Goal: Task Accomplishment & Management: Complete application form

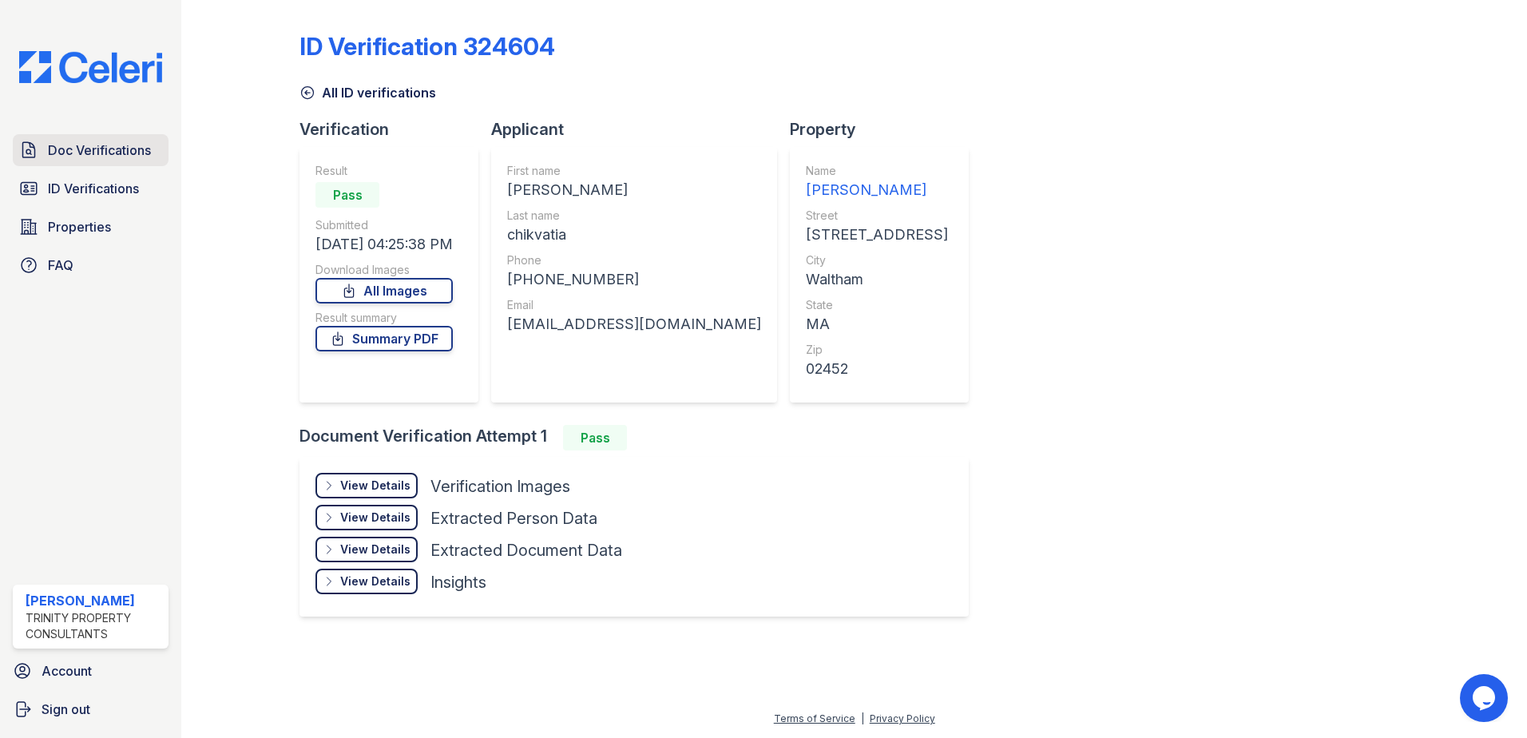
click at [111, 138] on link "Doc Verifications" at bounding box center [91, 150] width 156 height 32
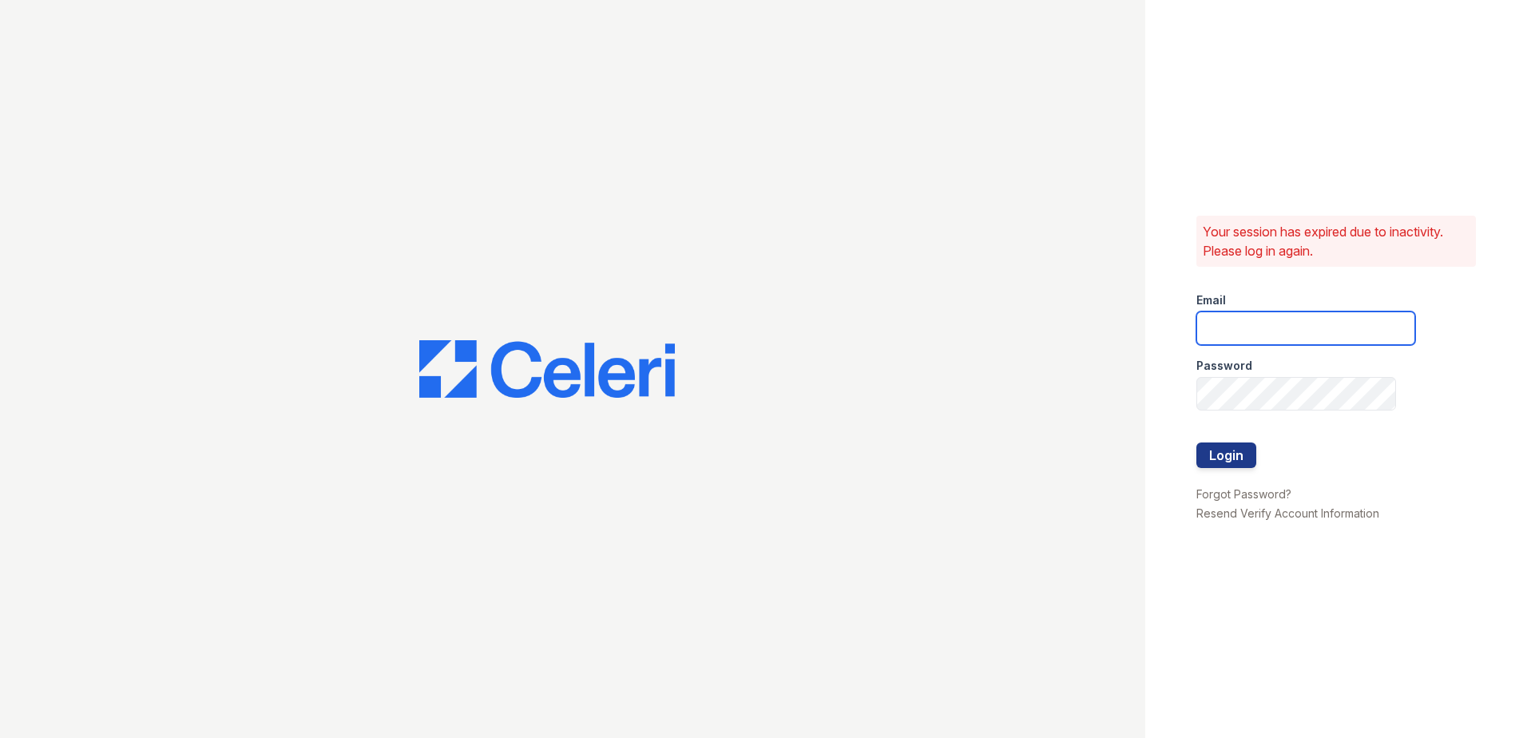
type input "Renewwaltham@trinity-pm.com"
drag, startPoint x: 1260, startPoint y: 449, endPoint x: 1232, endPoint y: 462, distance: 30.4
click at [1258, 449] on form "Email Renewwaltham@trinity-pm.com Password Login" at bounding box center [1305, 382] width 219 height 204
click at [1232, 462] on button "Login" at bounding box center [1226, 455] width 60 height 26
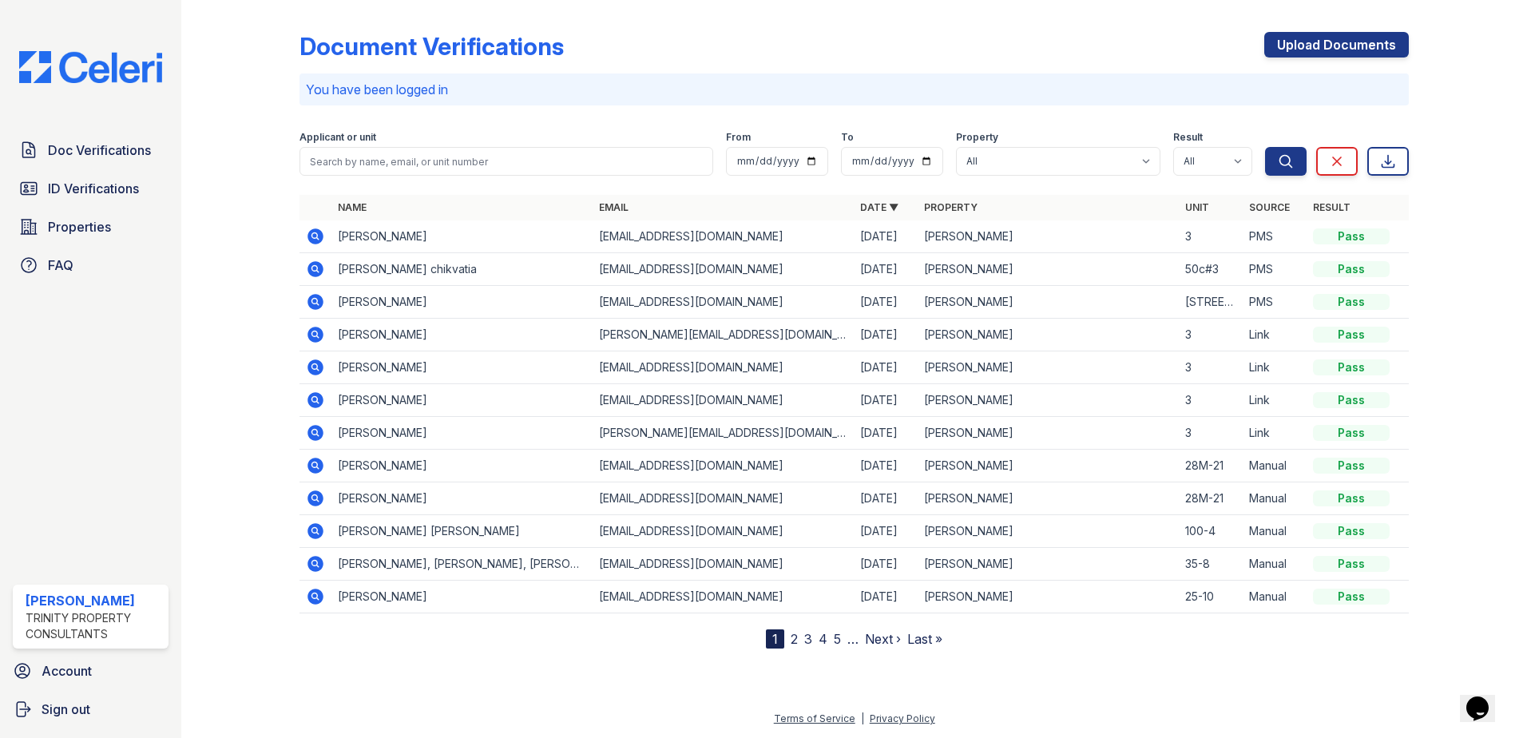
drag, startPoint x: 121, startPoint y: 159, endPoint x: 170, endPoint y: 169, distance: 50.6
click at [121, 159] on span "Doc Verifications" at bounding box center [99, 150] width 103 height 19
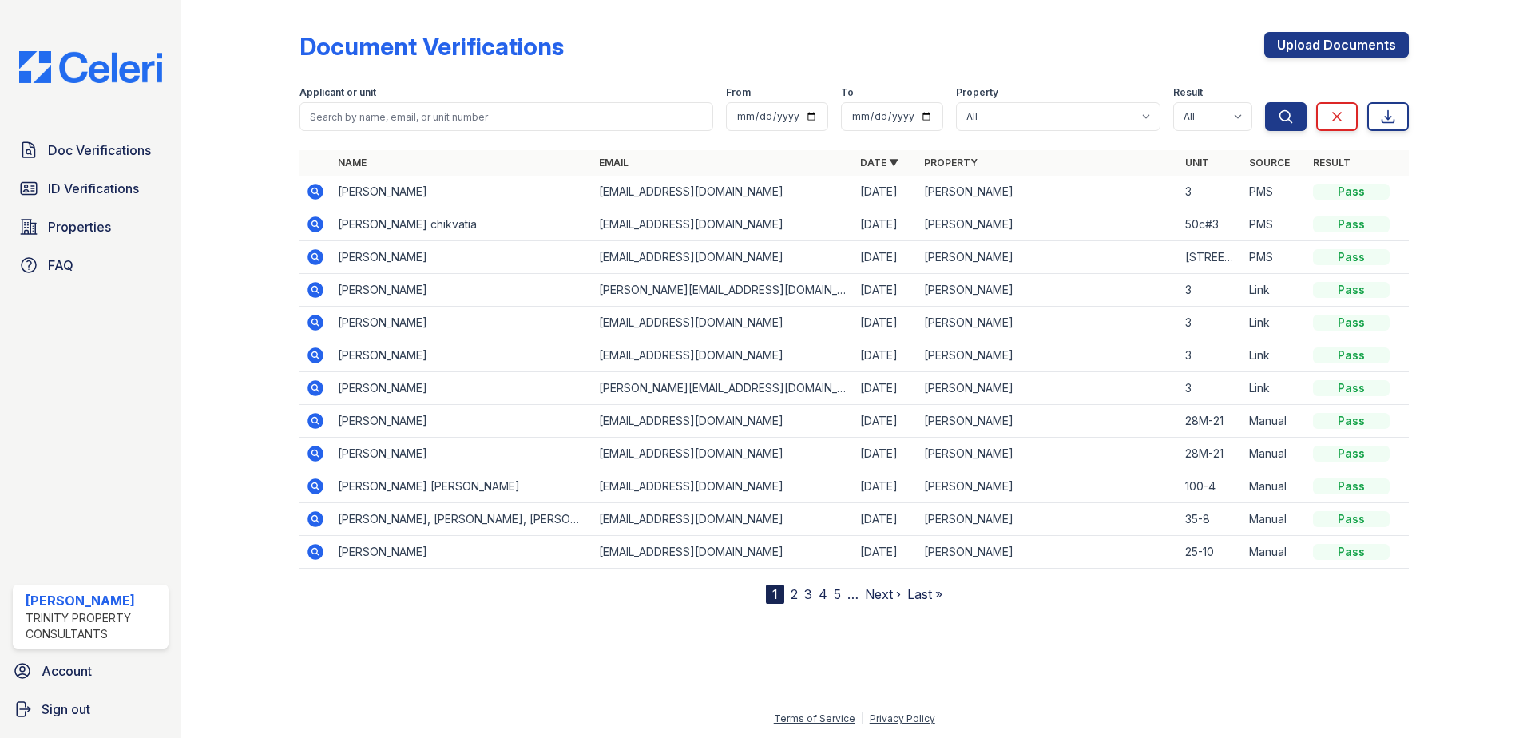
click at [316, 189] on icon at bounding box center [315, 191] width 19 height 19
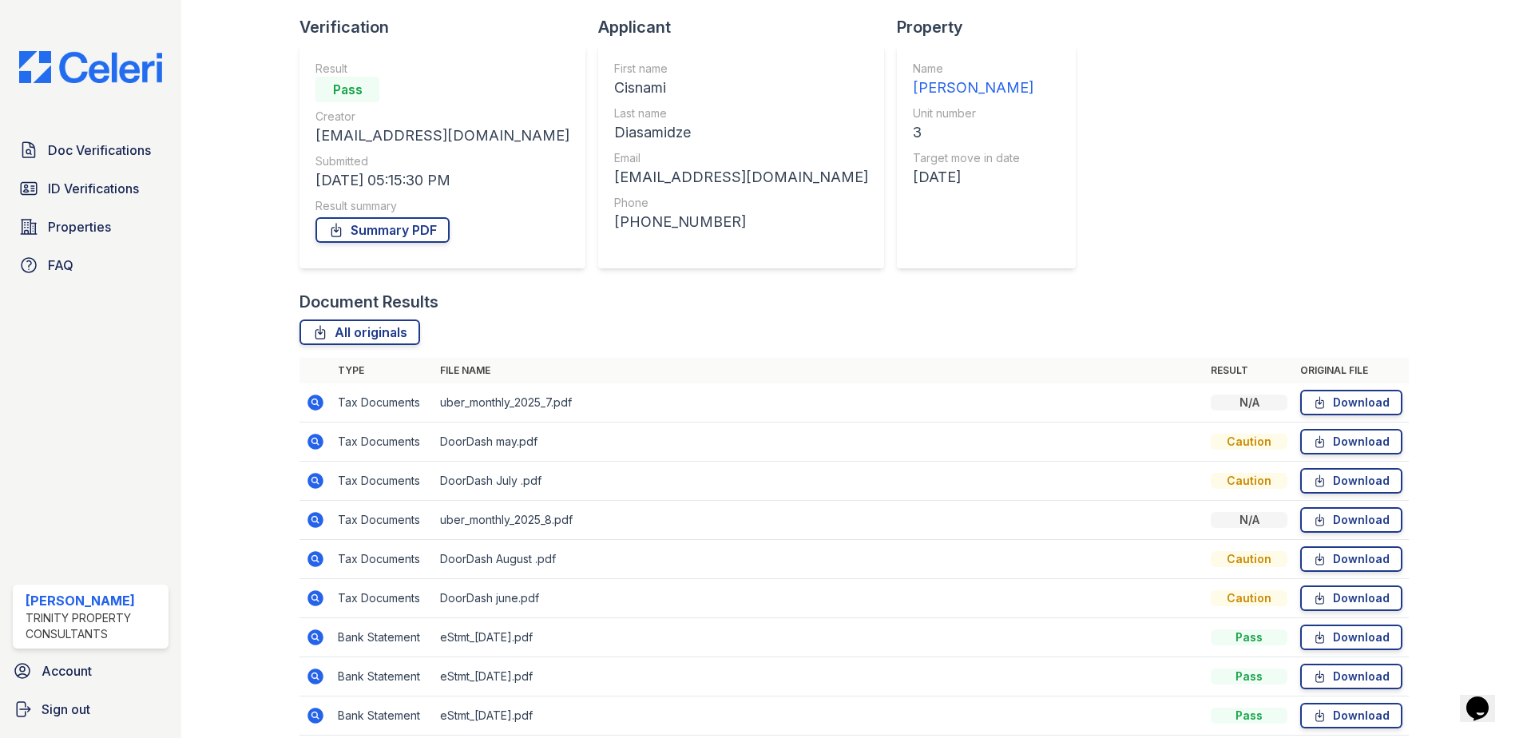
scroll to position [170, 0]
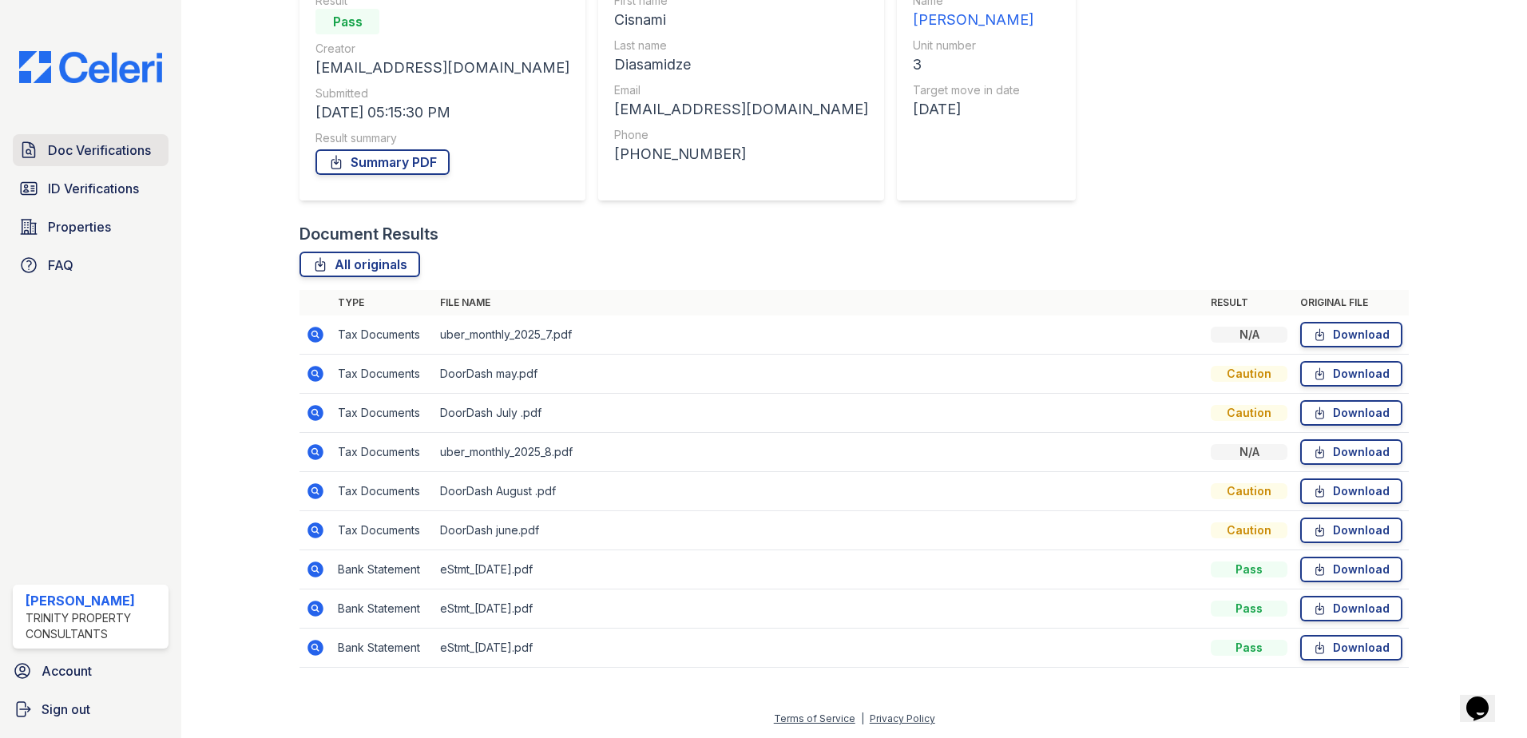
click at [126, 150] on span "Doc Verifications" at bounding box center [99, 150] width 103 height 19
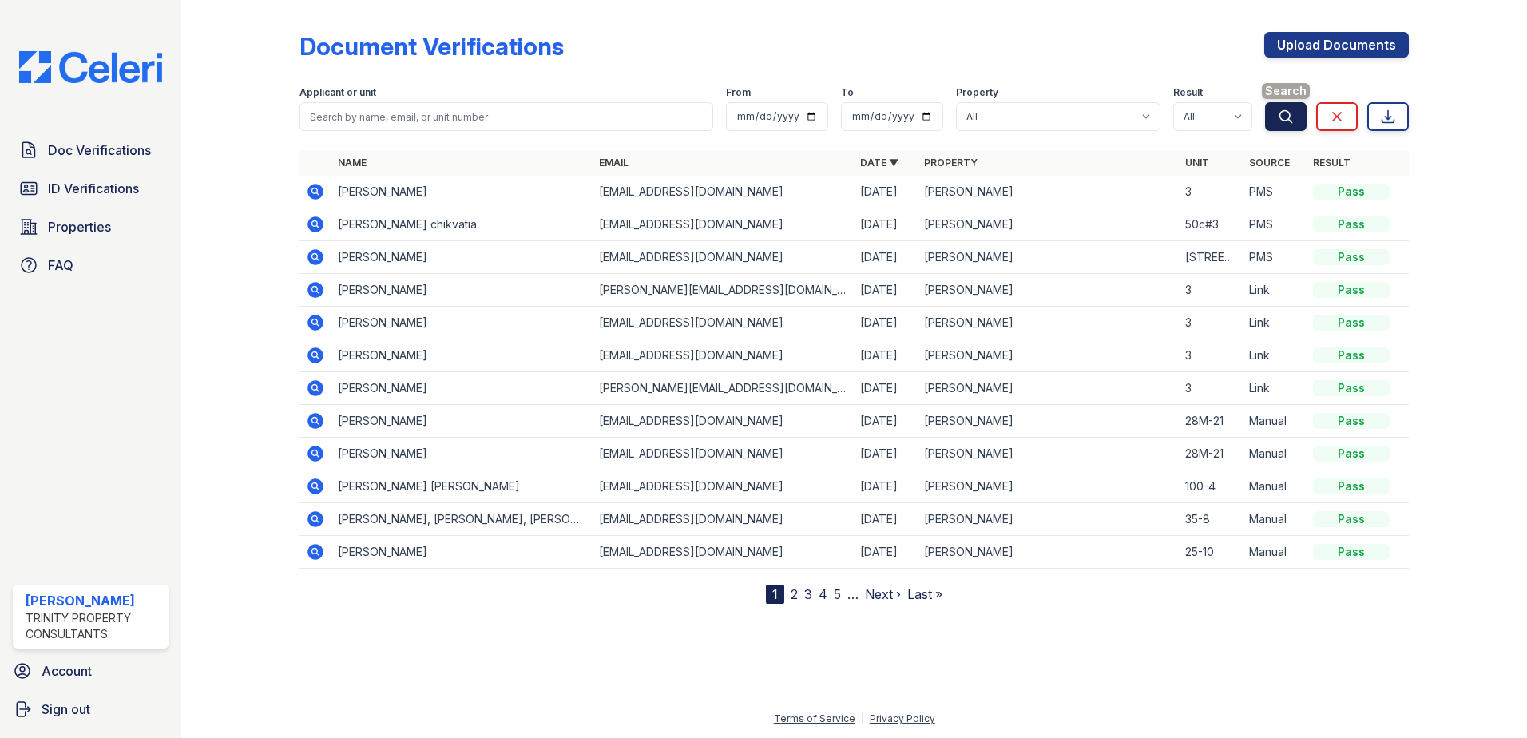
click at [1294, 125] on button "Search" at bounding box center [1286, 116] width 42 height 29
click at [1358, 48] on link "Upload Documents" at bounding box center [1336, 45] width 145 height 26
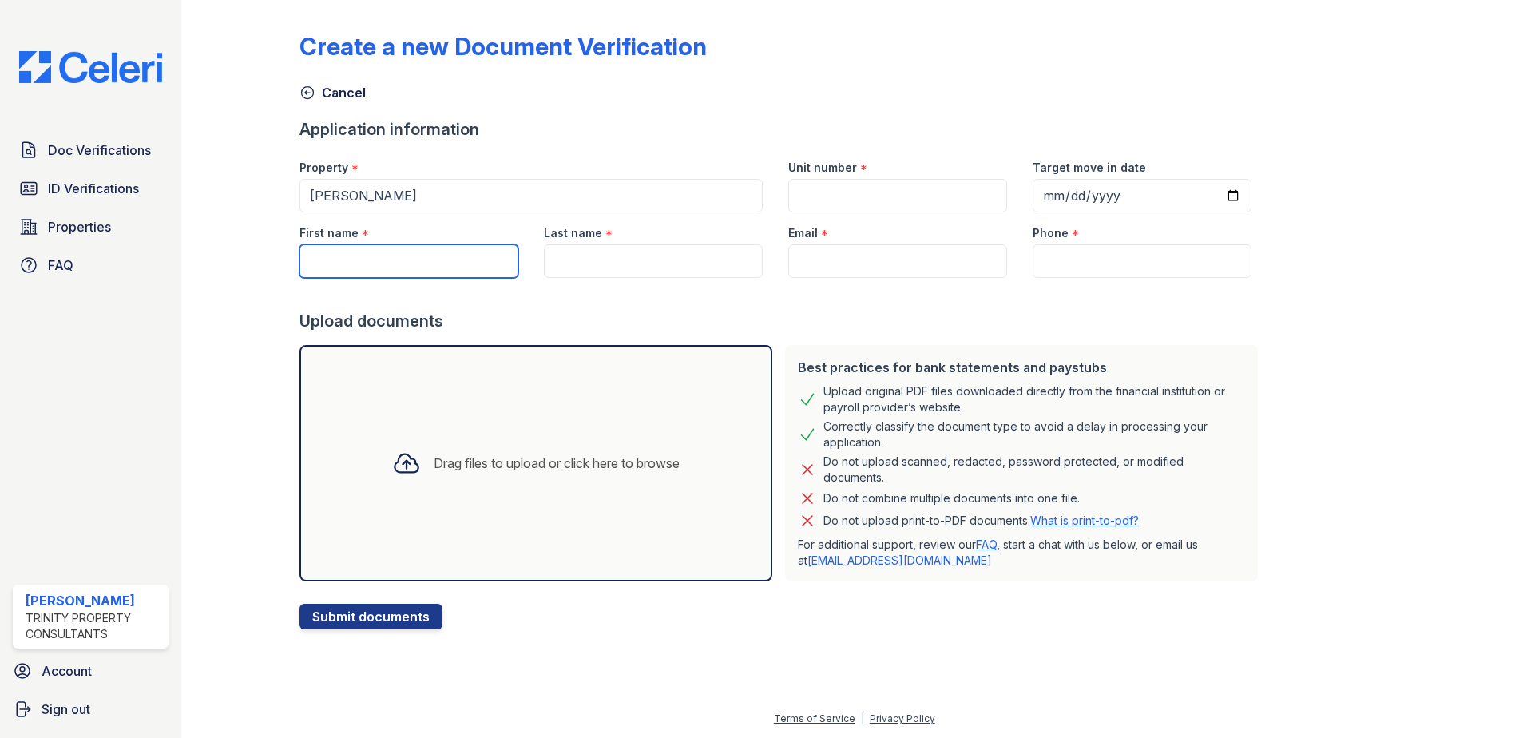
click at [450, 256] on input "First name" at bounding box center [409, 261] width 219 height 34
type input "Tsismida"
click at [688, 260] on input "Last name" at bounding box center [653, 261] width 219 height 34
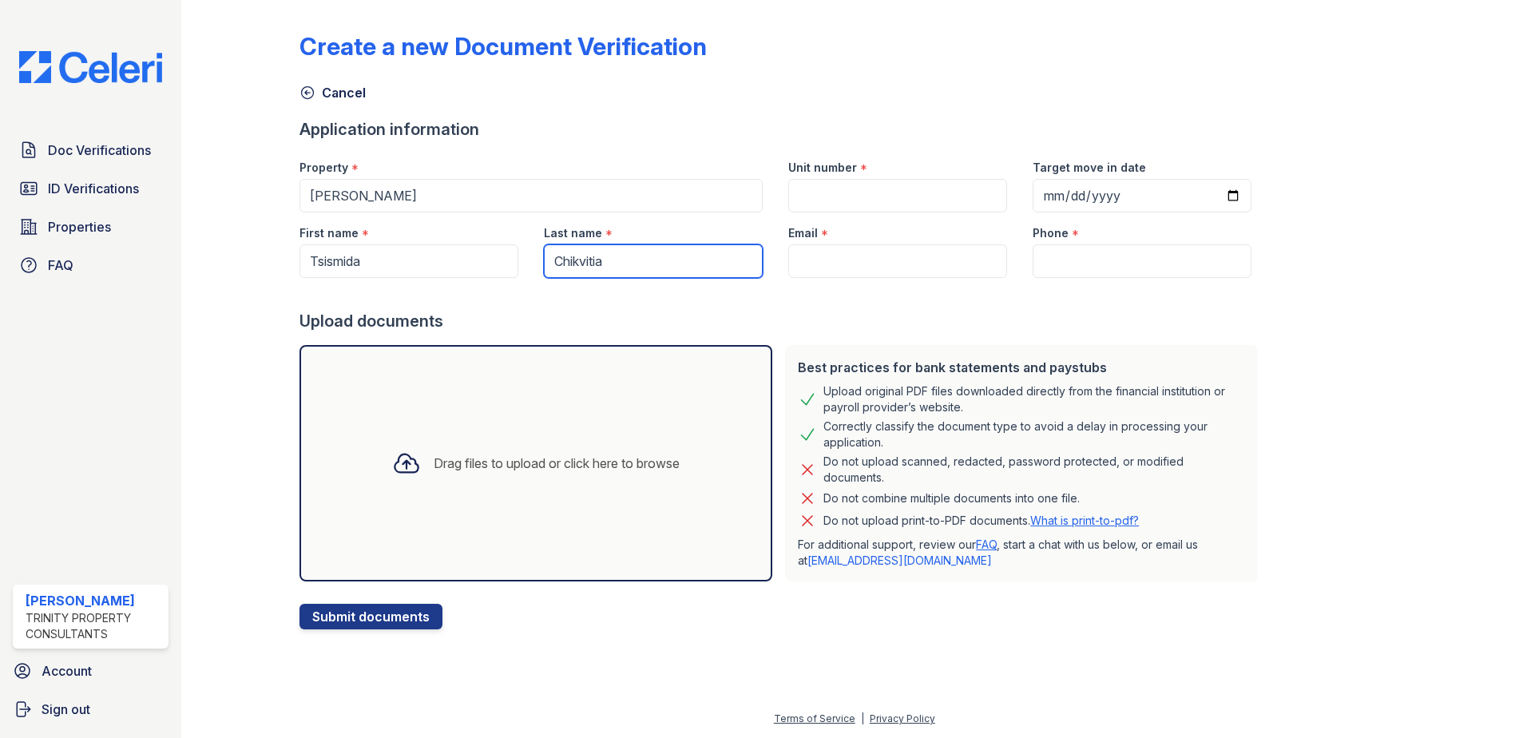
type input "Chikvitia"
click at [760, 311] on div "Upload documents" at bounding box center [782, 321] width 965 height 22
drag, startPoint x: 861, startPoint y: 244, endPoint x: 862, endPoint y: 252, distance: 8.8
click at [862, 252] on div "Email *" at bounding box center [898, 244] width 244 height 65
click at [859, 256] on input "Email" at bounding box center [897, 261] width 219 height 34
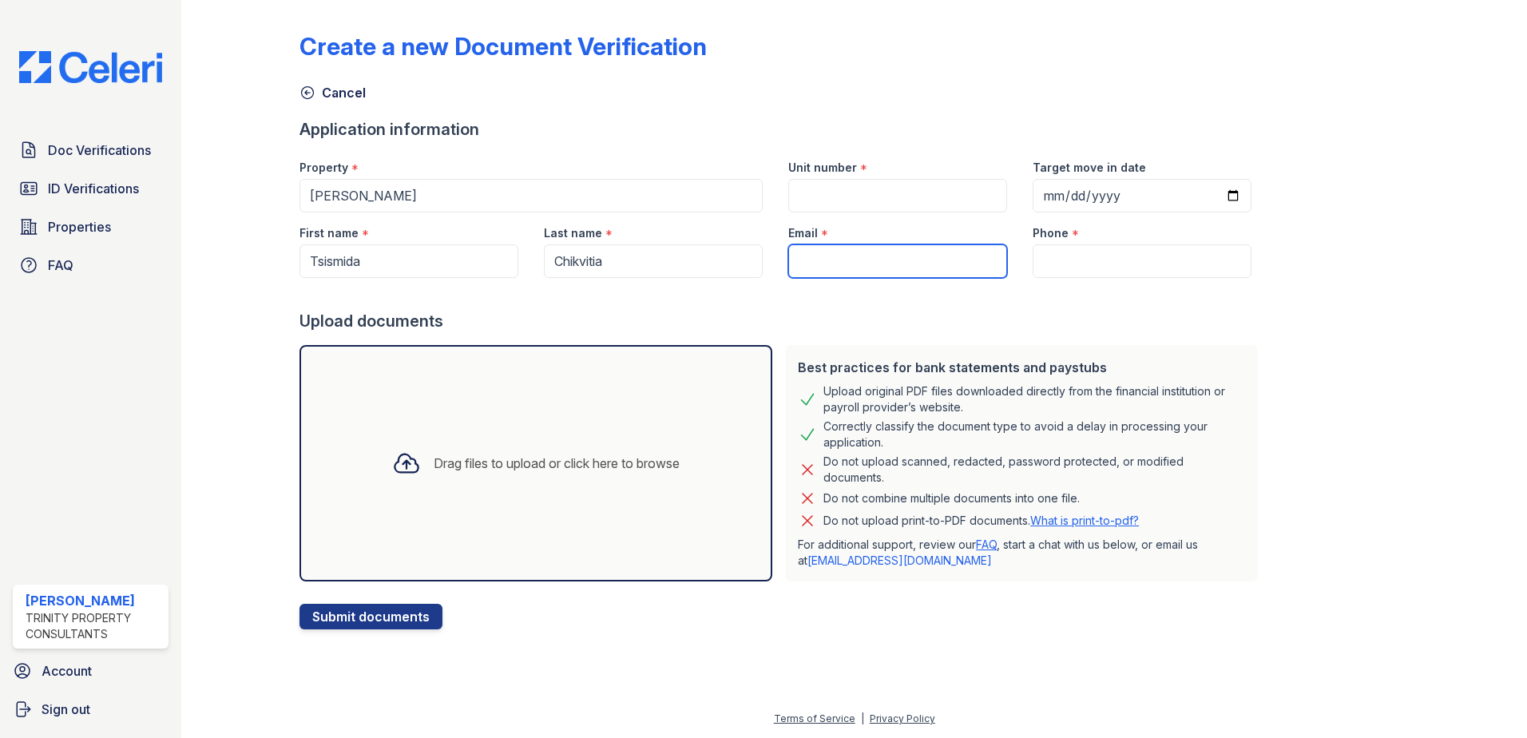
click at [939, 258] on input "Email" at bounding box center [897, 261] width 219 height 34
paste input "[EMAIL_ADDRESS][DOMAIN_NAME]"
type input "[EMAIL_ADDRESS][DOMAIN_NAME]"
drag, startPoint x: 1194, startPoint y: 260, endPoint x: 851, endPoint y: 301, distance: 345.9
click at [1193, 260] on input "Phone" at bounding box center [1142, 261] width 219 height 34
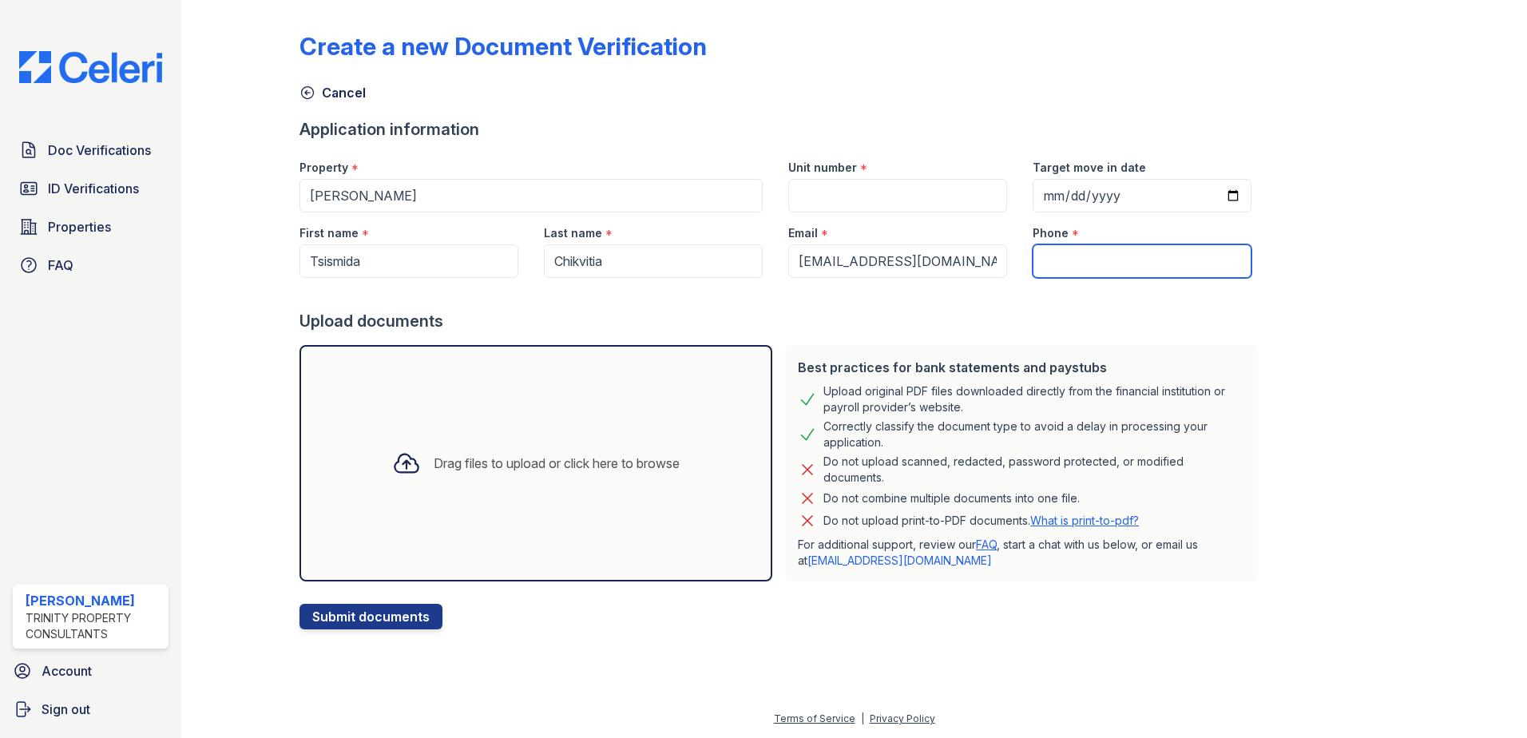
click at [1069, 266] on input "Phone" at bounding box center [1142, 261] width 219 height 34
paste input "(747) 287-4917"
type input "(747) 287-4917"
click at [823, 181] on input "Unit number" at bounding box center [897, 196] width 219 height 34
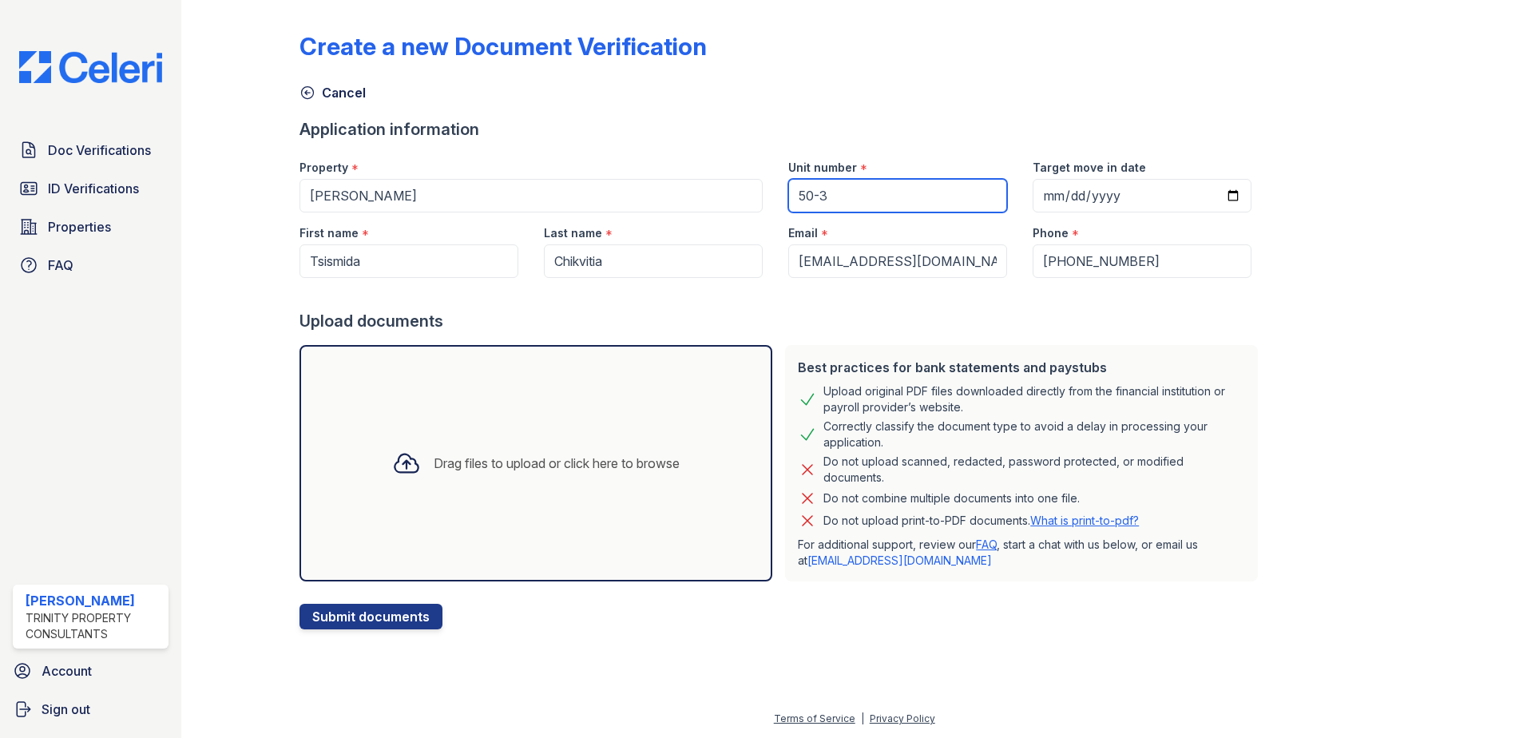
type input "50-3"
drag, startPoint x: 1015, startPoint y: 304, endPoint x: 794, endPoint y: 323, distance: 222.1
click at [1010, 304] on div at bounding box center [782, 294] width 965 height 32
click at [451, 478] on div "Drag files to upload or click here to browse" at bounding box center [535, 463] width 313 height 54
click at [462, 506] on div "Drag files to upload or click here to browse" at bounding box center [536, 463] width 473 height 236
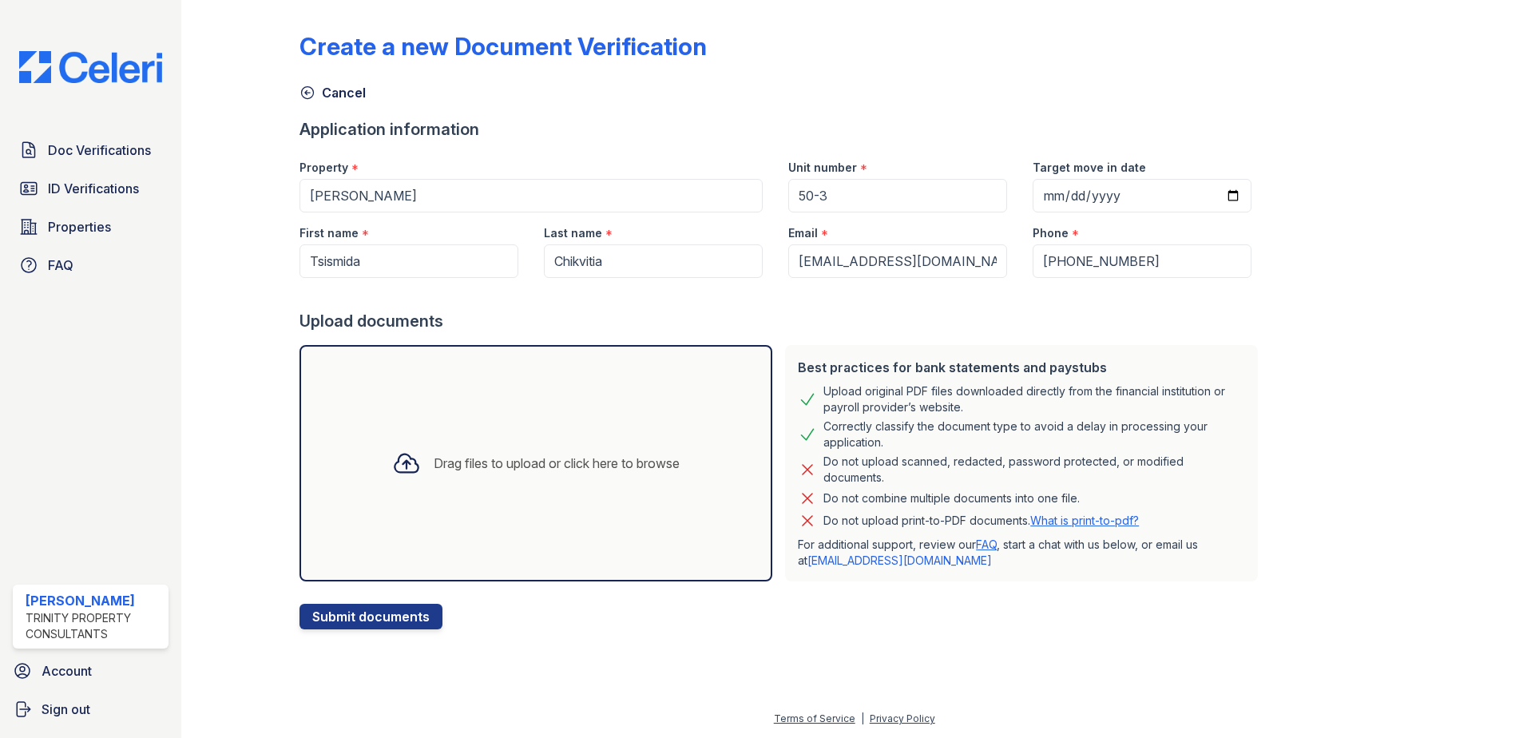
click at [510, 597] on div at bounding box center [782, 596] width 965 height 16
click at [521, 558] on div "Drag files to upload or click here to browse" at bounding box center [536, 463] width 473 height 236
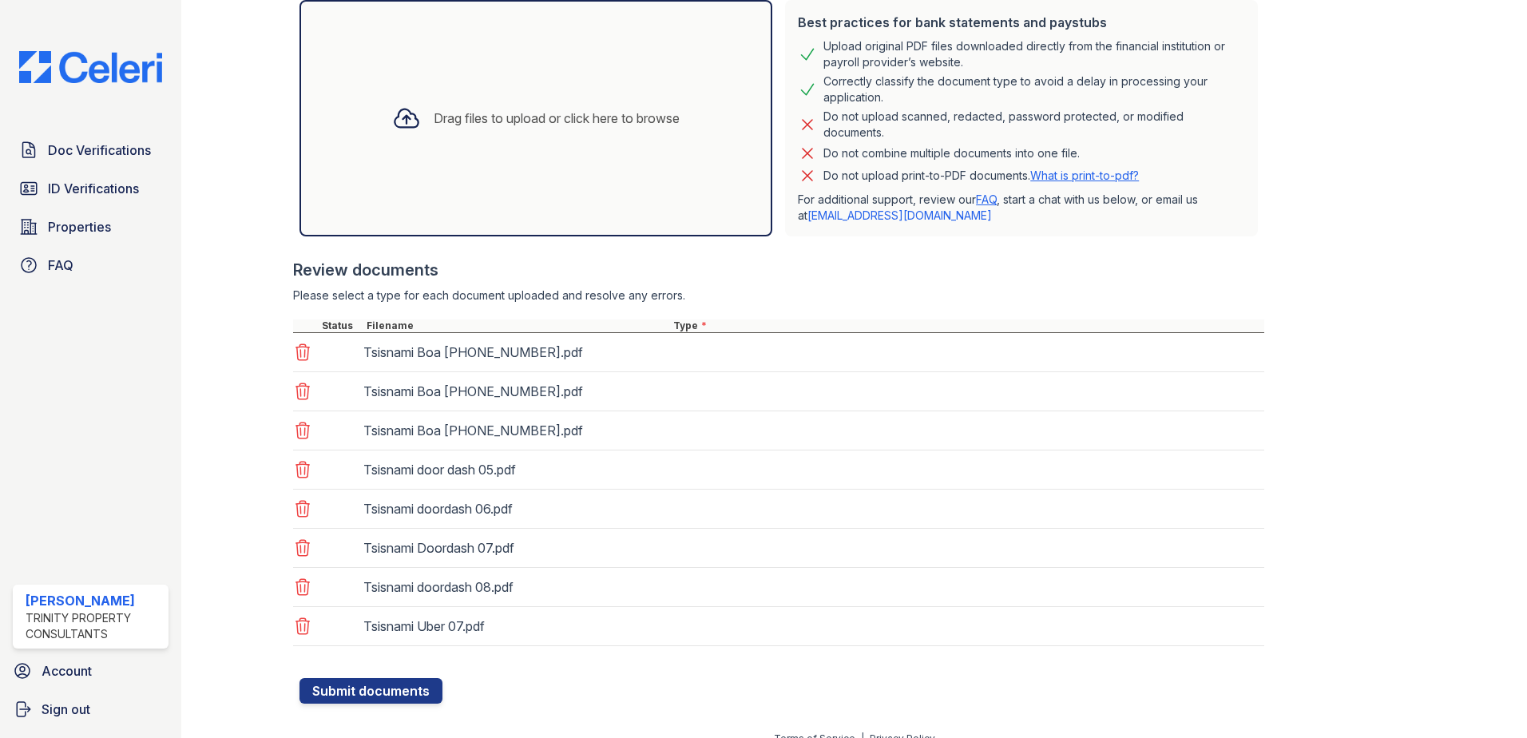
scroll to position [365, 0]
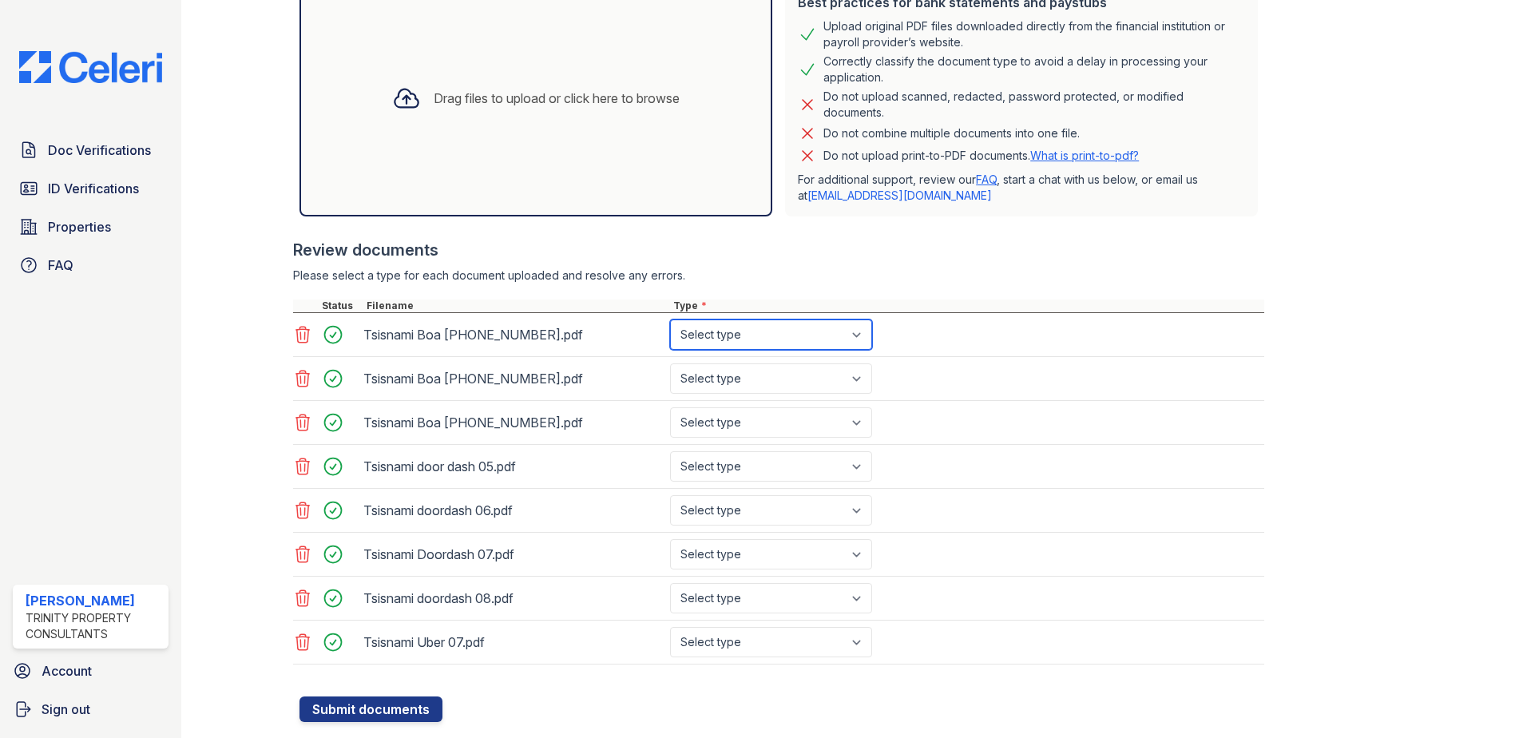
click at [835, 340] on select "Select type Paystub Bank Statement Offer Letter Tax Documents Benefit Award Let…" at bounding box center [771, 334] width 202 height 30
select select "bank_statement"
click at [670, 319] on select "Select type Paystub Bank Statement Offer Letter Tax Documents Benefit Award Let…" at bounding box center [771, 334] width 202 height 30
click at [810, 377] on select "Select type Paystub Bank Statement Offer Letter Tax Documents Benefit Award Let…" at bounding box center [771, 378] width 202 height 30
select select "bank_statement"
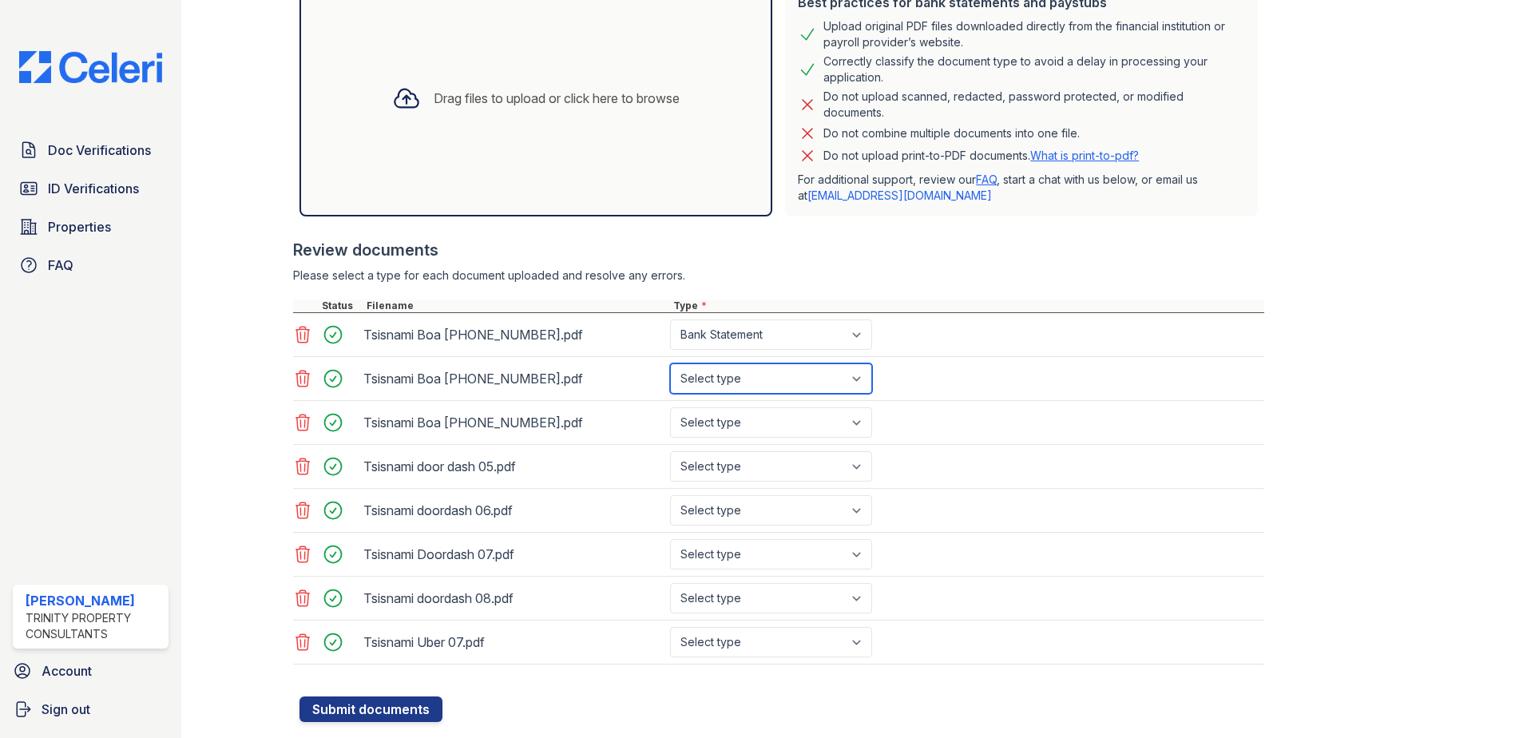
click at [670, 363] on select "Select type Paystub Bank Statement Offer Letter Tax Documents Benefit Award Let…" at bounding box center [771, 378] width 202 height 30
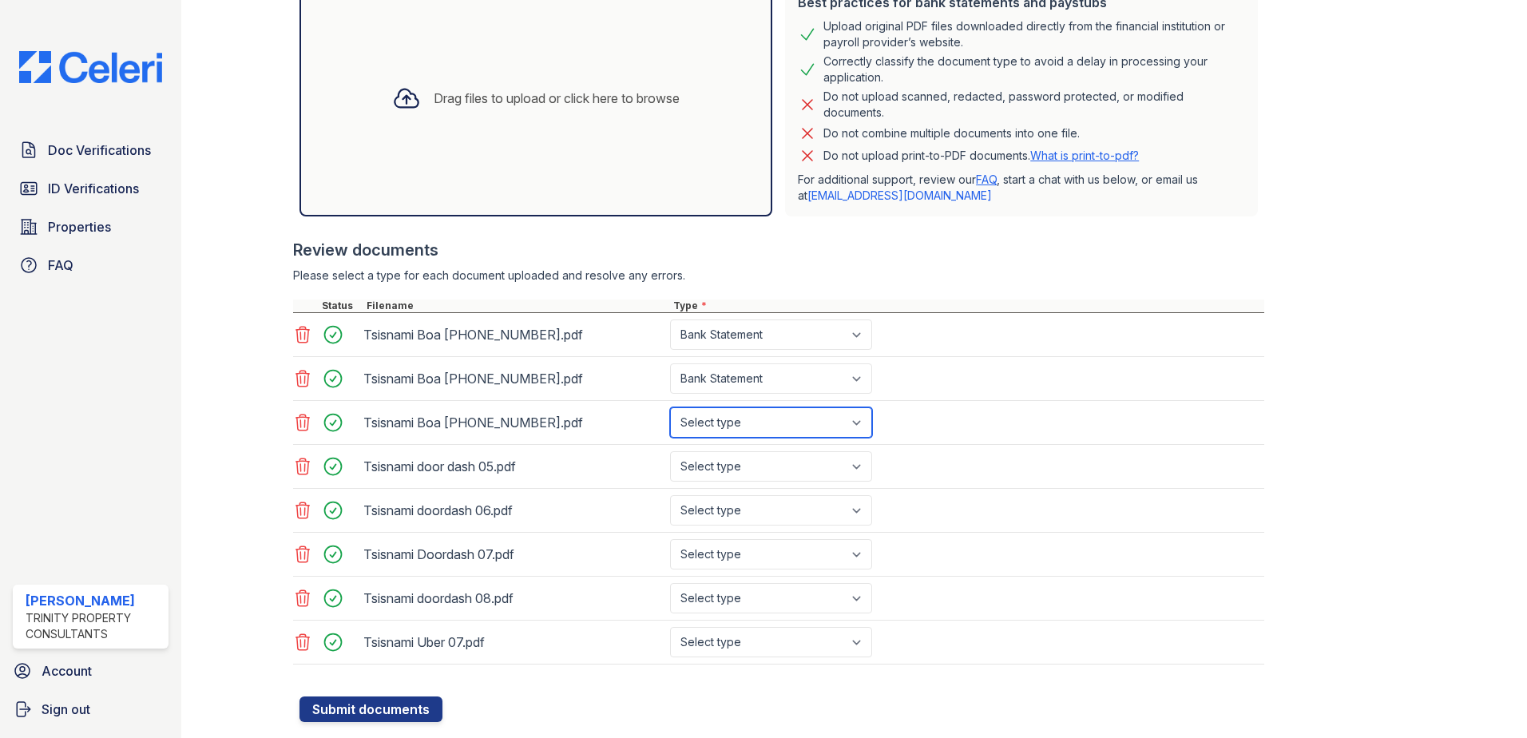
click at [799, 420] on select "Select type Paystub Bank Statement Offer Letter Tax Documents Benefit Award Let…" at bounding box center [771, 422] width 202 height 30
select select "bank_statement"
click at [670, 407] on select "Select type Paystub Bank Statement Offer Letter Tax Documents Benefit Award Let…" at bounding box center [771, 422] width 202 height 30
click at [793, 466] on select "Select type Paystub Bank Statement Offer Letter Tax Documents Benefit Award Let…" at bounding box center [771, 466] width 202 height 30
select select "paystub"
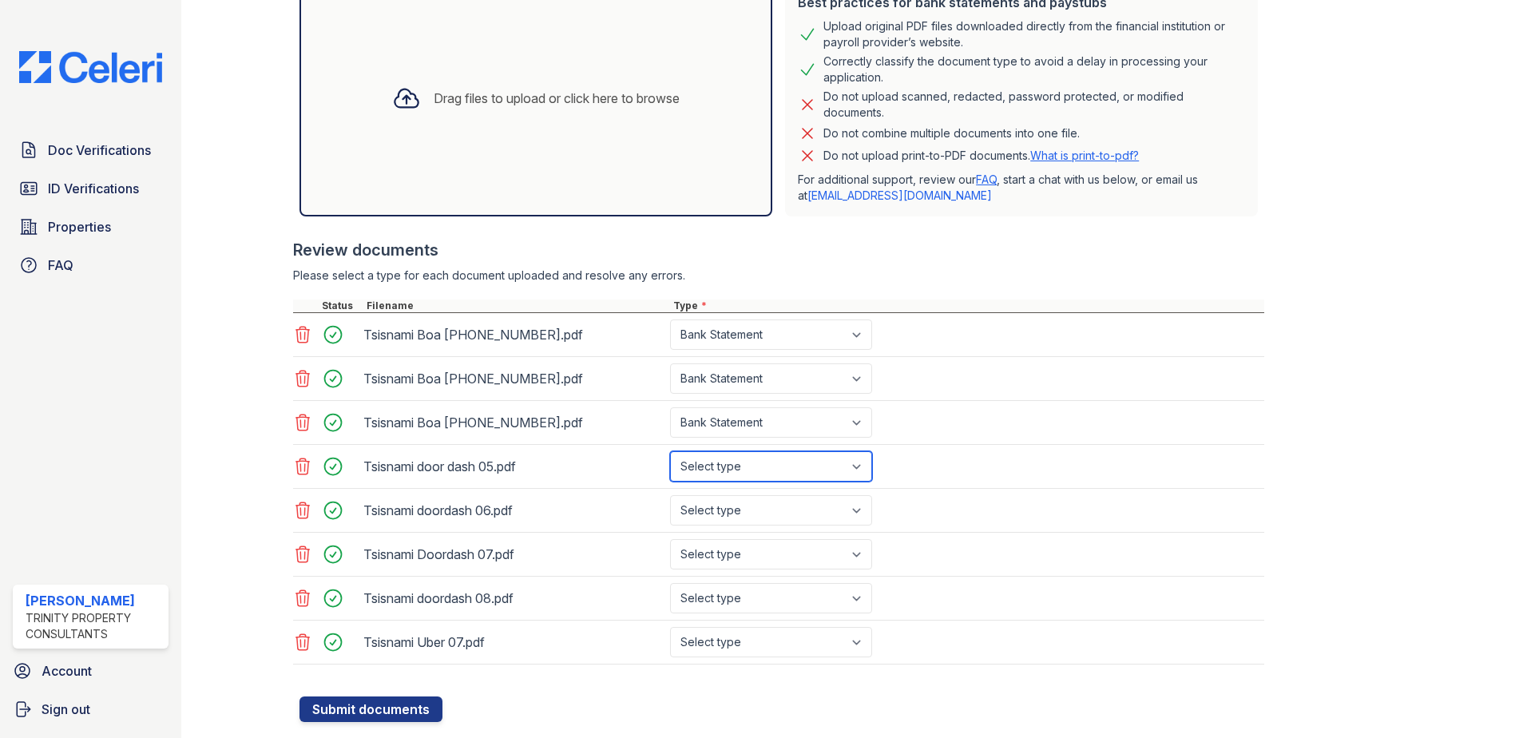
click at [670, 451] on select "Select type Paystub Bank Statement Offer Letter Tax Documents Benefit Award Let…" at bounding box center [771, 466] width 202 height 30
click at [757, 514] on select "Select type Paystub Bank Statement Offer Letter Tax Documents Benefit Award Let…" at bounding box center [771, 510] width 202 height 30
select select "paystub"
click at [670, 495] on select "Select type Paystub Bank Statement Offer Letter Tax Documents Benefit Award Let…" at bounding box center [771, 510] width 202 height 30
click at [753, 556] on select "Select type Paystub Bank Statement Offer Letter Tax Documents Benefit Award Let…" at bounding box center [771, 554] width 202 height 30
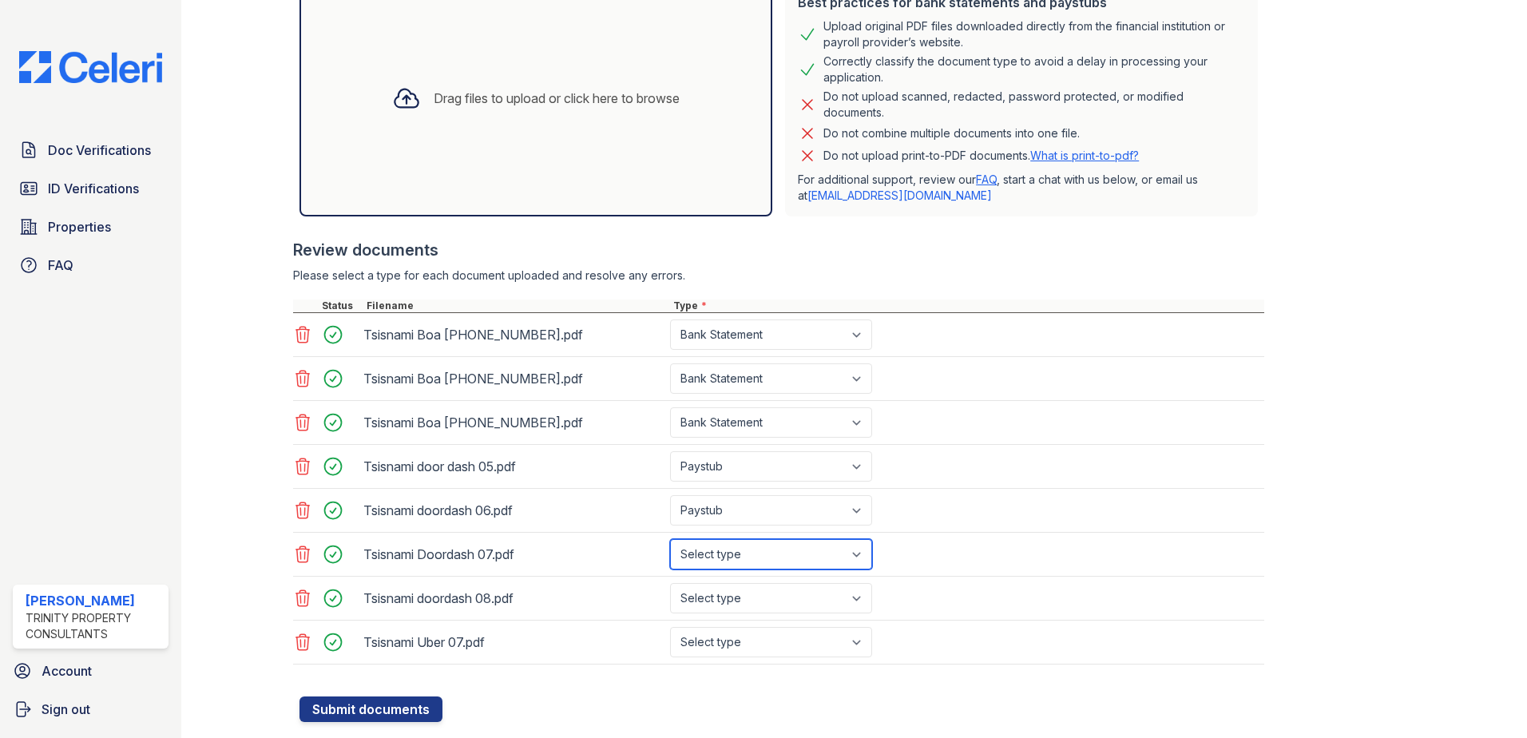
select select "paystub"
click at [670, 539] on select "Select type Paystub Bank Statement Offer Letter Tax Documents Benefit Award Let…" at bounding box center [771, 554] width 202 height 30
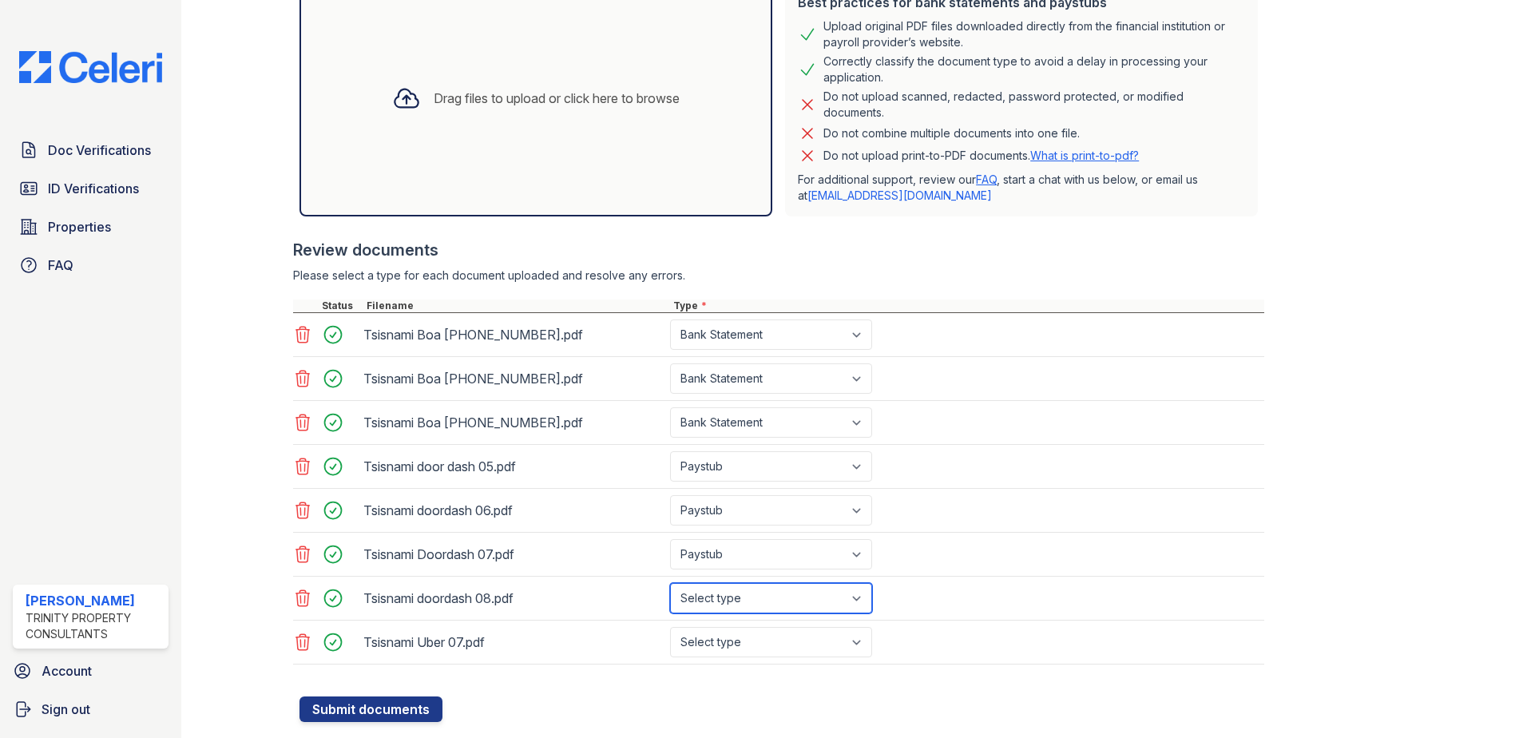
click at [759, 600] on select "Select type Paystub Bank Statement Offer Letter Tax Documents Benefit Award Let…" at bounding box center [771, 598] width 202 height 30
select select "paystub"
click at [670, 583] on select "Select type Paystub Bank Statement Offer Letter Tax Documents Benefit Award Let…" at bounding box center [771, 598] width 202 height 30
click at [770, 642] on select "Select type Paystub Bank Statement Offer Letter Tax Documents Benefit Award Let…" at bounding box center [771, 642] width 202 height 30
select select "paystub"
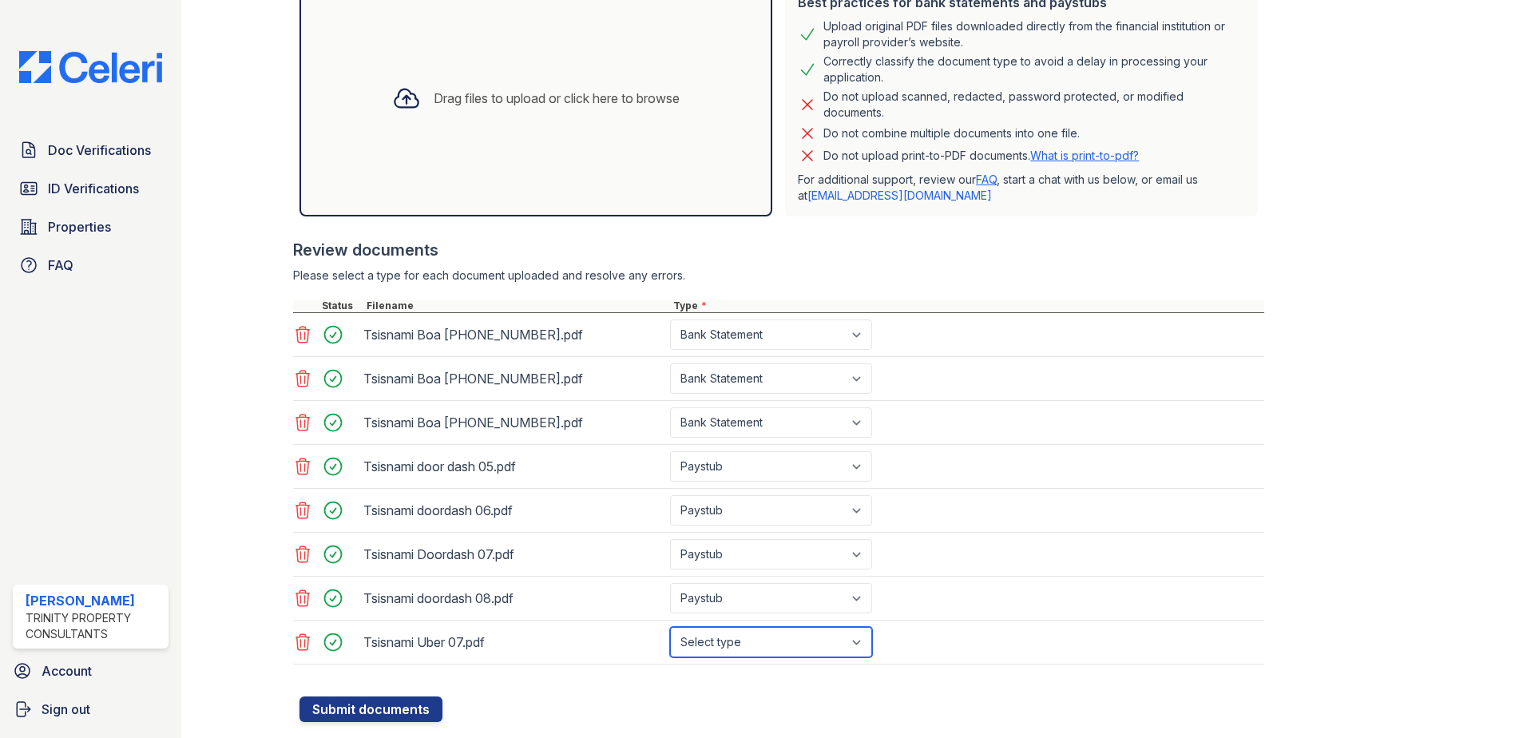
click at [670, 627] on select "Select type Paystub Bank Statement Offer Letter Tax Documents Benefit Award Let…" at bounding box center [771, 642] width 202 height 30
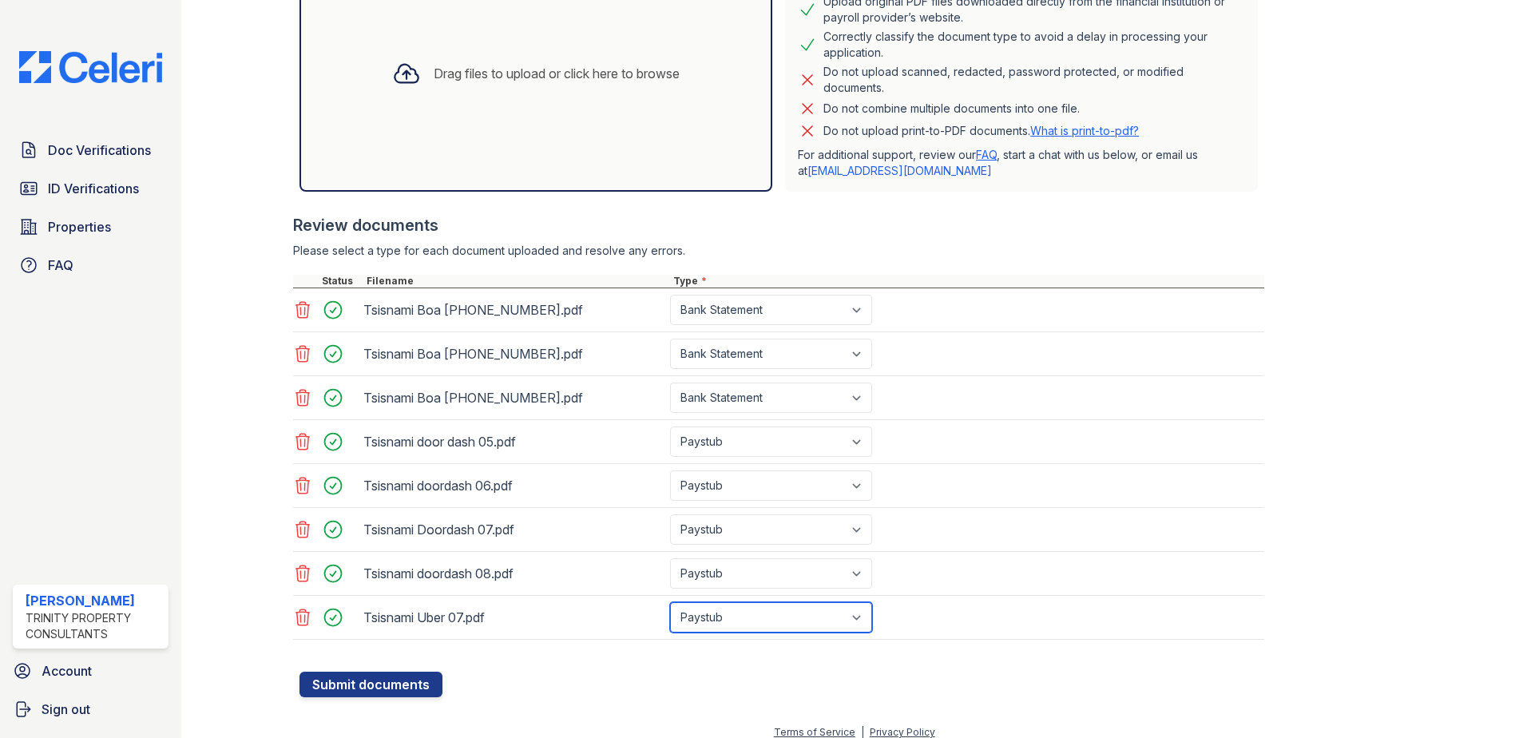
scroll to position [403, 0]
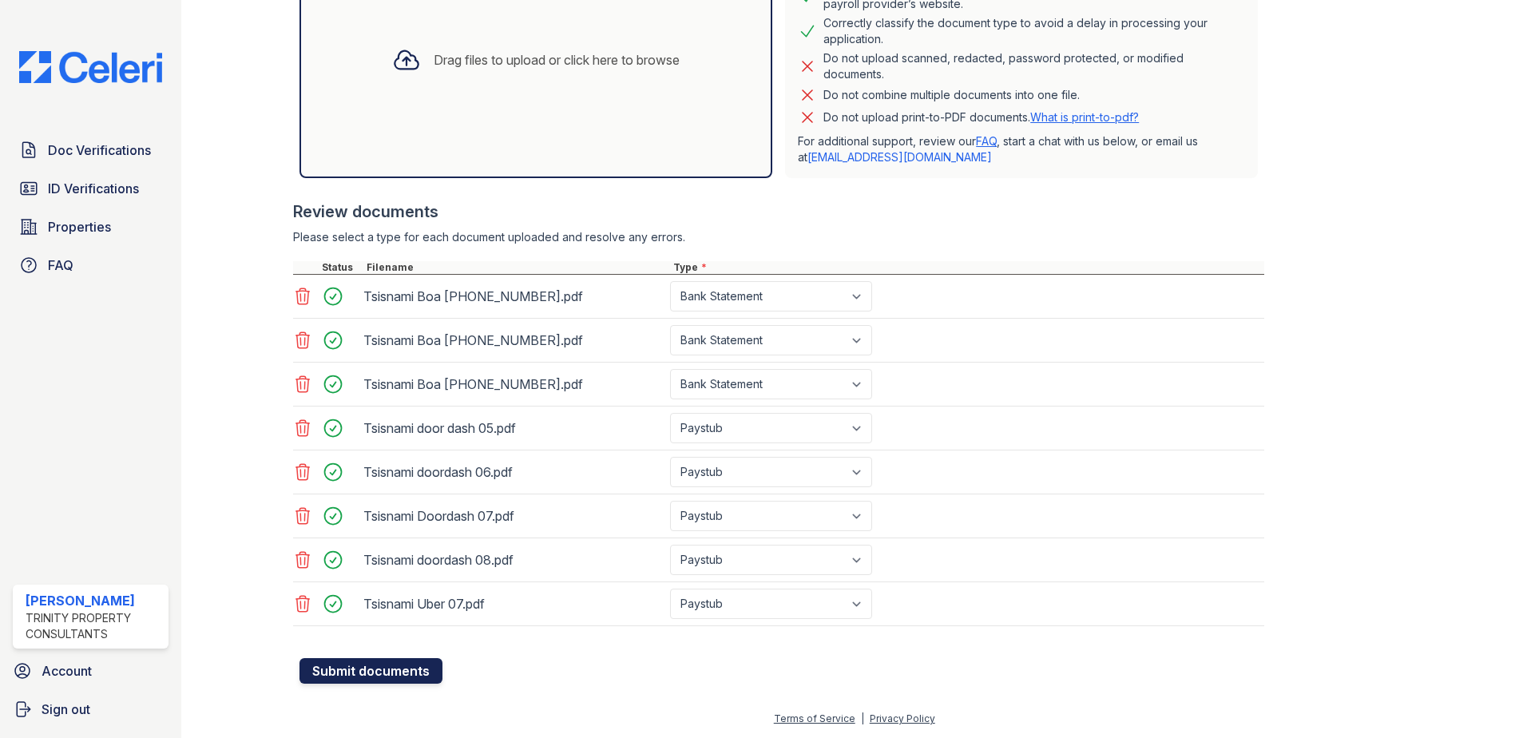
click at [407, 667] on button "Submit documents" at bounding box center [371, 671] width 143 height 26
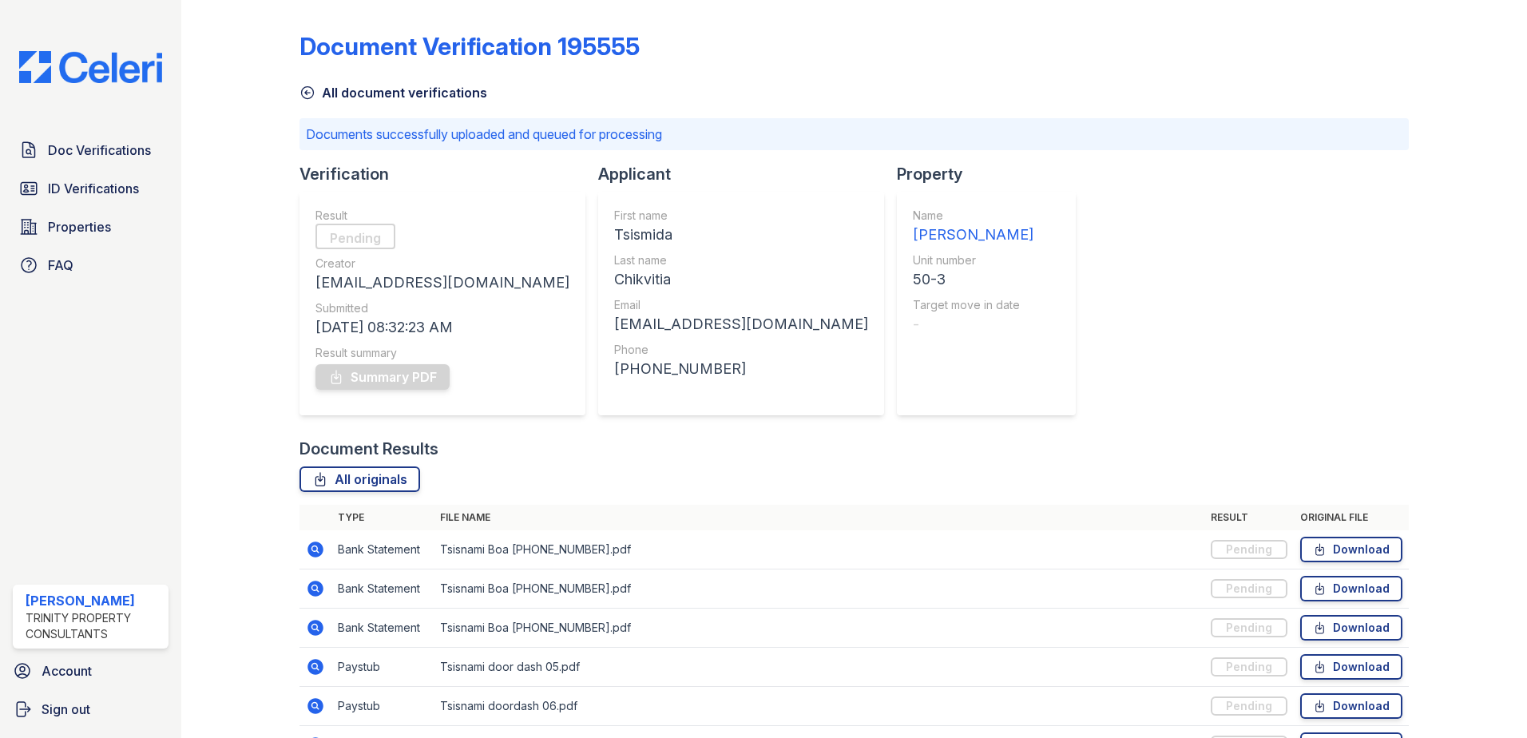
click at [302, 89] on icon at bounding box center [308, 93] width 12 height 12
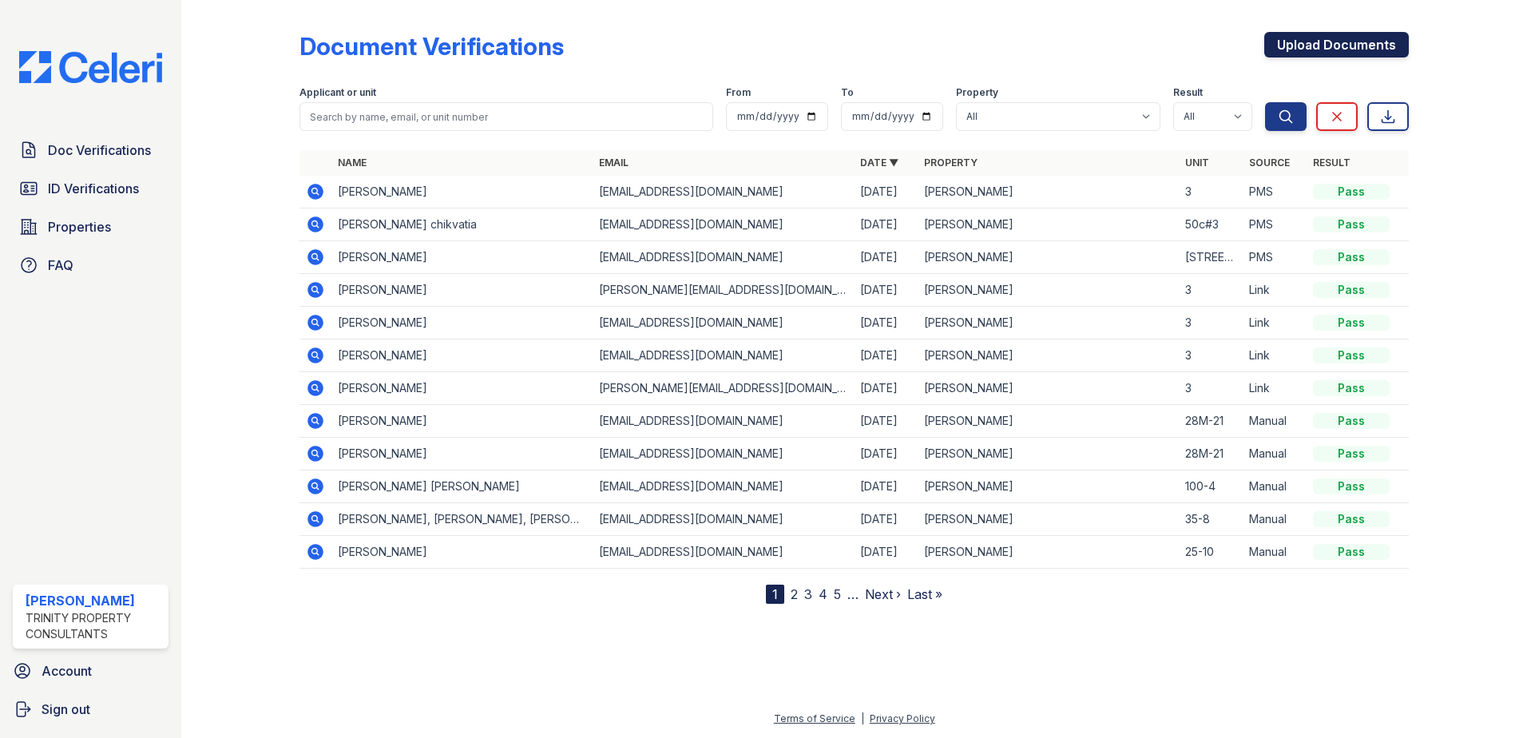
click at [1323, 46] on link "Upload Documents" at bounding box center [1336, 45] width 145 height 26
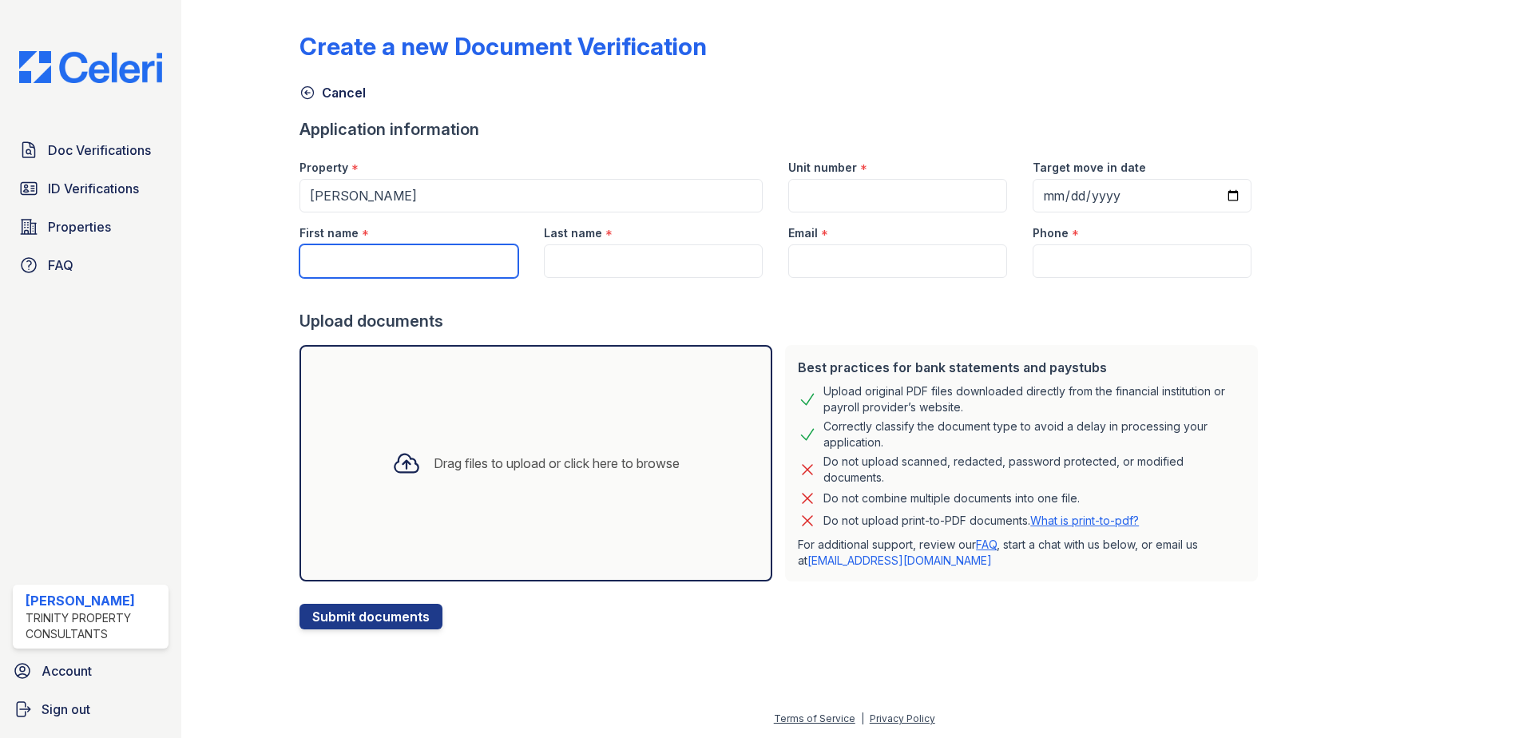
click at [401, 260] on input "First name" at bounding box center [409, 261] width 219 height 34
type input "Archii"
click at [692, 259] on input "Last name" at bounding box center [653, 261] width 219 height 34
type input "C"
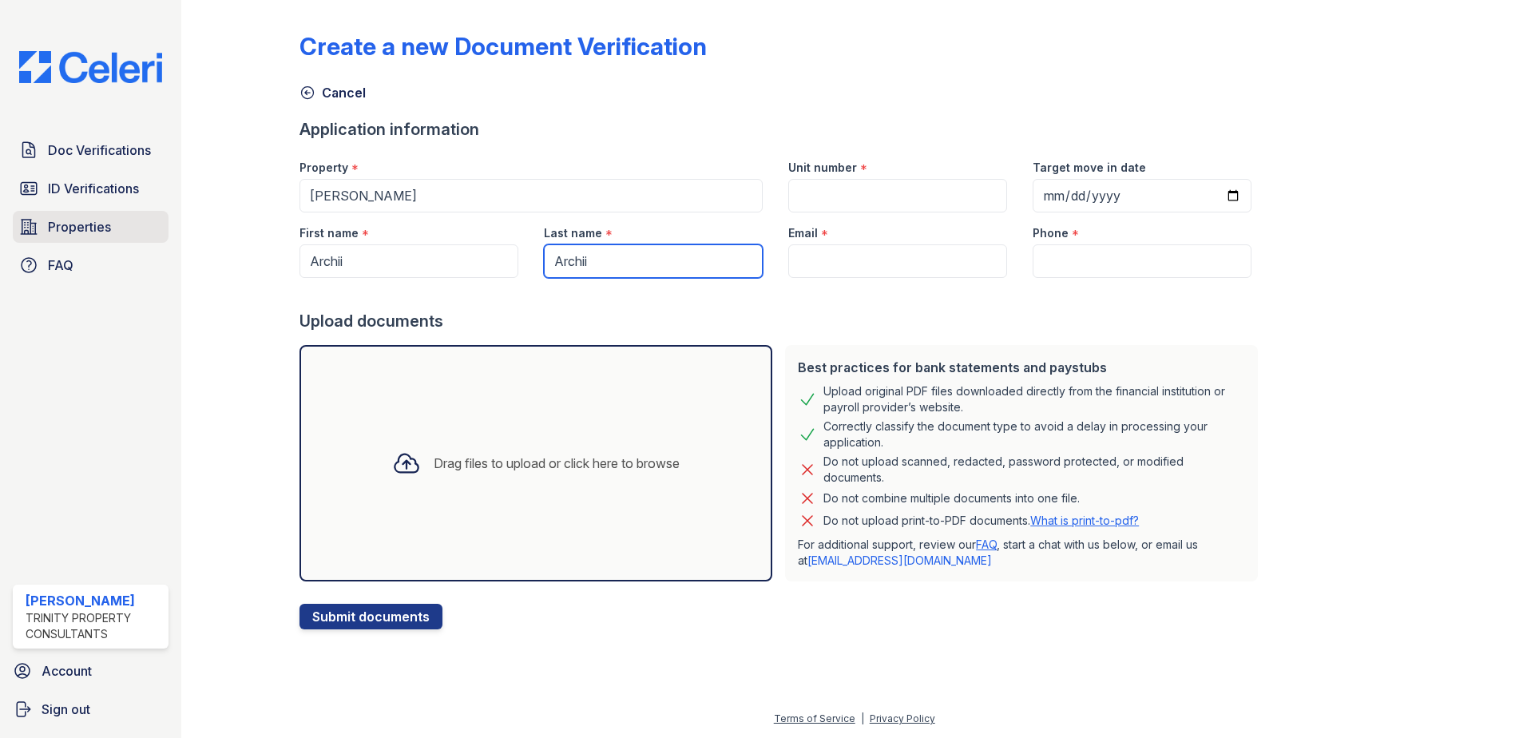
type input "Archii"
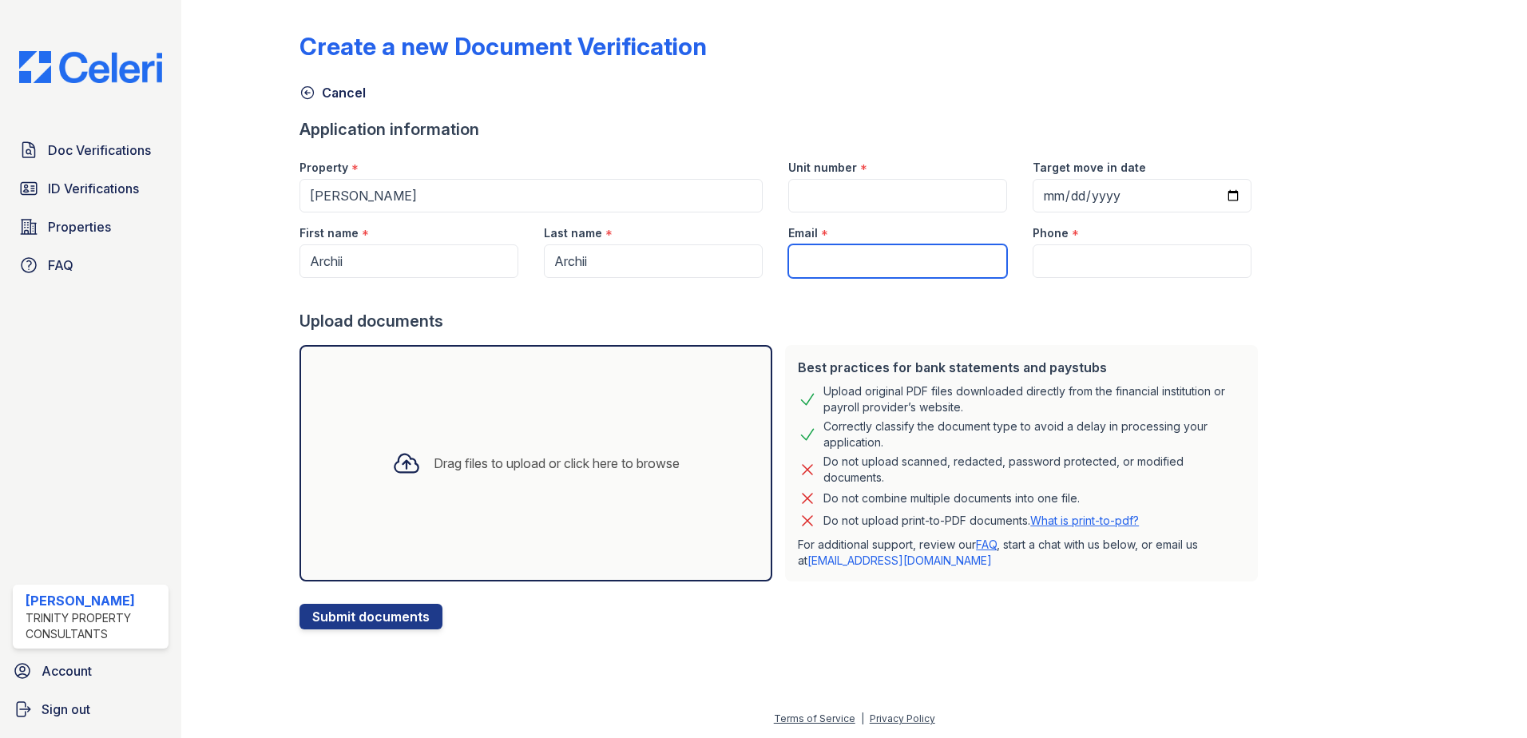
click at [868, 265] on input "Email" at bounding box center [897, 261] width 219 height 34
type input "[EMAIL_ADDRESS][DOMAIN_NAME]"
type input "50-3"
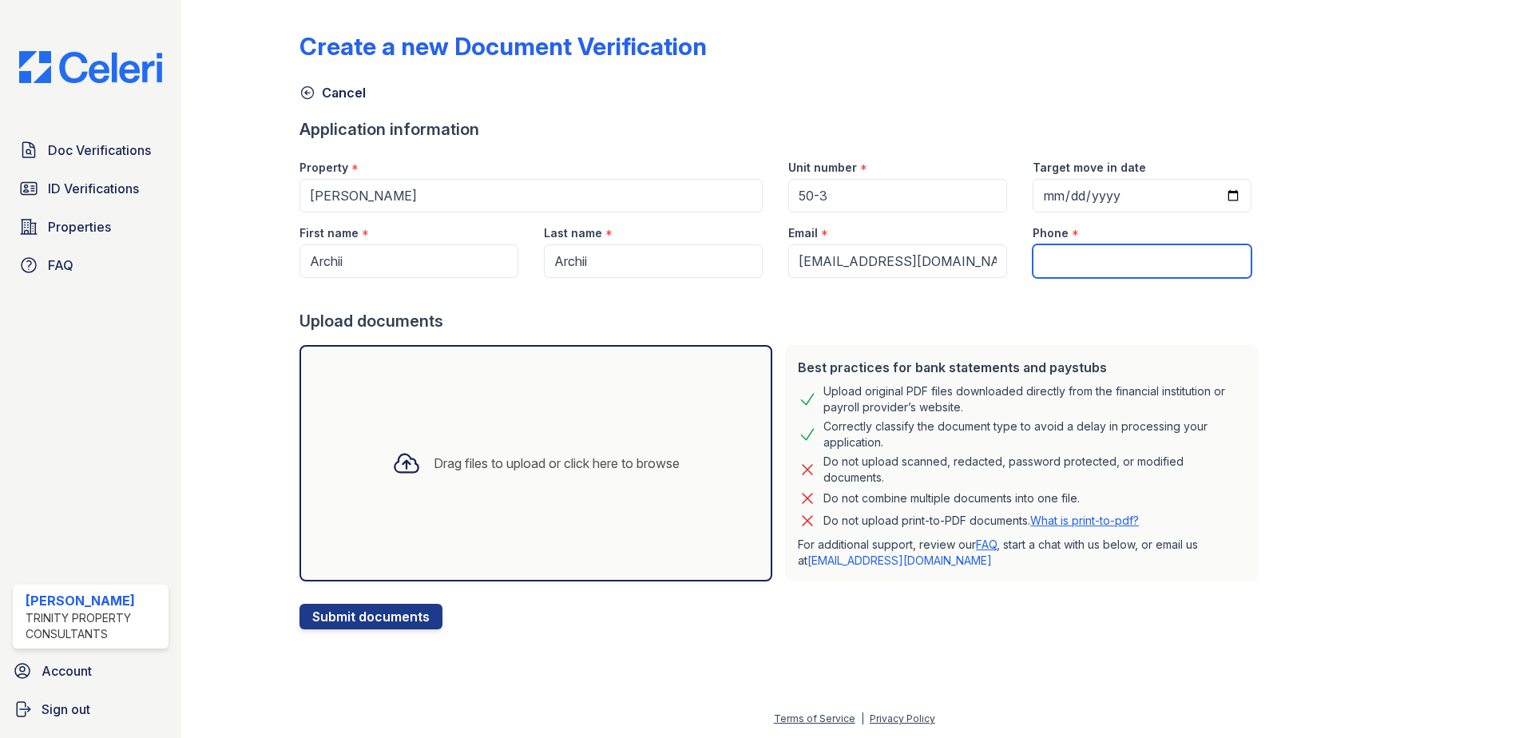
click at [1082, 250] on input "Phone" at bounding box center [1142, 261] width 219 height 34
click at [1049, 262] on input "Phone" at bounding box center [1142, 261] width 219 height 34
paste input "(747) 287-4917"
type input "(747) 287-4917"
click at [417, 525] on div "Drag files to upload or click here to browse" at bounding box center [536, 463] width 473 height 236
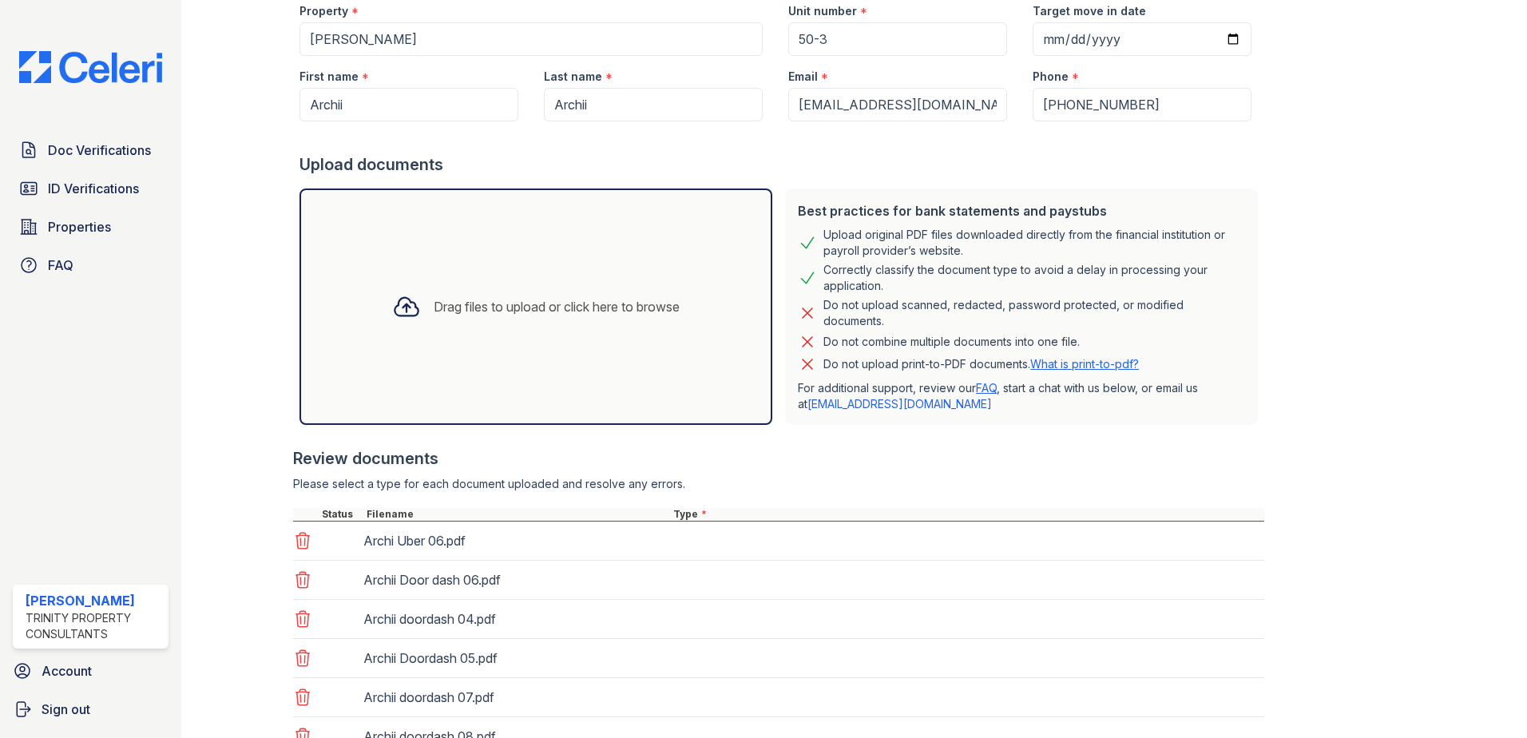
scroll to position [365, 0]
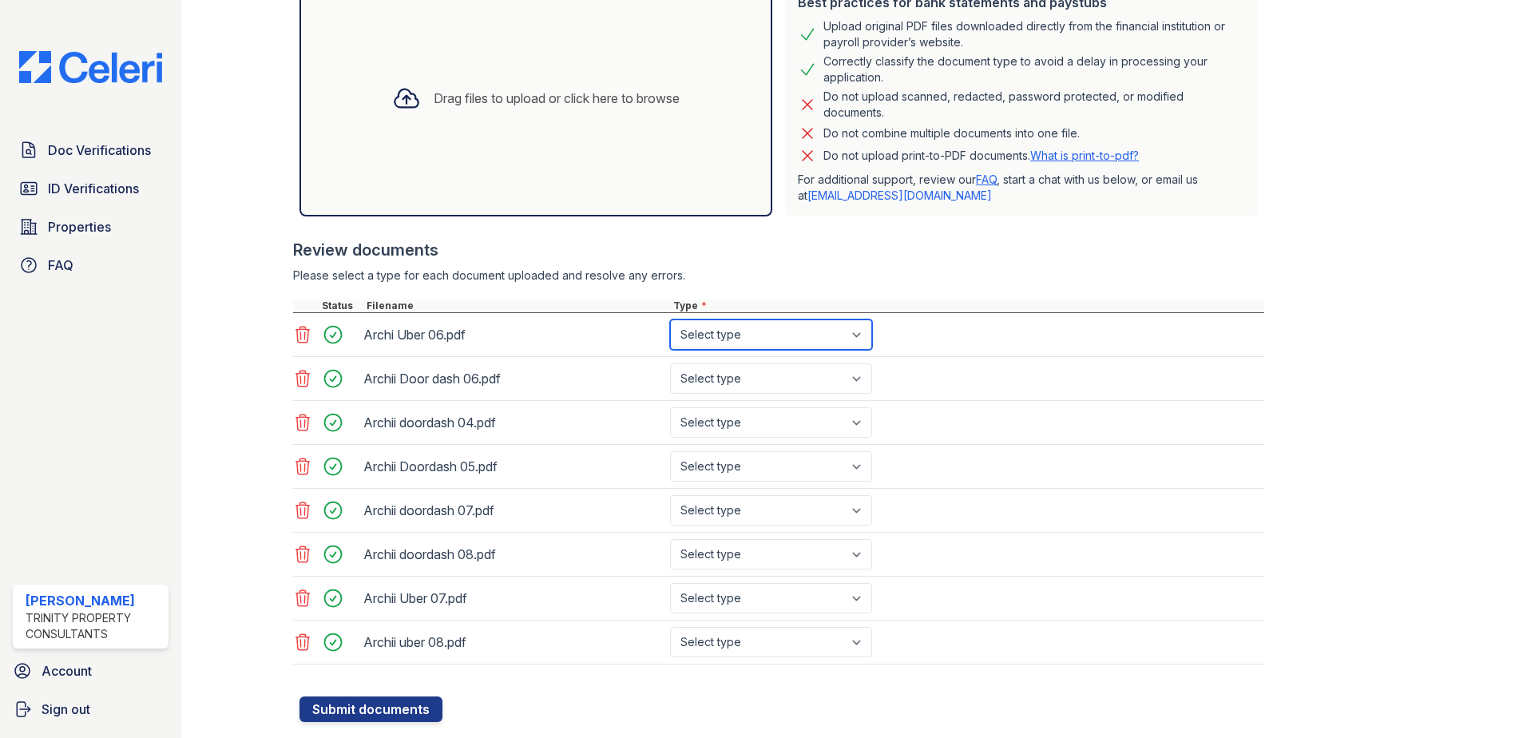
click at [812, 346] on select "Select type Paystub Bank Statement Offer Letter Tax Documents Benefit Award Let…" at bounding box center [771, 334] width 202 height 30
select select "paystub"
click at [670, 319] on select "Select type Paystub Bank Statement Offer Letter Tax Documents Benefit Award Let…" at bounding box center [771, 334] width 202 height 30
click at [793, 372] on select "Select type Paystub Bank Statement Offer Letter Tax Documents Benefit Award Let…" at bounding box center [771, 378] width 202 height 30
select select "paystub"
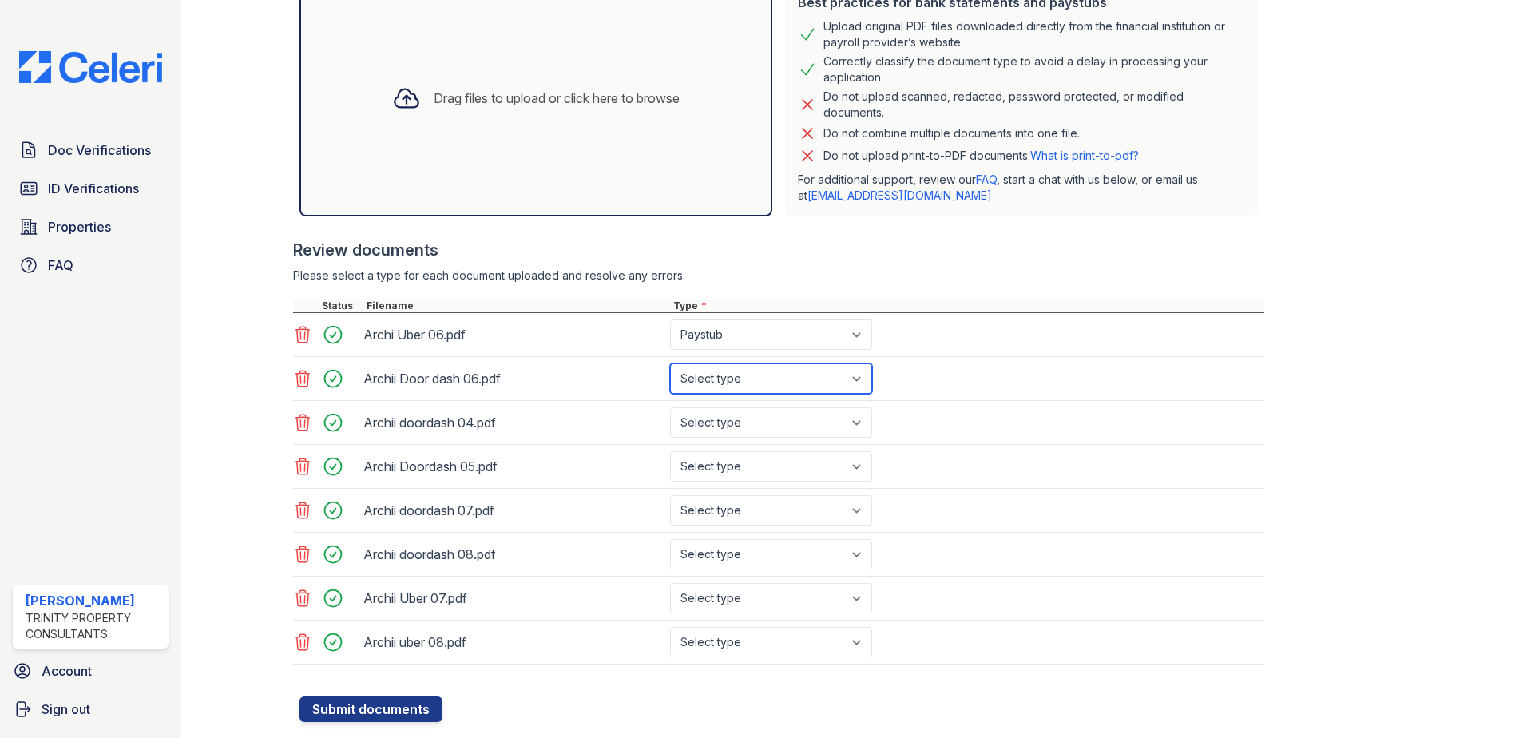
click at [670, 363] on select "Select type Paystub Bank Statement Offer Letter Tax Documents Benefit Award Let…" at bounding box center [771, 378] width 202 height 30
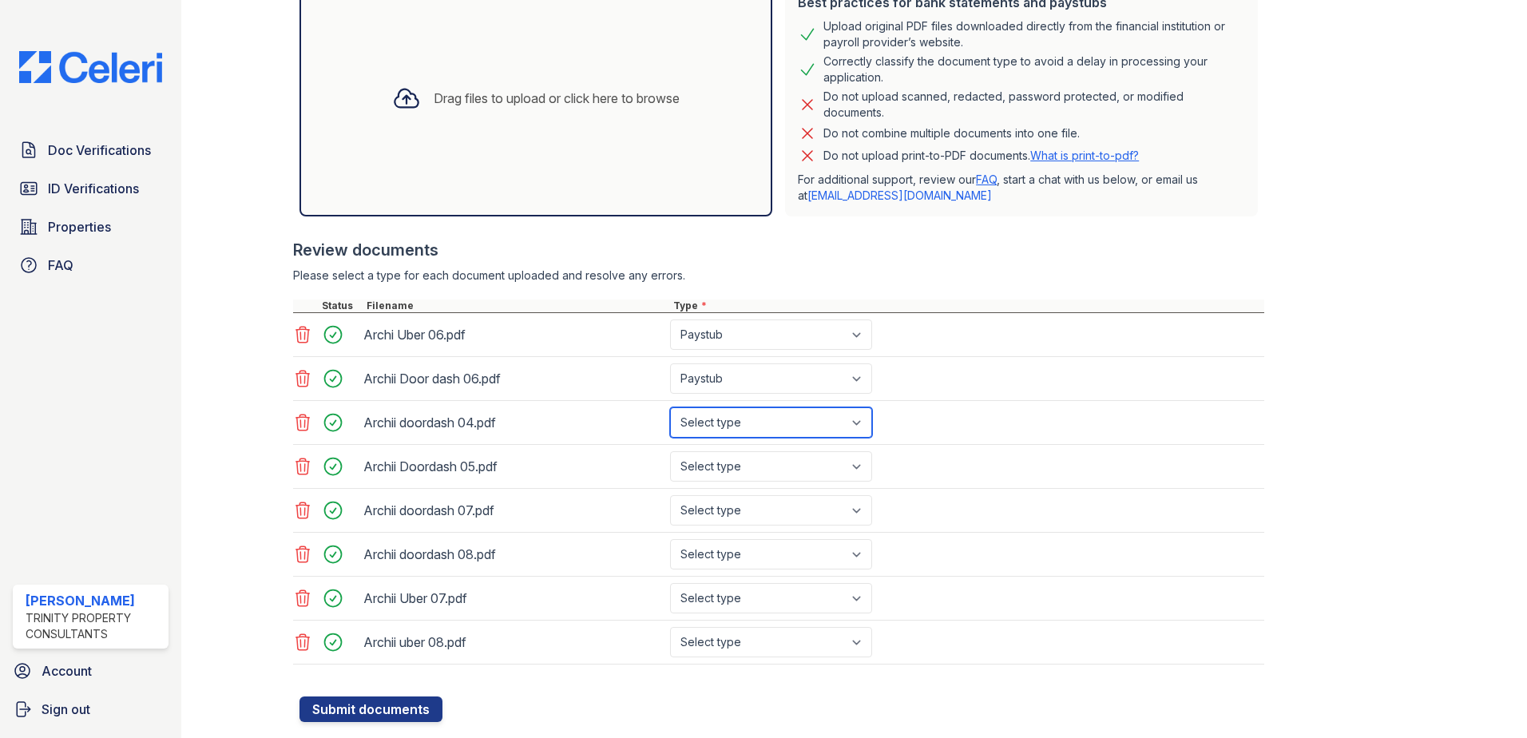
click at [781, 424] on select "Select type Paystub Bank Statement Offer Letter Tax Documents Benefit Award Let…" at bounding box center [771, 422] width 202 height 30
select select "paystub"
click at [670, 407] on select "Select type Paystub Bank Statement Offer Letter Tax Documents Benefit Award Let…" at bounding box center [771, 422] width 202 height 30
click at [772, 469] on select "Select type Paystub Bank Statement Offer Letter Tax Documents Benefit Award Let…" at bounding box center [771, 466] width 202 height 30
select select "paystub"
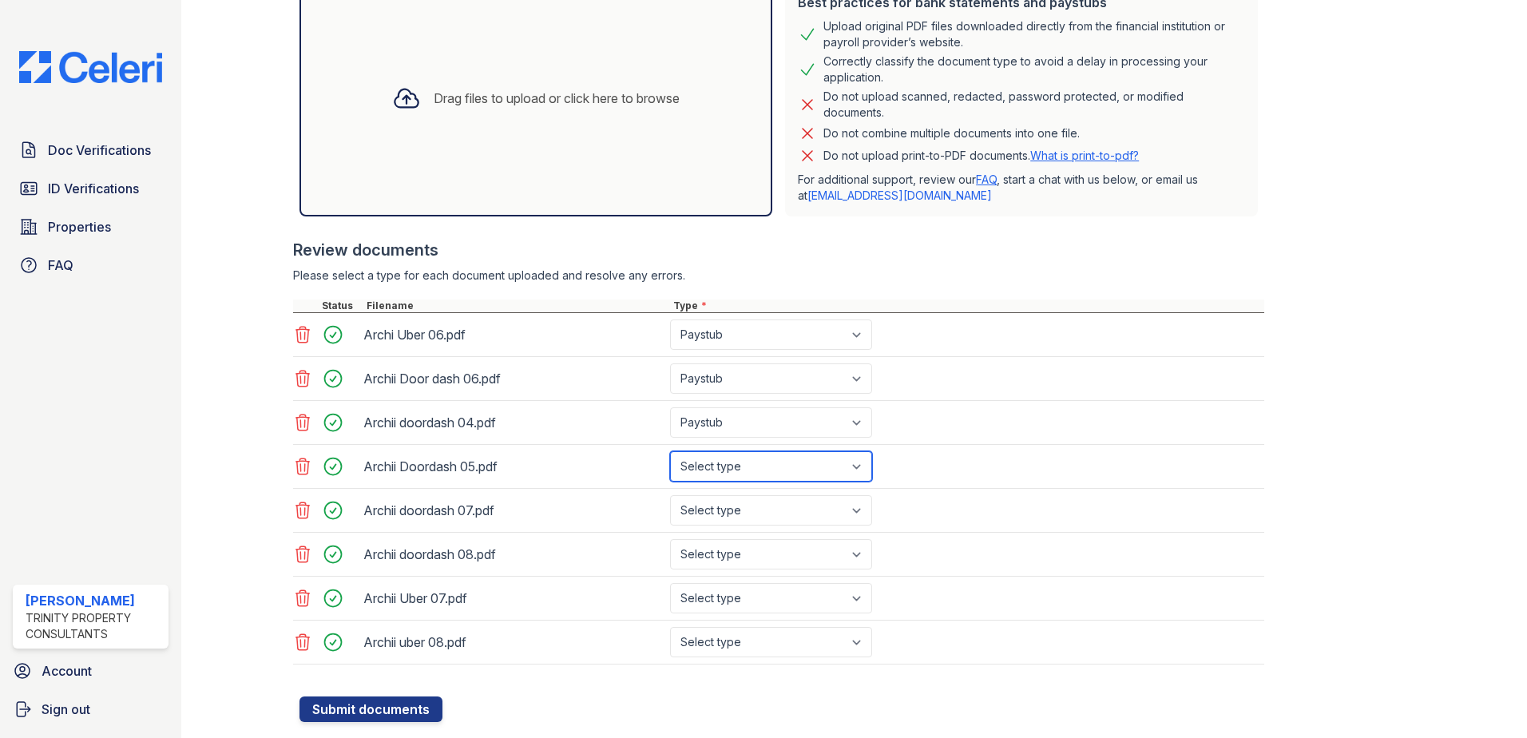
click at [670, 451] on select "Select type Paystub Bank Statement Offer Letter Tax Documents Benefit Award Let…" at bounding box center [771, 466] width 202 height 30
click at [772, 506] on select "Select type Paystub Bank Statement Offer Letter Tax Documents Benefit Award Let…" at bounding box center [771, 510] width 202 height 30
select select "paystub"
click at [670, 495] on select "Select type Paystub Bank Statement Offer Letter Tax Documents Benefit Award Let…" at bounding box center [771, 510] width 202 height 30
click at [774, 551] on select "Select type Paystub Bank Statement Offer Letter Tax Documents Benefit Award Let…" at bounding box center [771, 554] width 202 height 30
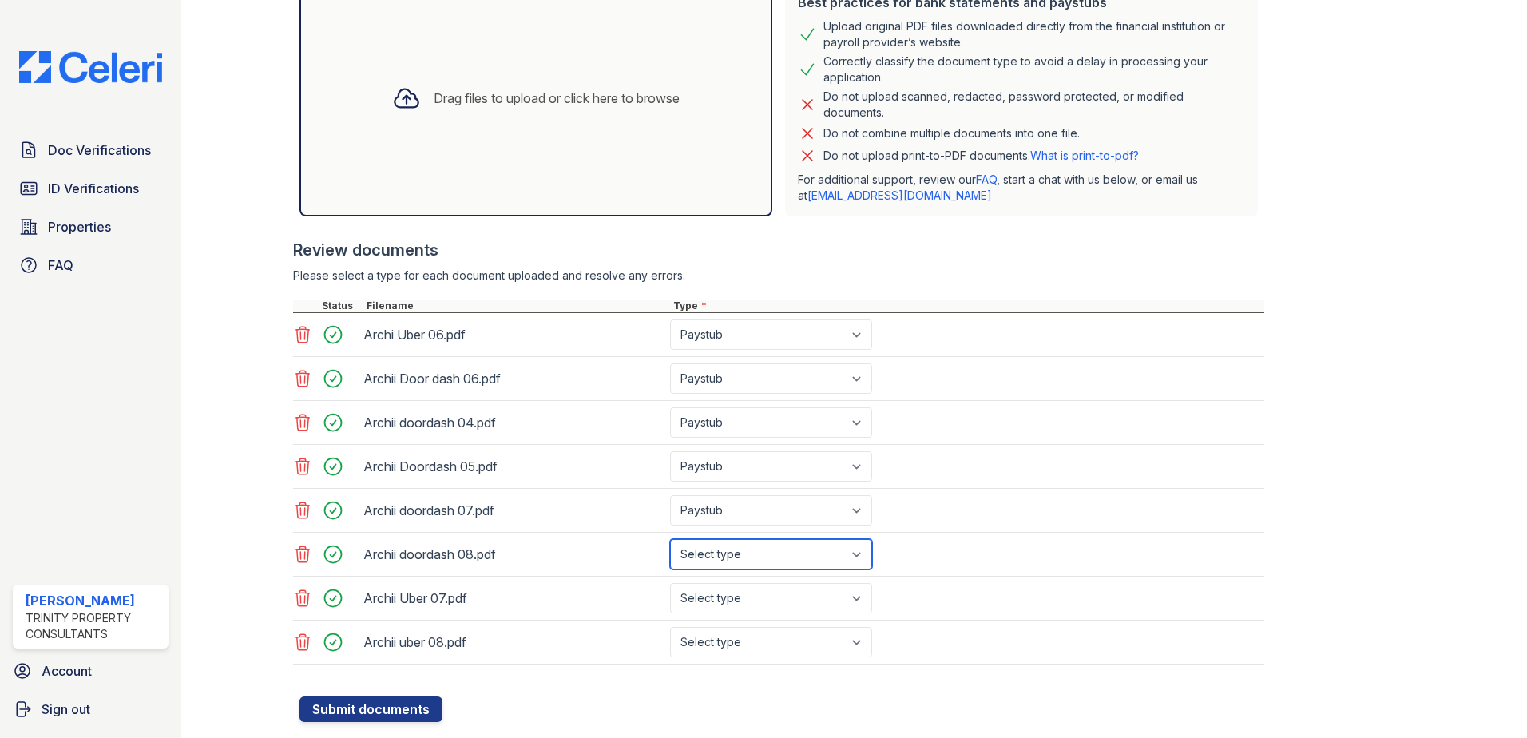
select select "paystub"
click at [670, 539] on select "Select type Paystub Bank Statement Offer Letter Tax Documents Benefit Award Let…" at bounding box center [771, 554] width 202 height 30
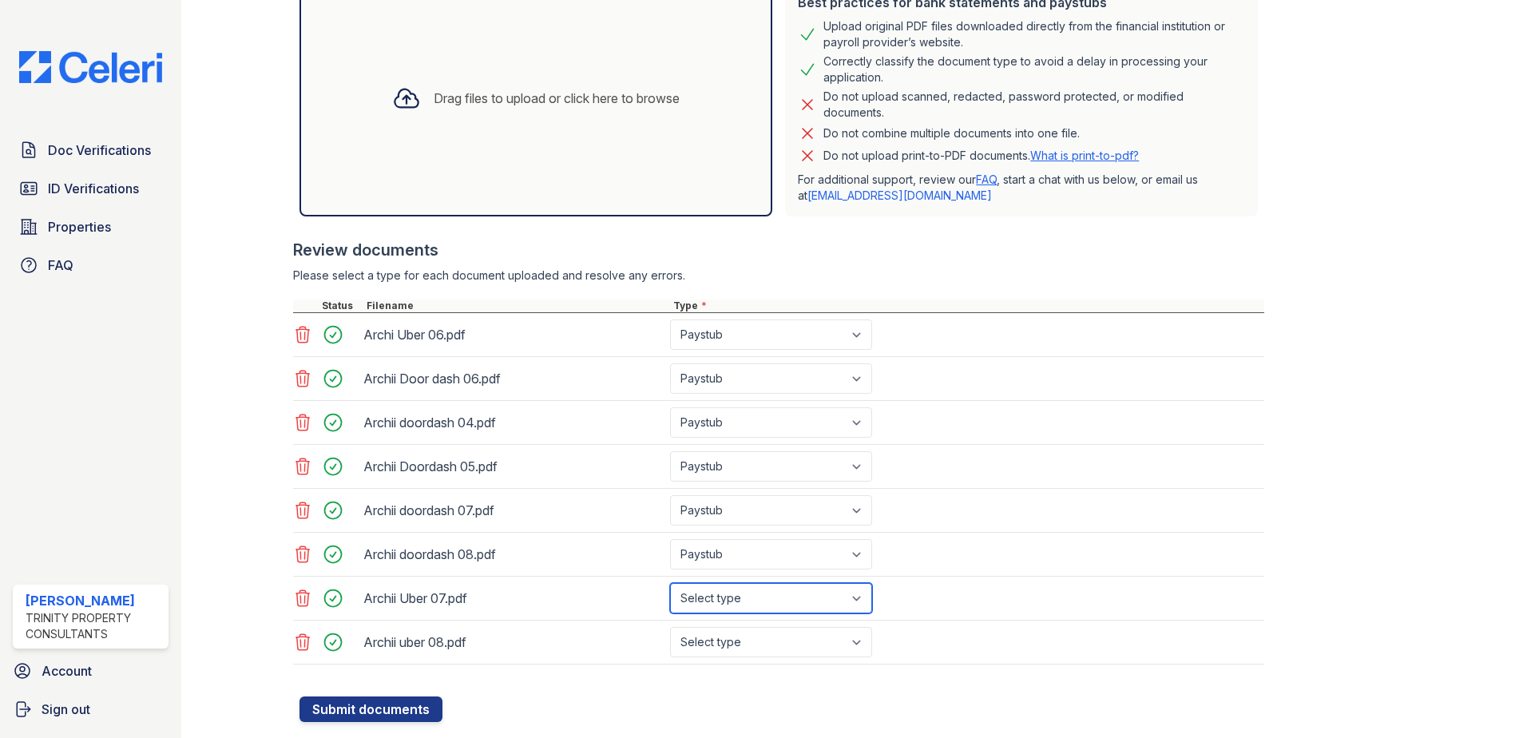
click at [776, 597] on select "Select type Paystub Bank Statement Offer Letter Tax Documents Benefit Award Let…" at bounding box center [771, 598] width 202 height 30
select select "paystub"
click at [670, 583] on select "Select type Paystub Bank Statement Offer Letter Tax Documents Benefit Award Let…" at bounding box center [771, 598] width 202 height 30
click at [756, 638] on select "Select type Paystub Bank Statement Offer Letter Tax Documents Benefit Award Let…" at bounding box center [771, 642] width 202 height 30
select select "paystub"
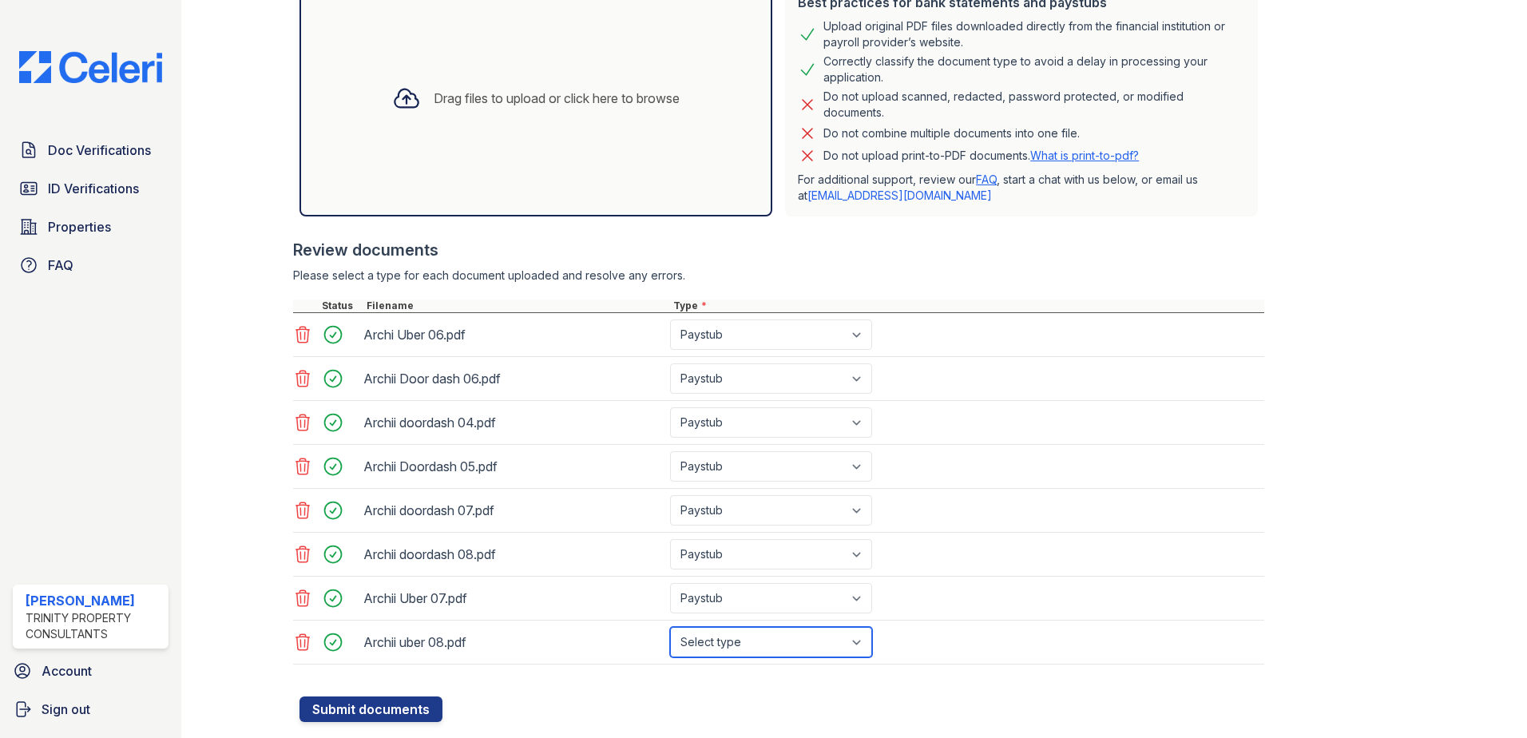
click at [670, 627] on select "Select type Paystub Bank Statement Offer Letter Tax Documents Benefit Award Let…" at bounding box center [771, 642] width 202 height 30
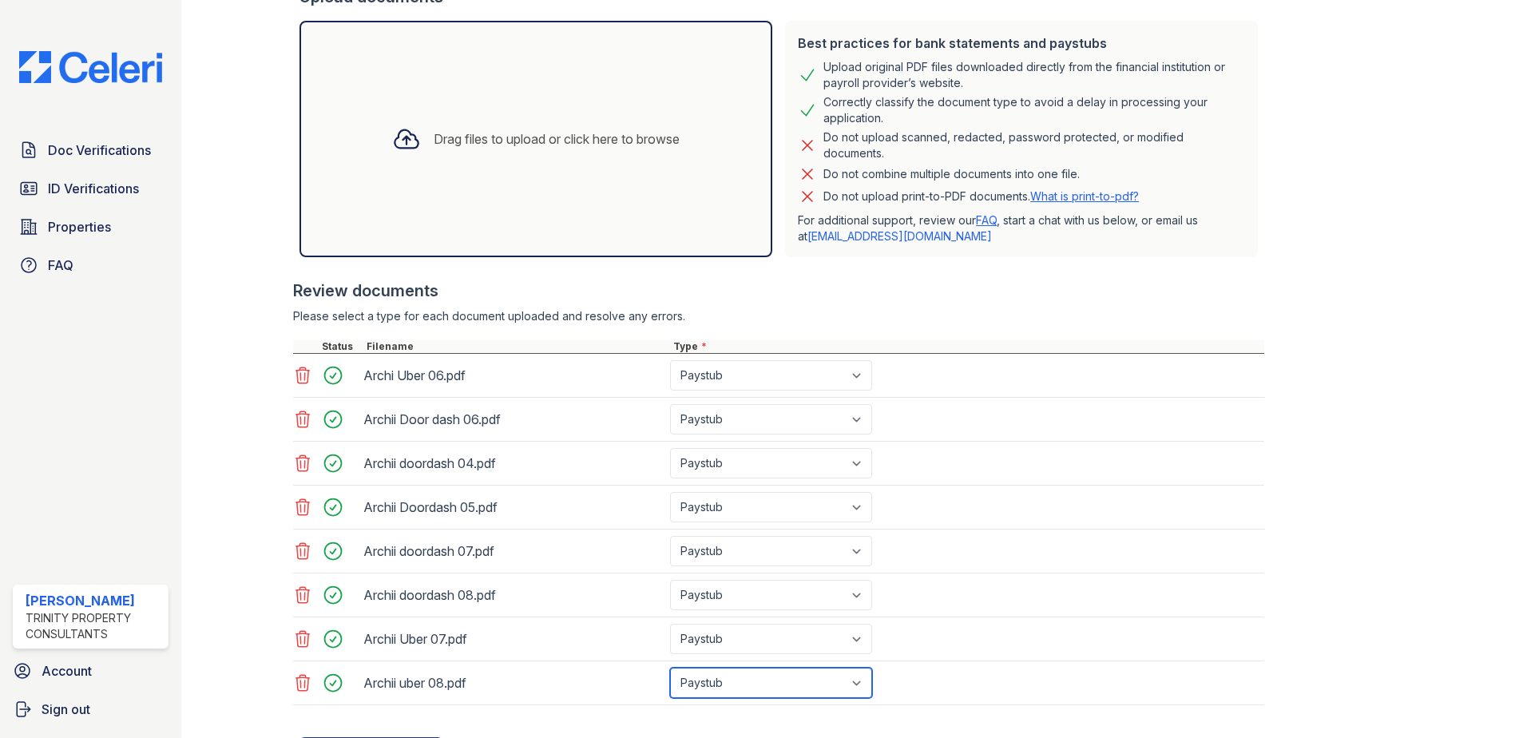
scroll to position [403, 0]
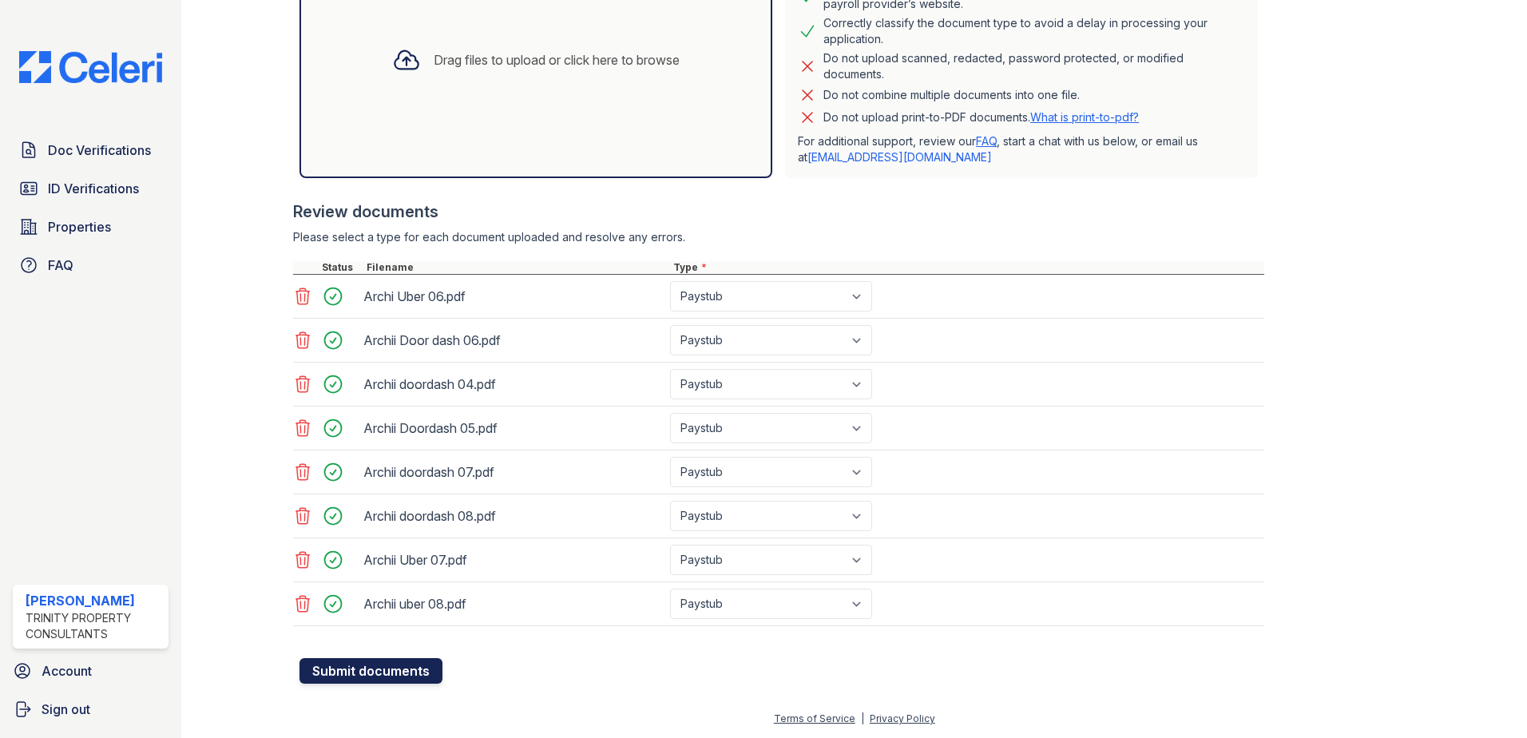
click at [395, 661] on button "Submit documents" at bounding box center [371, 671] width 143 height 26
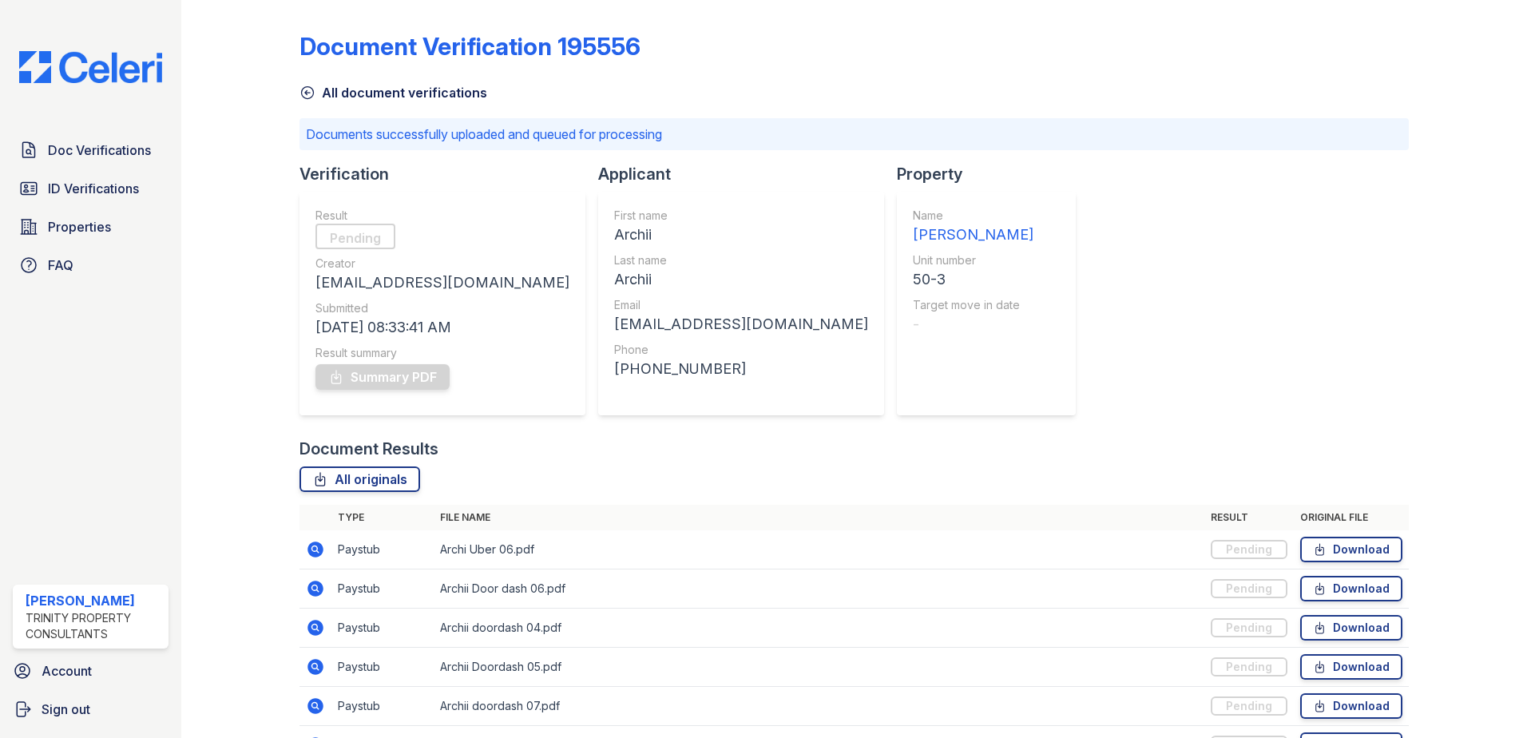
click at [301, 82] on div "All document verifications" at bounding box center [854, 87] width 1109 height 29
click at [304, 88] on icon at bounding box center [308, 93] width 12 height 12
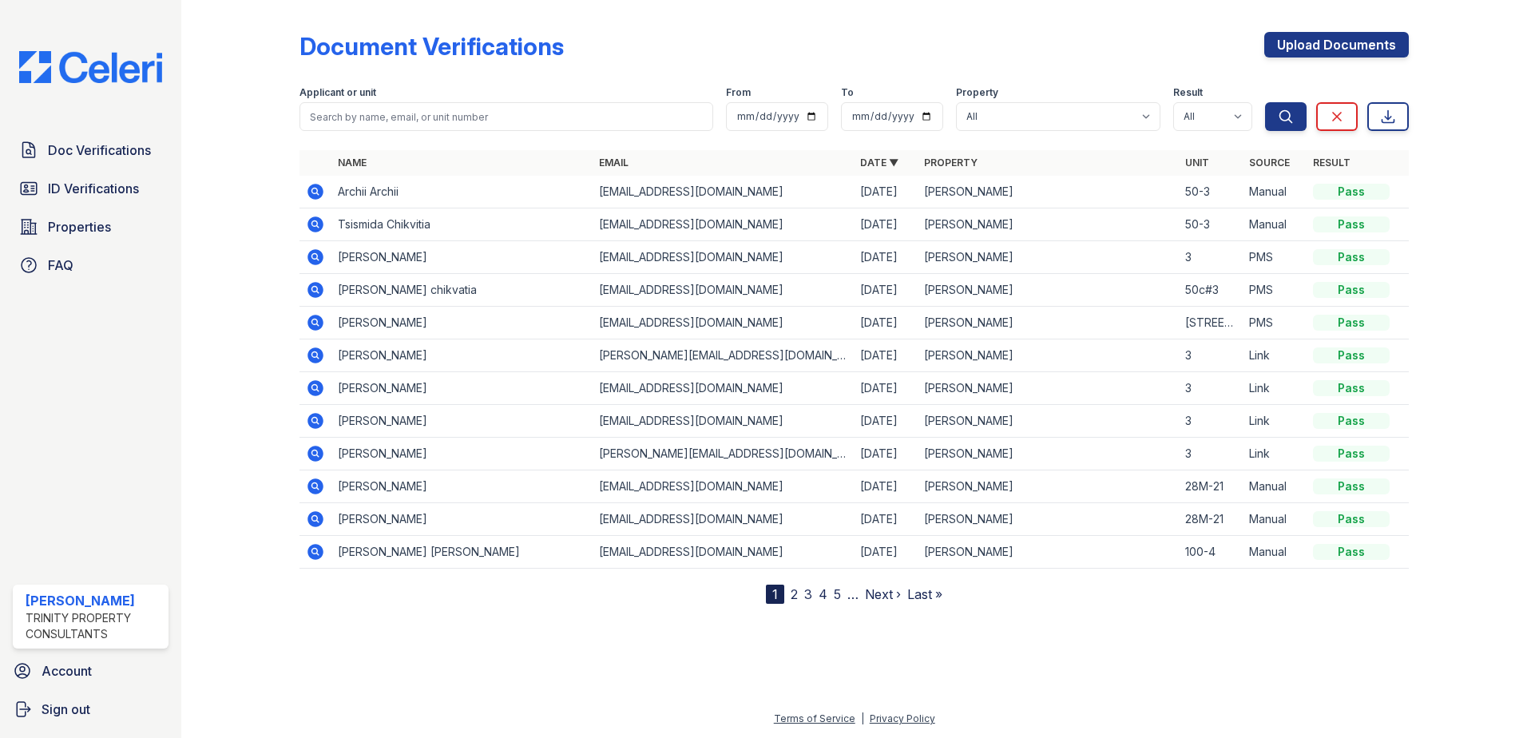
click at [310, 224] on icon at bounding box center [315, 224] width 16 height 16
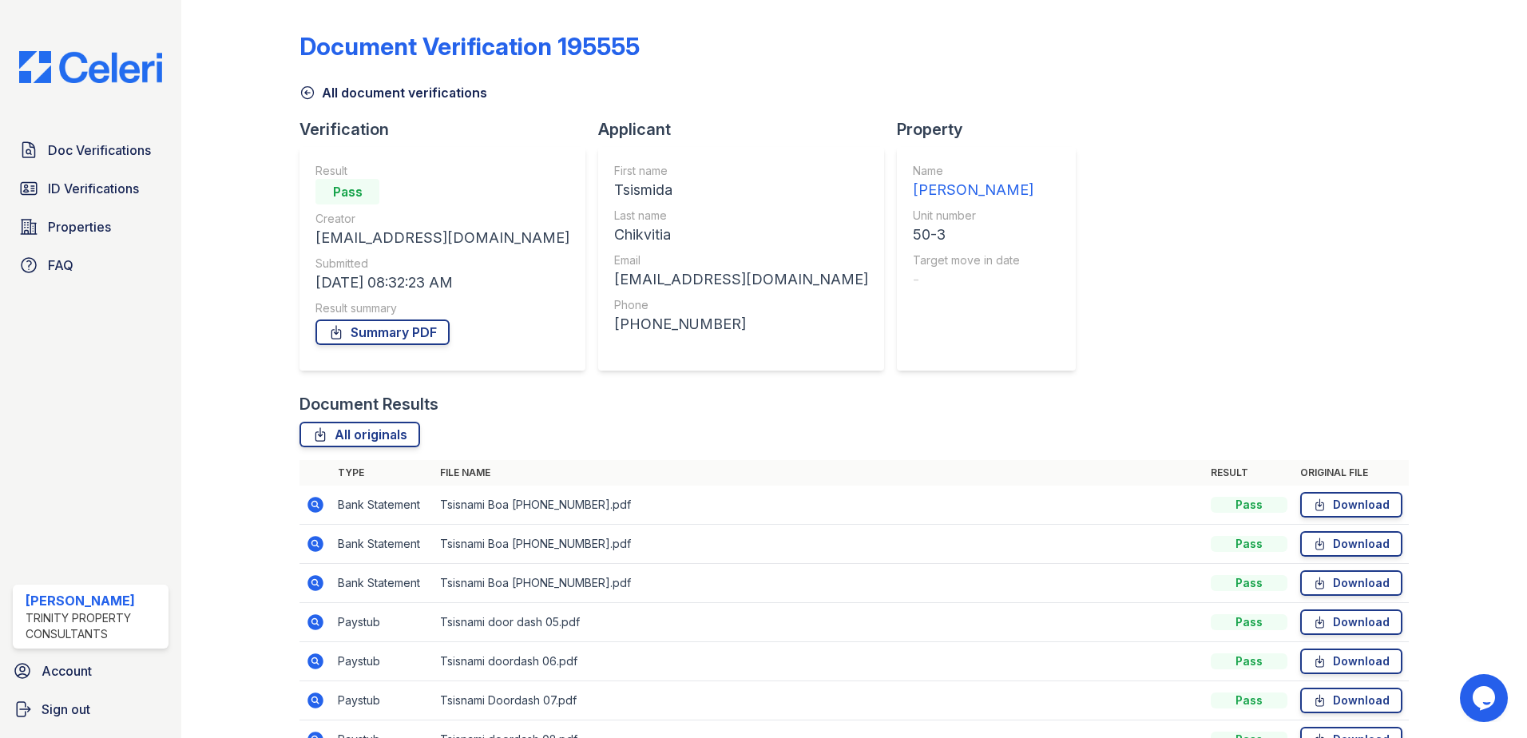
click at [302, 89] on icon at bounding box center [308, 93] width 12 height 12
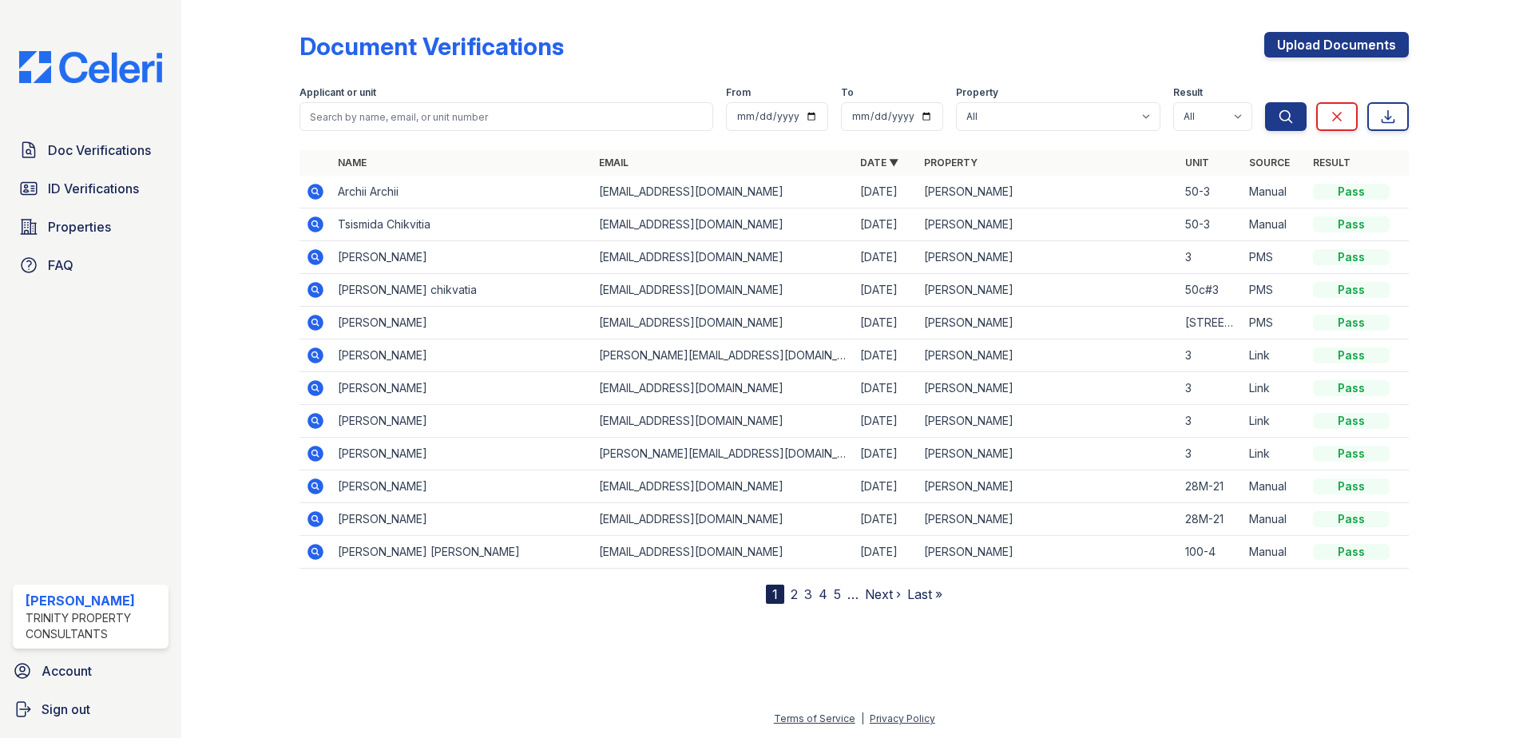
click at [316, 251] on icon at bounding box center [315, 257] width 16 height 16
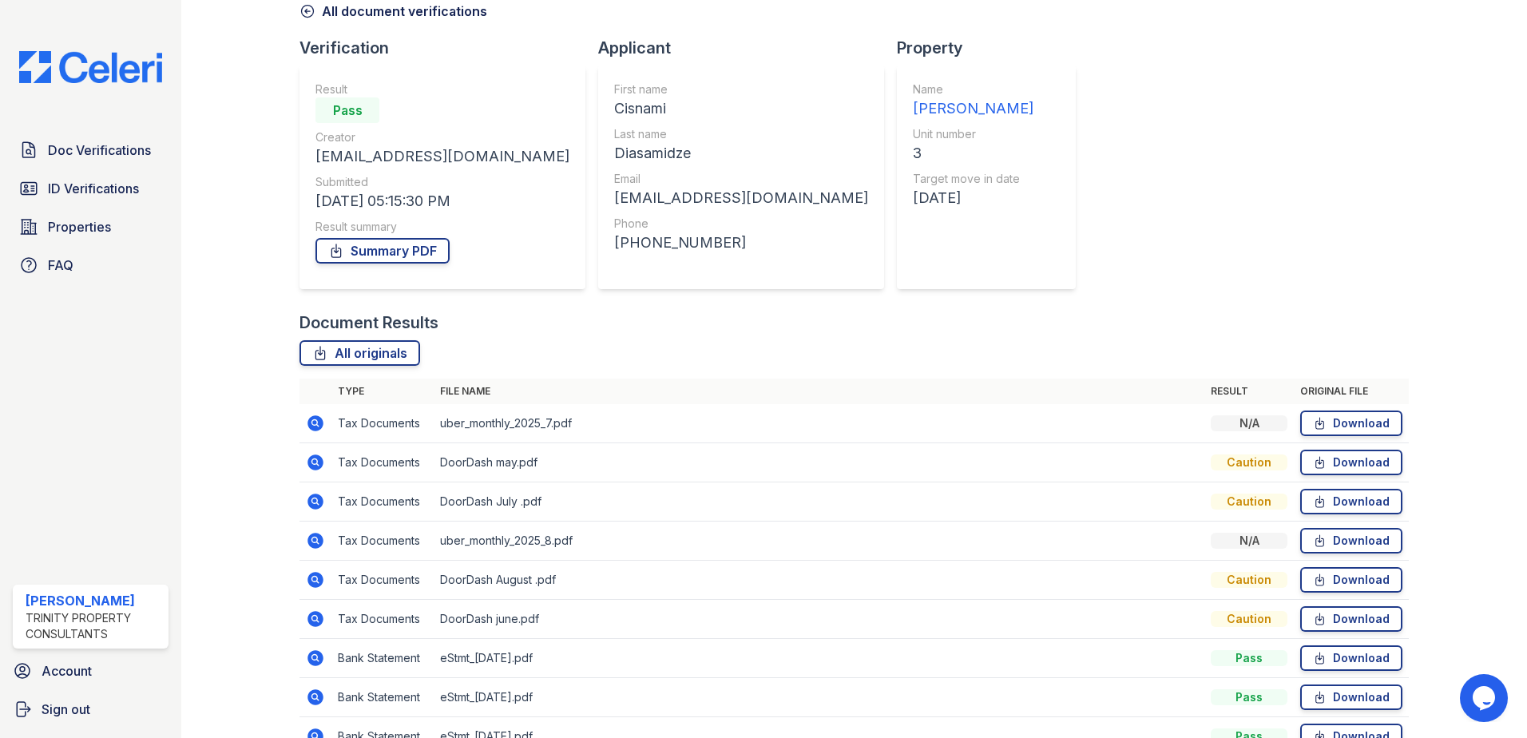
scroll to position [170, 0]
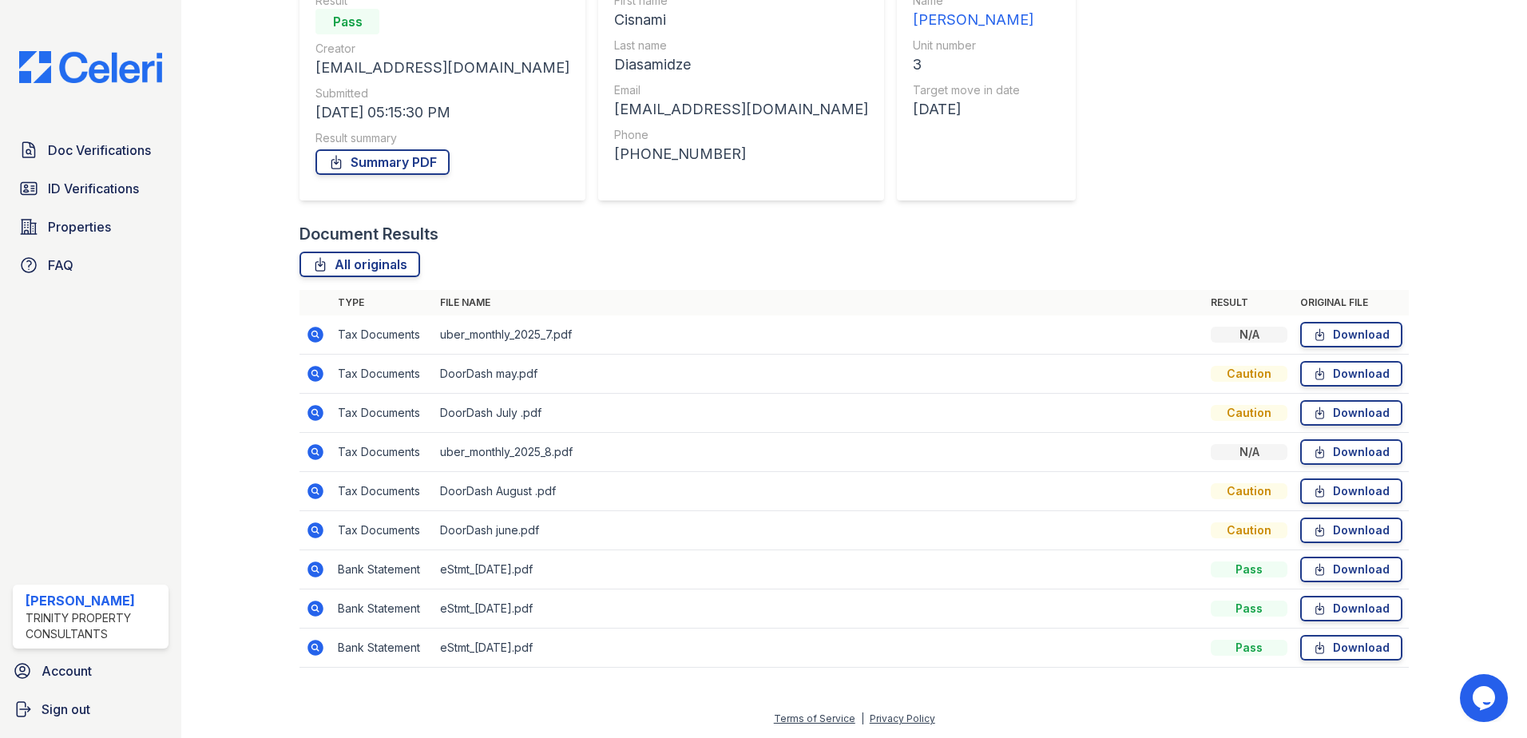
click at [315, 451] on icon at bounding box center [314, 451] width 4 height 4
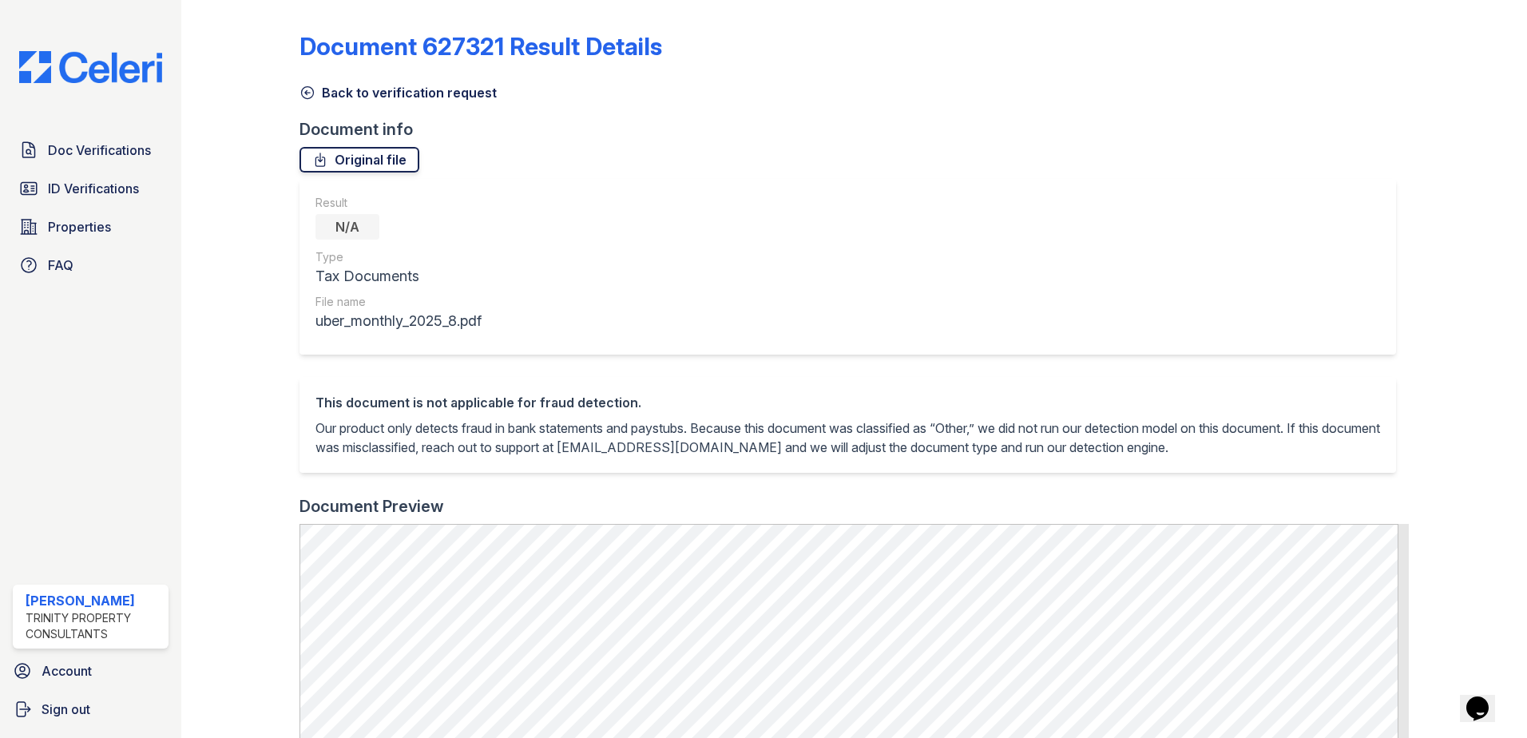
click at [370, 168] on link "Original file" at bounding box center [360, 160] width 120 height 26
click at [852, 109] on div "Document 627321 Result Details Back to verification request Document info Origi…" at bounding box center [854, 634] width 1109 height 1256
click at [311, 94] on icon at bounding box center [308, 93] width 16 height 16
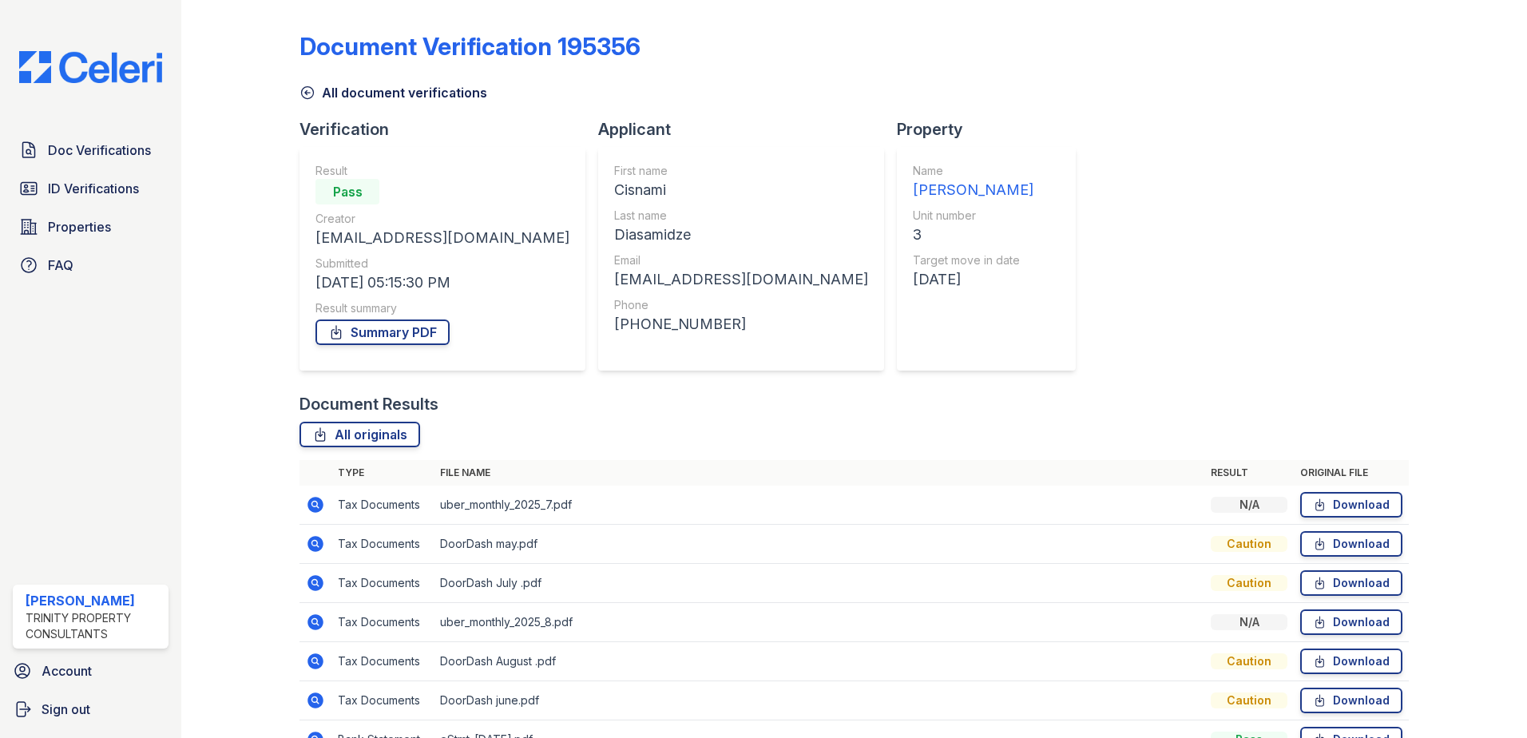
click at [304, 93] on icon at bounding box center [308, 93] width 16 height 16
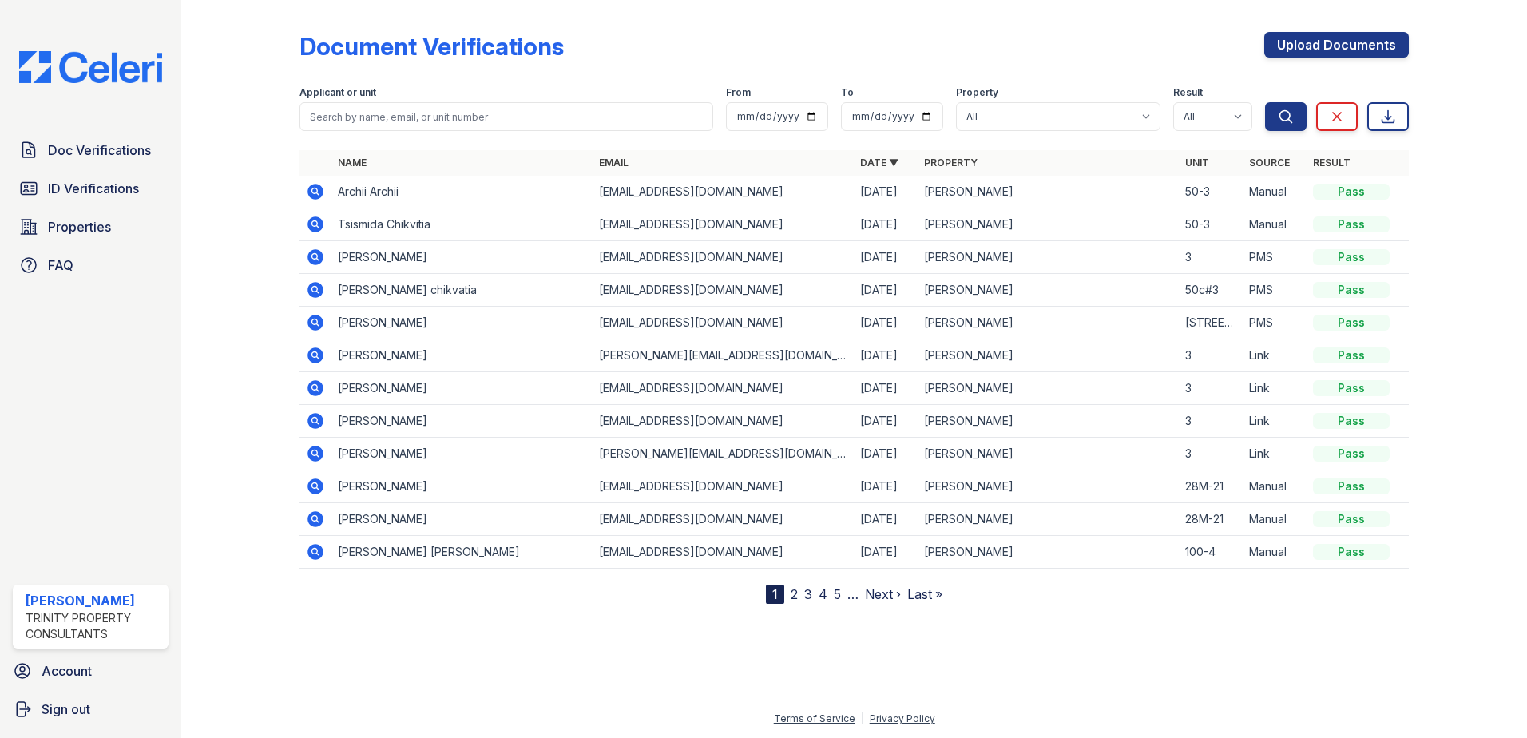
click at [317, 290] on icon at bounding box center [315, 289] width 19 height 19
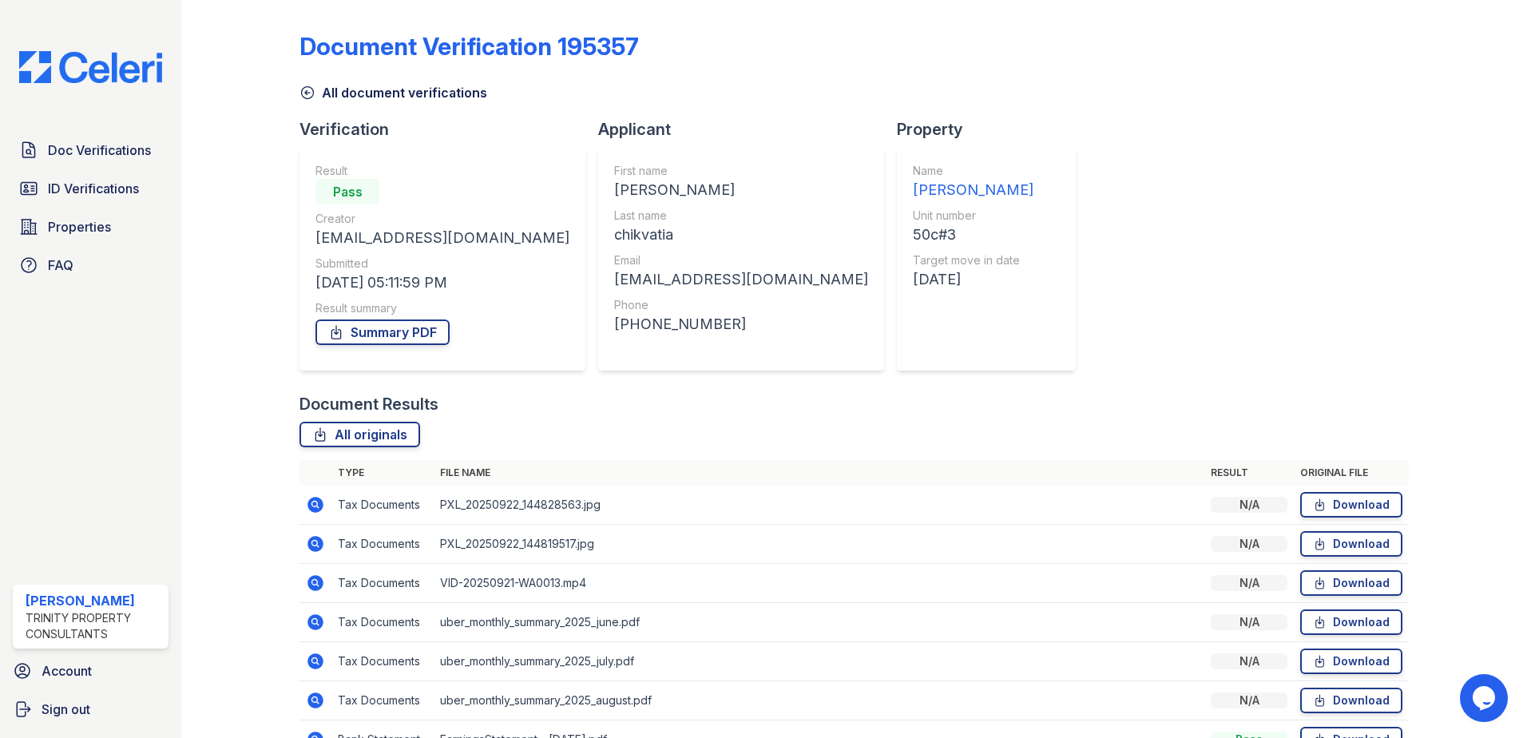
click at [306, 93] on icon at bounding box center [308, 93] width 16 height 16
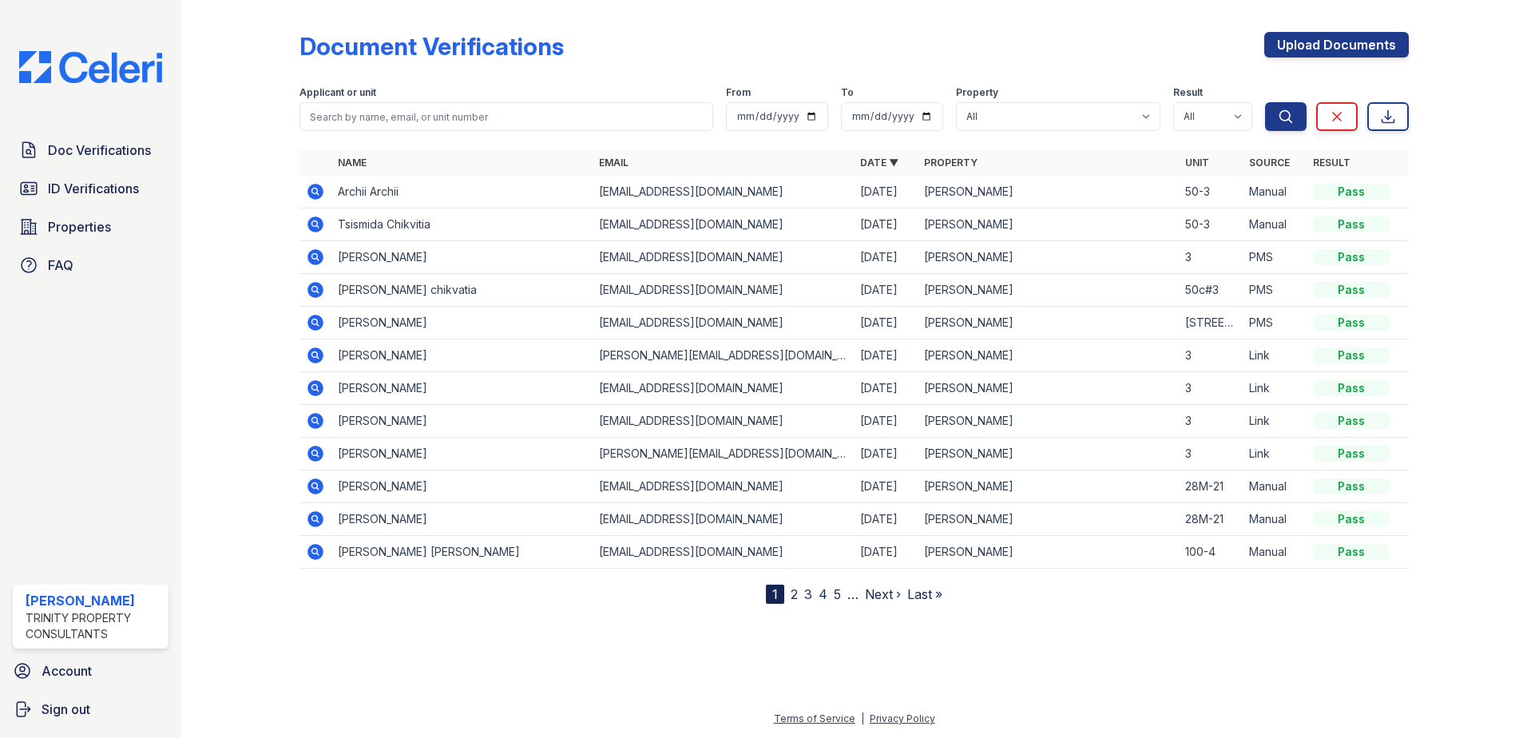
click at [248, 99] on div at bounding box center [253, 304] width 93 height 597
click at [313, 192] on icon at bounding box center [314, 190] width 4 height 4
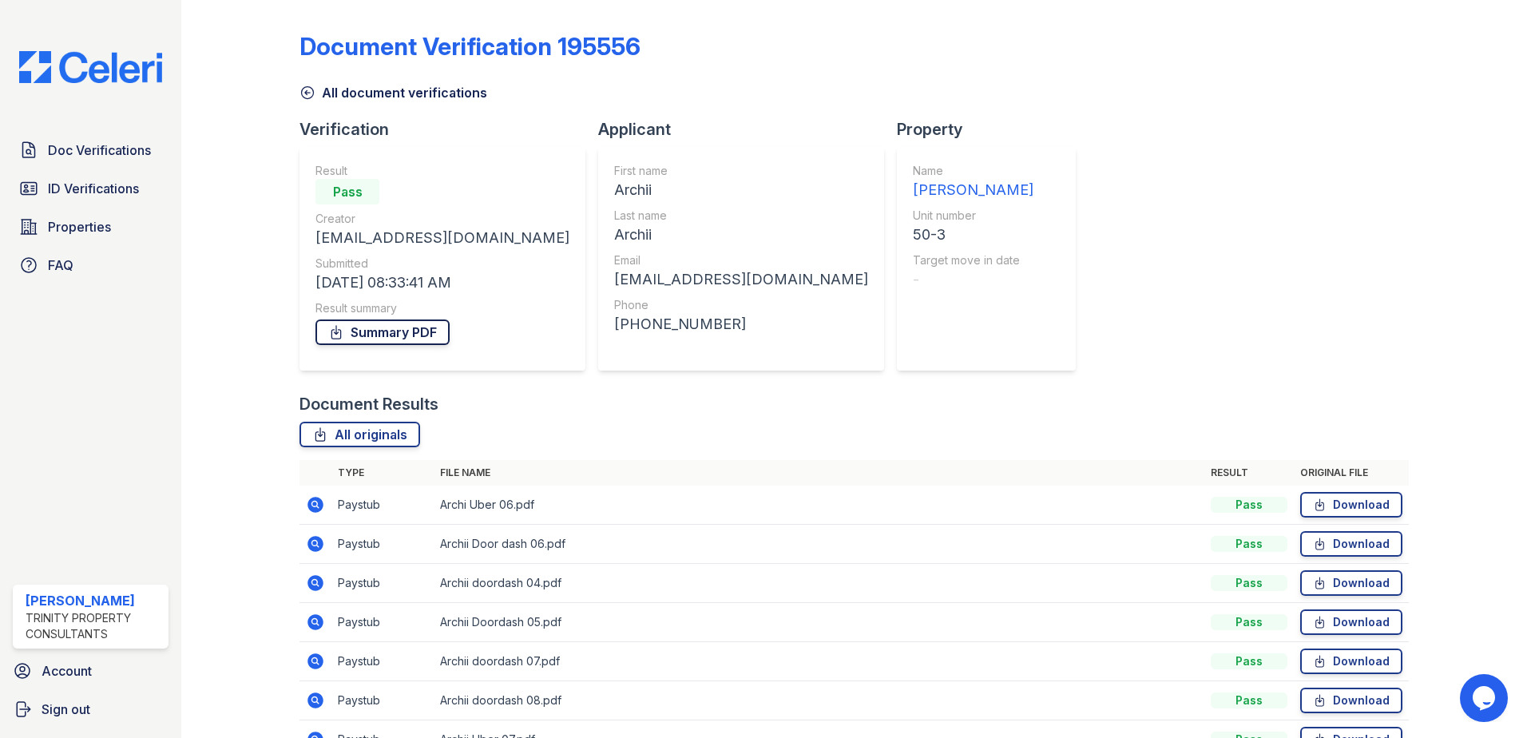
click at [387, 342] on link "Summary PDF" at bounding box center [382, 332] width 134 height 26
click at [307, 91] on icon at bounding box center [308, 93] width 16 height 16
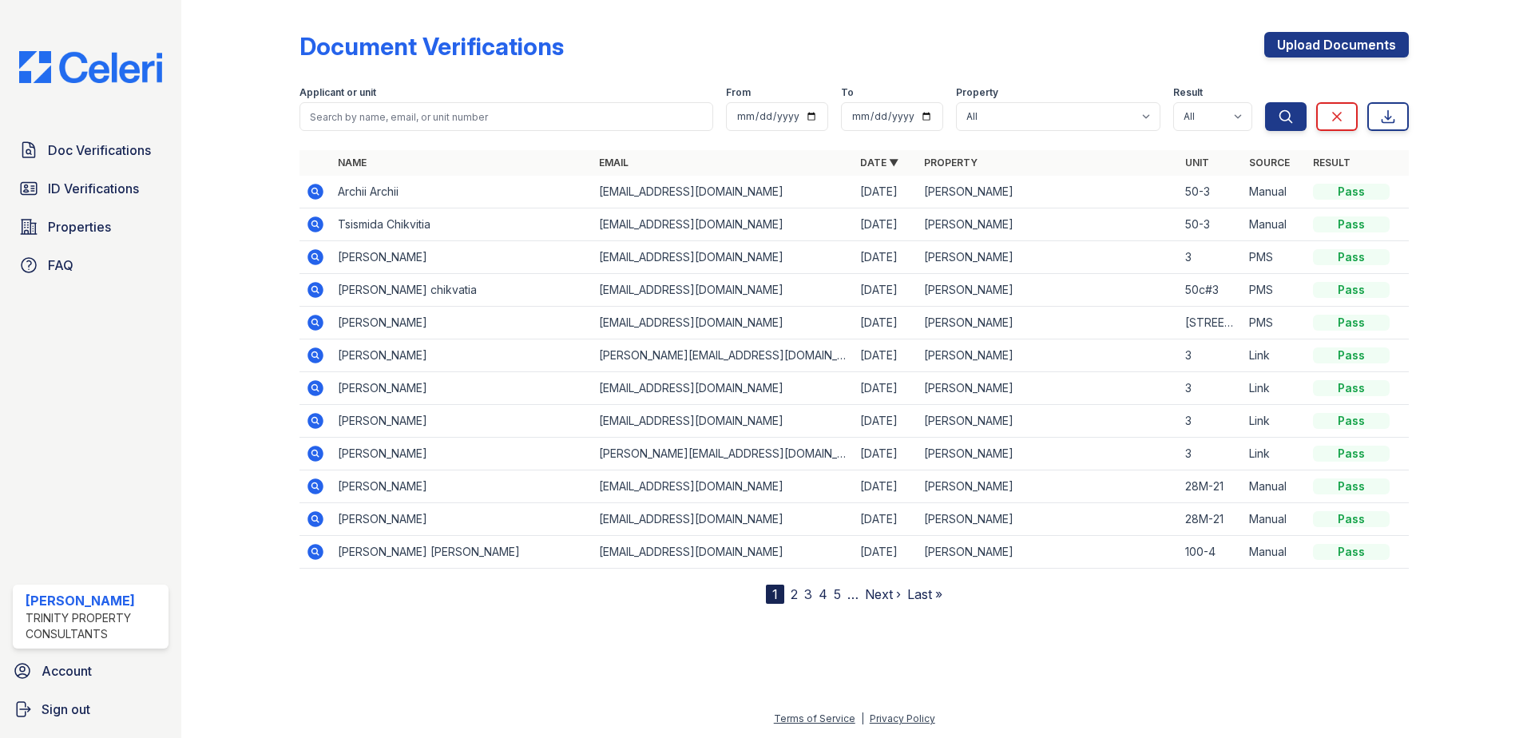
click at [318, 224] on icon at bounding box center [315, 224] width 19 height 19
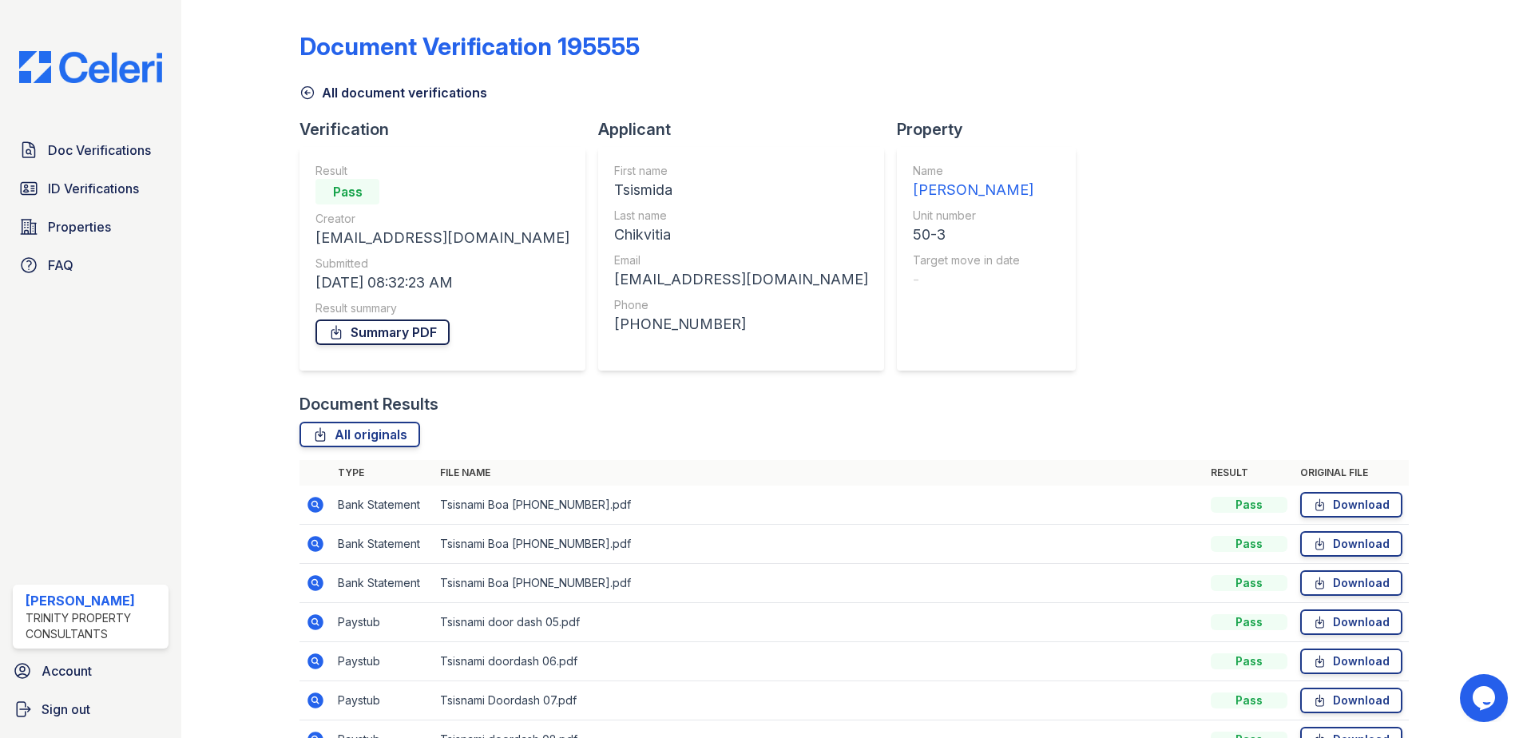
click at [434, 339] on link "Summary PDF" at bounding box center [382, 332] width 134 height 26
click at [302, 92] on icon at bounding box center [308, 93] width 12 height 12
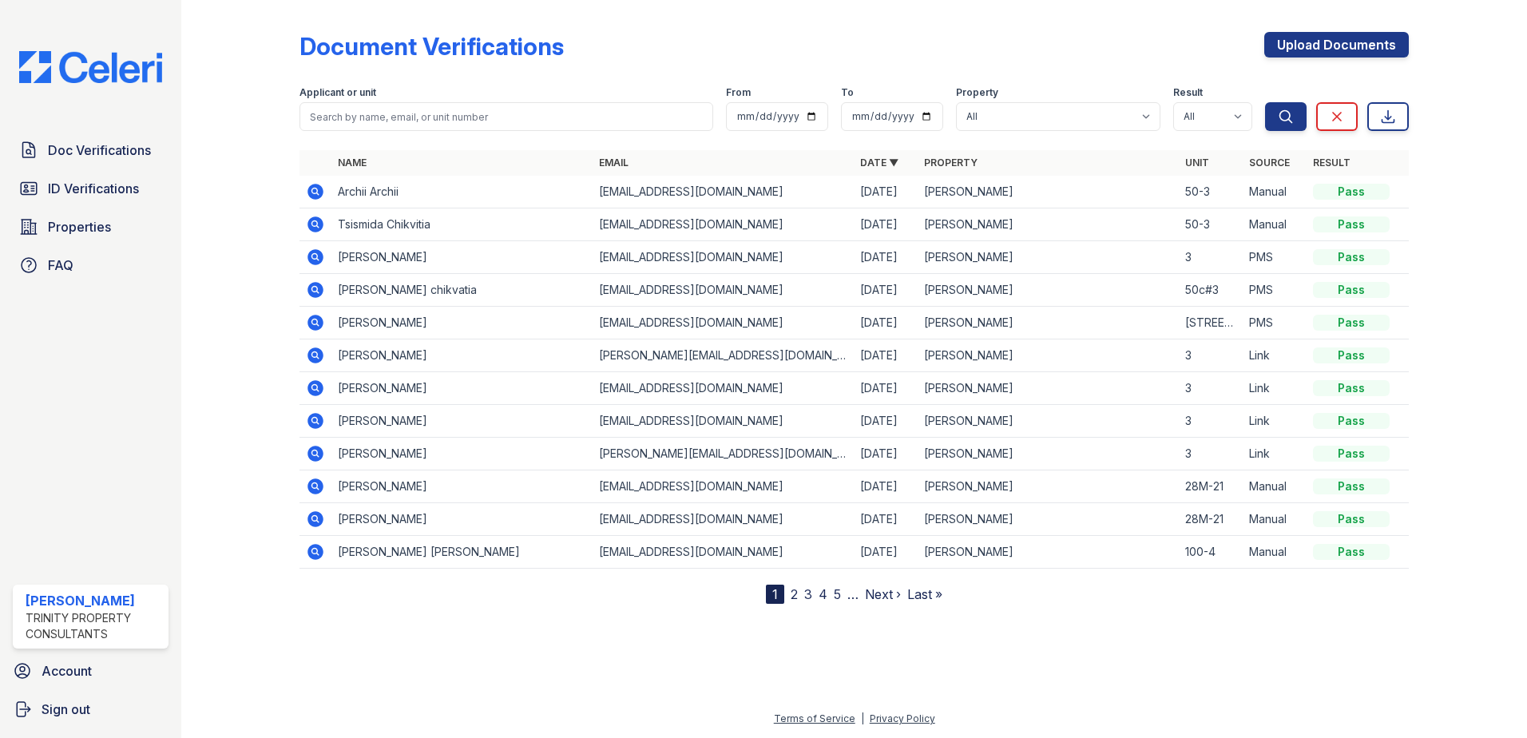
click at [699, 39] on div "Document Verifications Upload Documents" at bounding box center [854, 53] width 1109 height 42
click at [398, 228] on td "Tsismida Chikvitia" at bounding box center [461, 224] width 261 height 33
click at [311, 223] on icon at bounding box center [315, 224] width 16 height 16
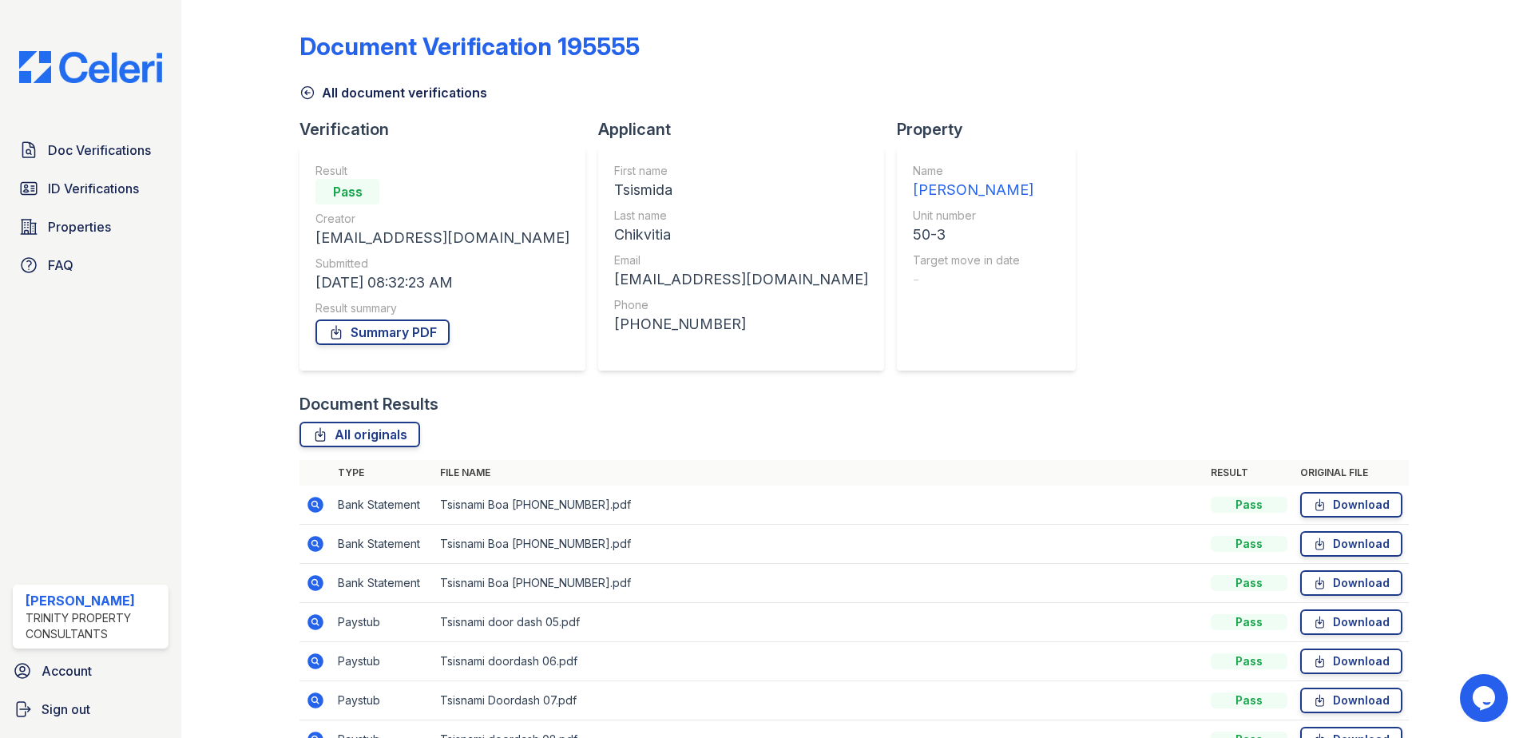
click at [313, 623] on icon at bounding box center [314, 621] width 4 height 4
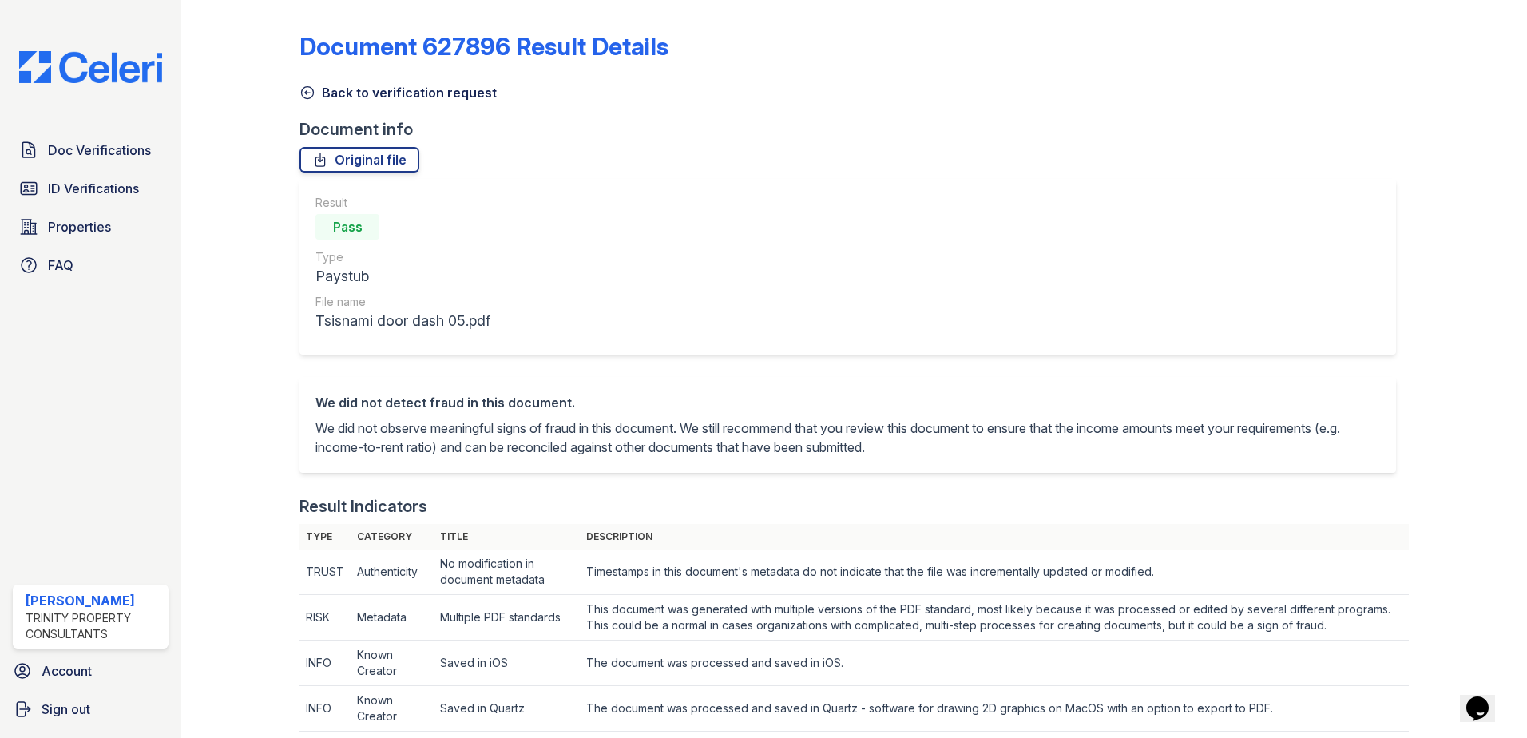
click at [312, 89] on icon at bounding box center [308, 93] width 16 height 16
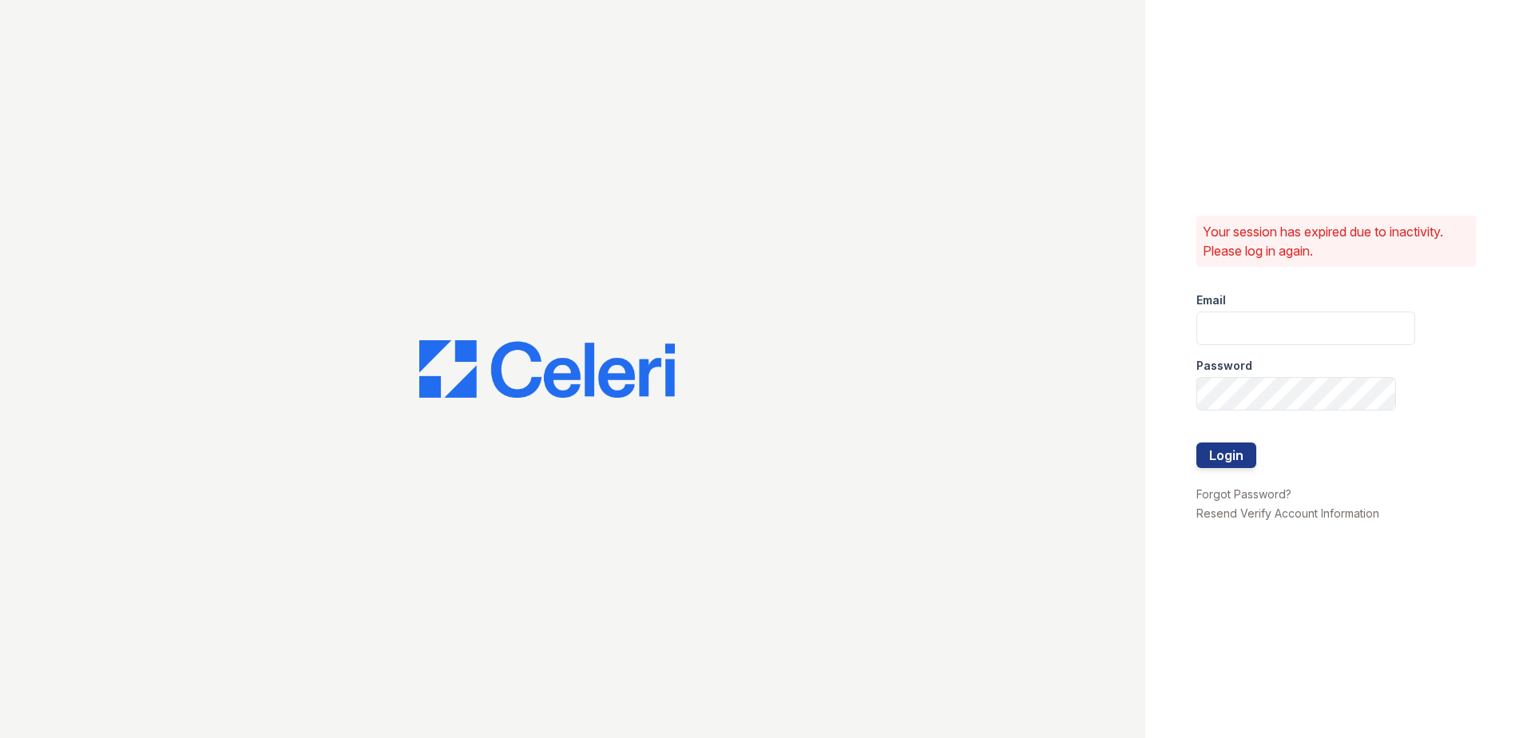
type input "[EMAIL_ADDRESS][DOMAIN_NAME]"
click at [1250, 461] on button "Login" at bounding box center [1226, 455] width 60 height 26
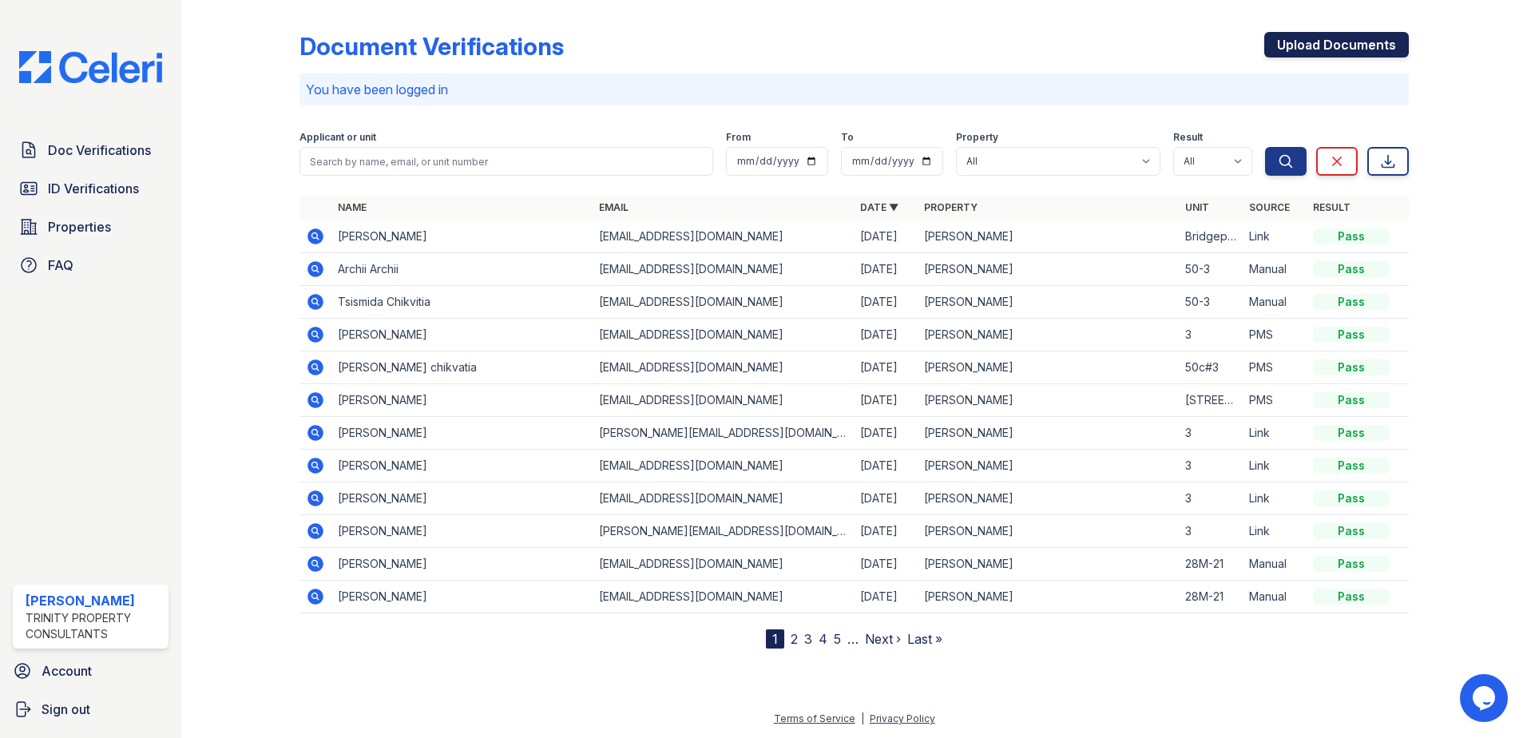
click at [1343, 57] on link "Upload Documents" at bounding box center [1336, 45] width 145 height 26
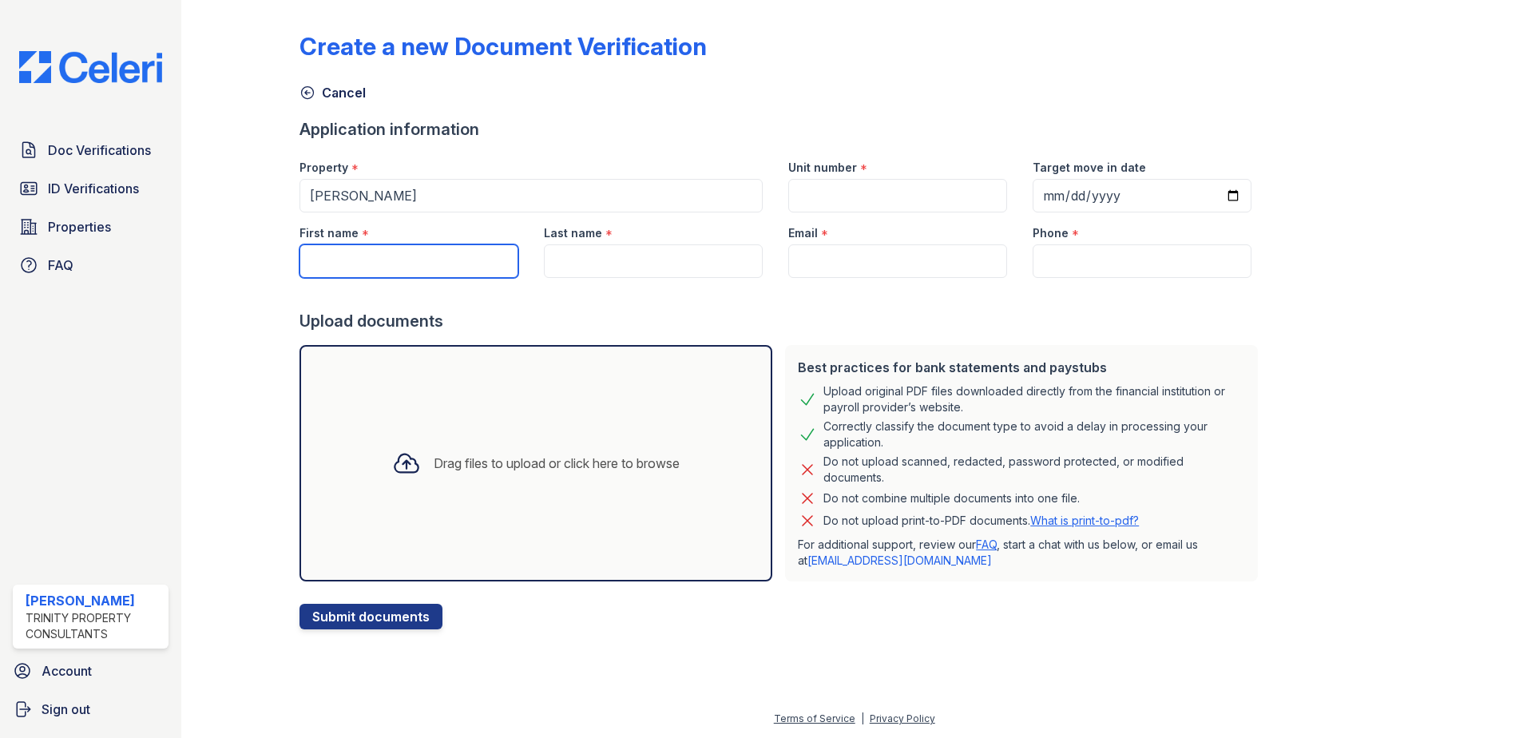
click at [437, 271] on input "First name" at bounding box center [409, 261] width 219 height 34
type input "Tsismida"
type input "Chikvitia"
type input "[EMAIL_ADDRESS][DOMAIN_NAME]"
type input "7472874917"
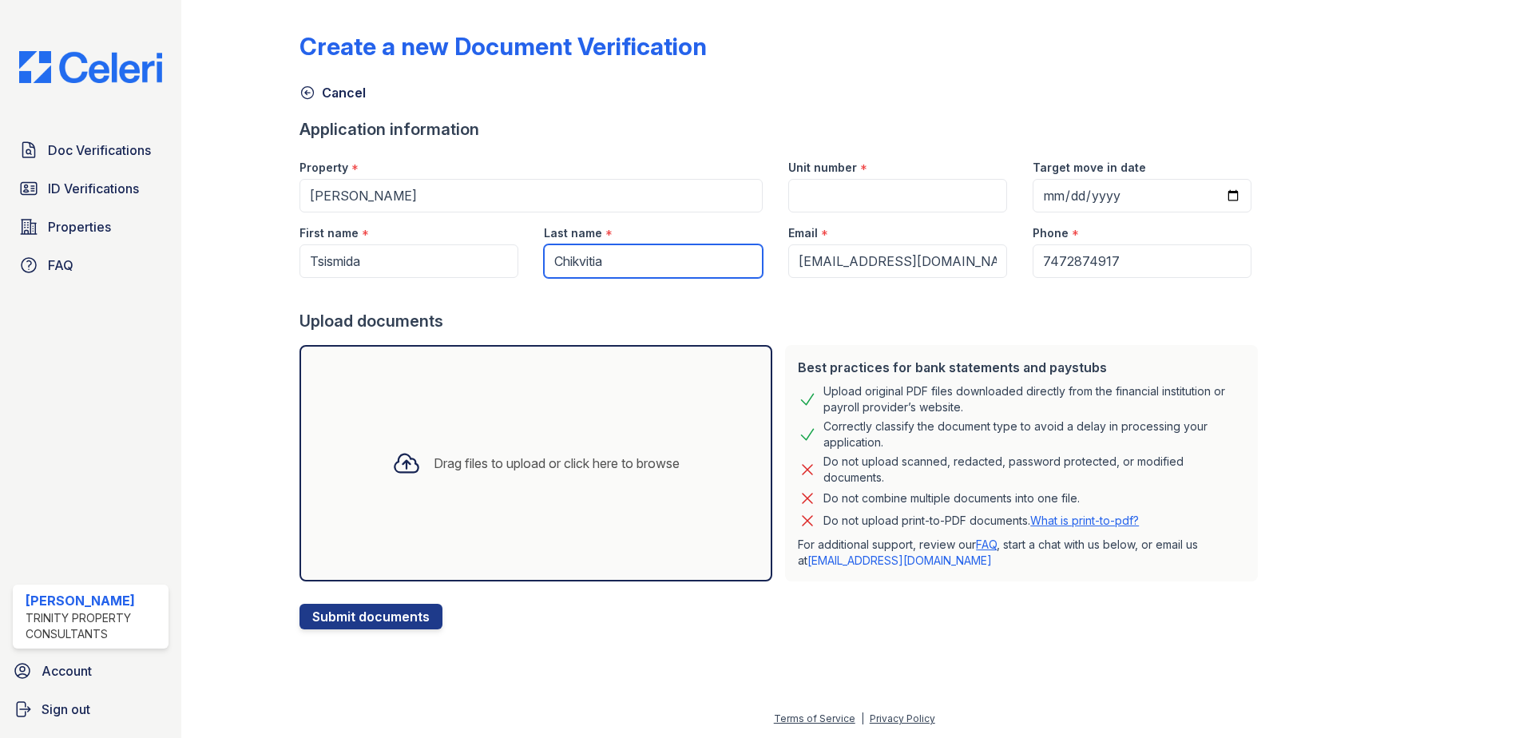
drag, startPoint x: 620, startPoint y: 255, endPoint x: 504, endPoint y: 260, distance: 115.9
click at [505, 259] on div "First name * Tsismida Last name * [GEOGRAPHIC_DATA] Email * [EMAIL_ADDRESS][DOM…" at bounding box center [776, 244] width 978 height 65
click at [594, 261] on input "Last name" at bounding box center [653, 261] width 219 height 34
type input "Diasamidze"
click at [728, 327] on div "Upload documents" at bounding box center [782, 321] width 965 height 22
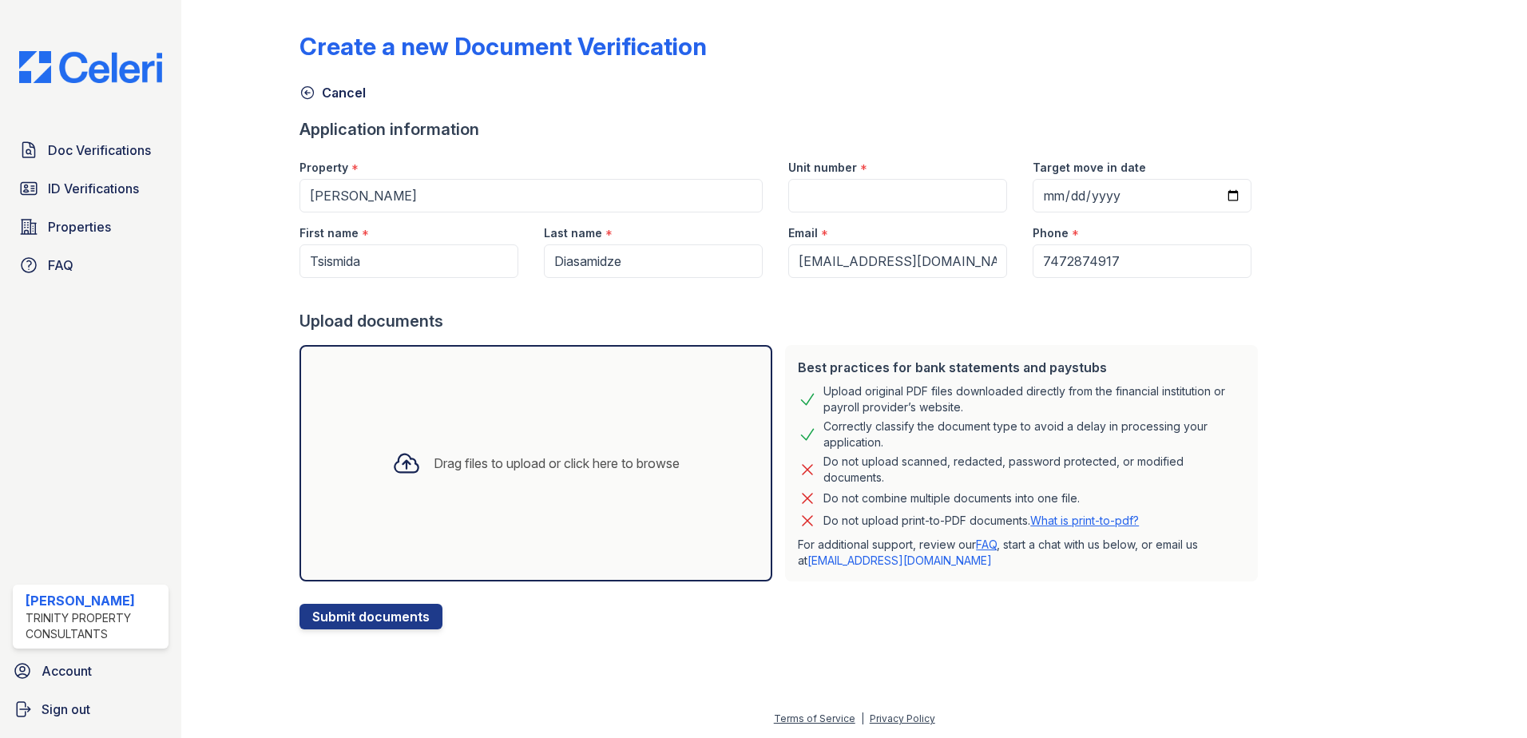
click at [827, 177] on div "Unit number *" at bounding box center [897, 163] width 219 height 32
click at [826, 189] on input "Unit number" at bounding box center [897, 196] width 219 height 34
type input "50"
click at [630, 305] on div at bounding box center [782, 294] width 965 height 32
click at [527, 391] on div "Drag files to upload or click here to browse" at bounding box center [536, 463] width 473 height 236
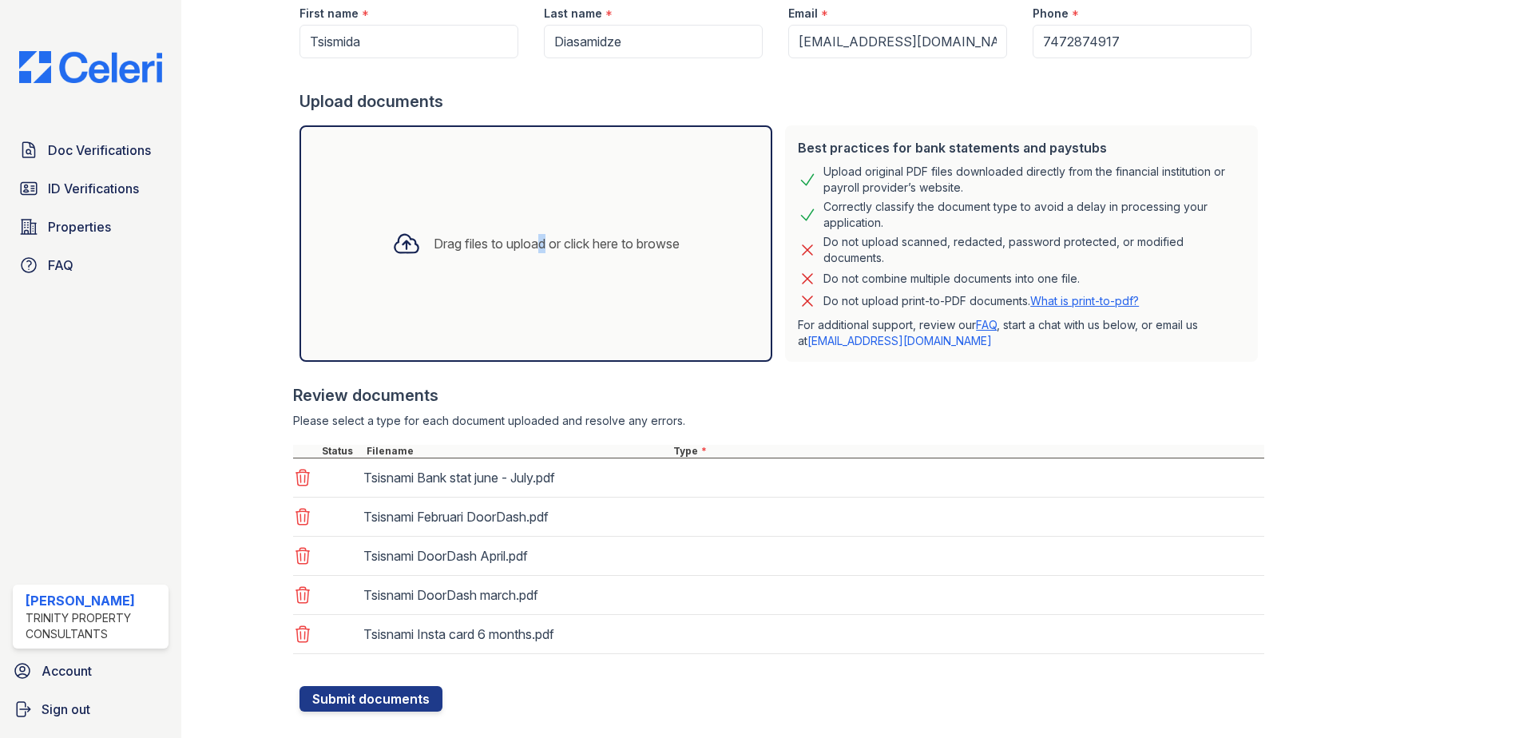
scroll to position [248, 0]
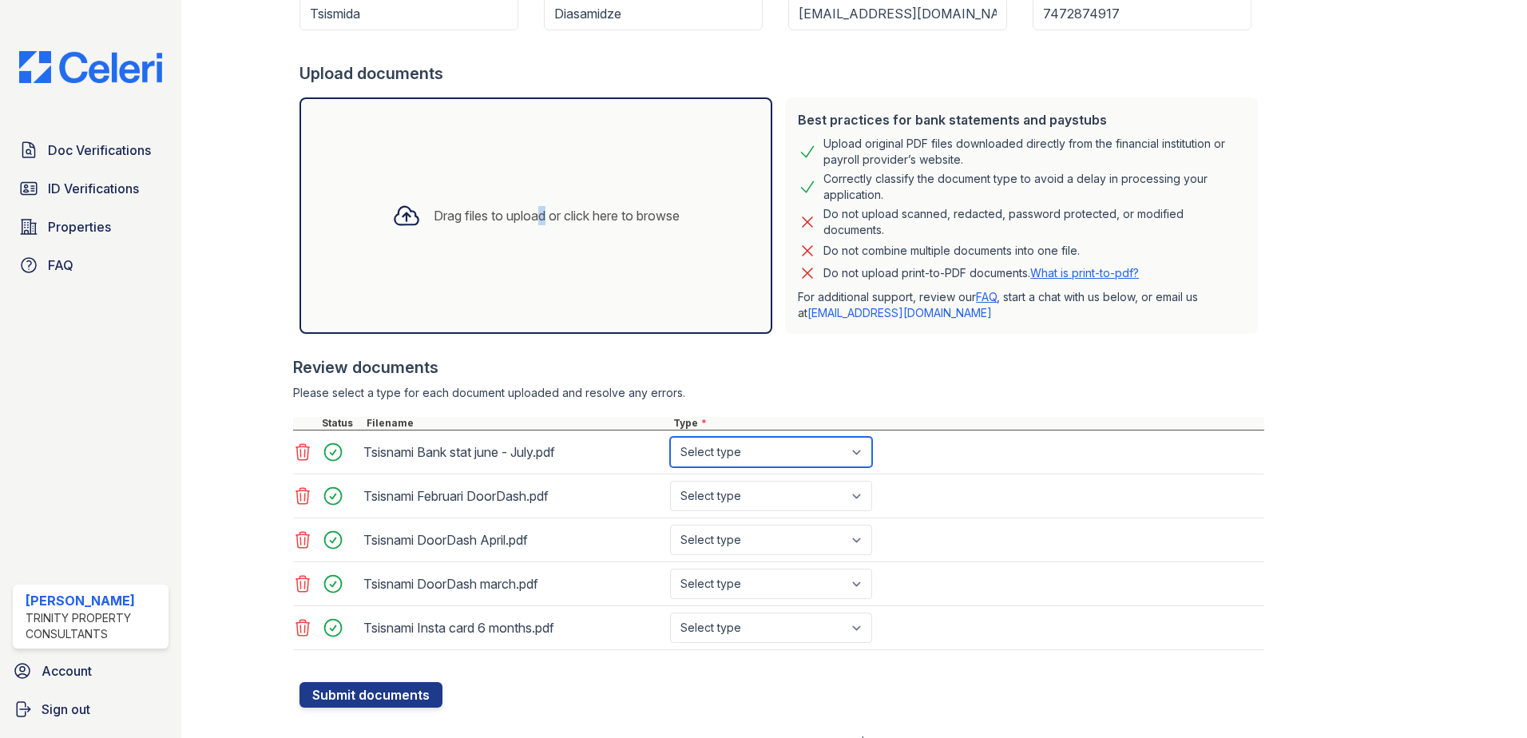
click at [723, 444] on select "Select type Paystub Bank Statement Offer Letter Tax Documents Benefit Award Let…" at bounding box center [771, 452] width 202 height 30
select select "bank_statement"
click at [670, 437] on select "Select type Paystub Bank Statement Offer Letter Tax Documents Benefit Award Let…" at bounding box center [771, 452] width 202 height 30
click at [728, 501] on select "Select type Paystub Bank Statement Offer Letter Tax Documents Benefit Award Let…" at bounding box center [771, 496] width 202 height 30
select select "paystub"
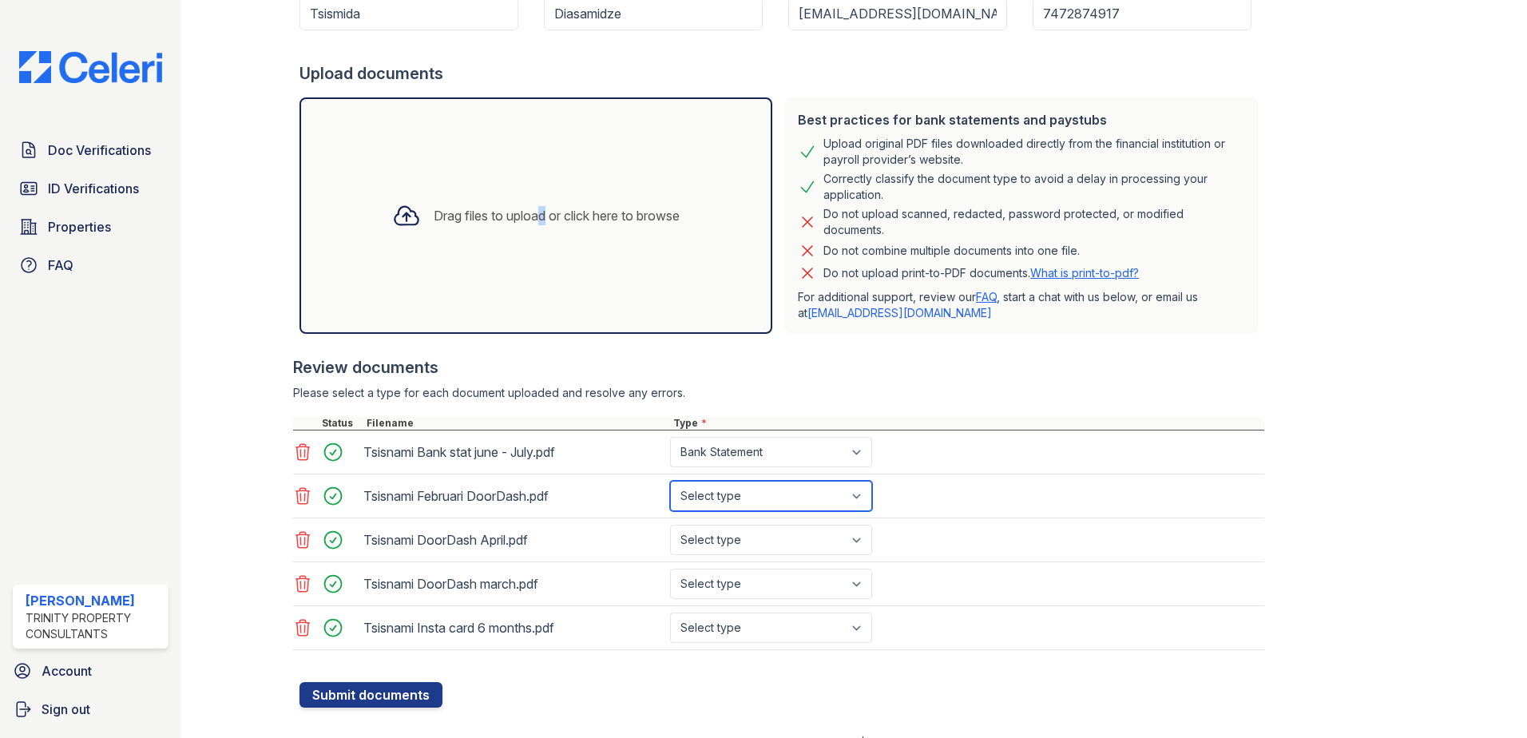
click at [670, 481] on select "Select type Paystub Bank Statement Offer Letter Tax Documents Benefit Award Let…" at bounding box center [771, 496] width 202 height 30
click at [744, 538] on select "Select type Paystub Bank Statement Offer Letter Tax Documents Benefit Award Let…" at bounding box center [771, 540] width 202 height 30
select select "paystub"
click at [670, 525] on select "Select type Paystub Bank Statement Offer Letter Tax Documents Benefit Award Let…" at bounding box center [771, 540] width 202 height 30
click at [740, 576] on select "Select type Paystub Bank Statement Offer Letter Tax Documents Benefit Award Let…" at bounding box center [771, 584] width 202 height 30
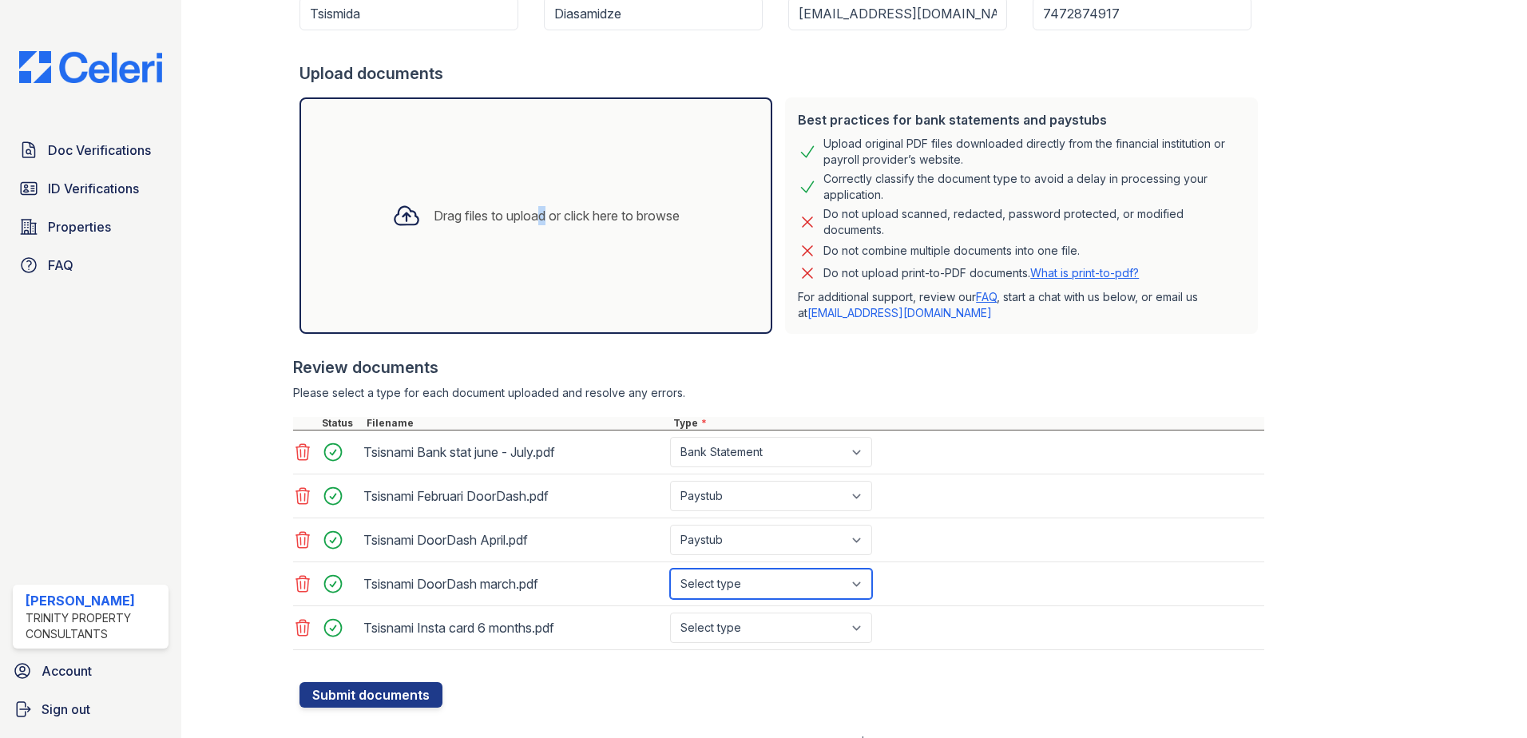
select select "paystub"
click at [670, 569] on select "Select type Paystub Bank Statement Offer Letter Tax Documents Benefit Award Let…" at bounding box center [771, 584] width 202 height 30
click at [757, 630] on select "Select type Paystub Bank Statement Offer Letter Tax Documents Benefit Award Let…" at bounding box center [771, 628] width 202 height 30
select select "paystub"
click at [670, 613] on select "Select type Paystub Bank Statement Offer Letter Tax Documents Benefit Award Let…" at bounding box center [771, 628] width 202 height 30
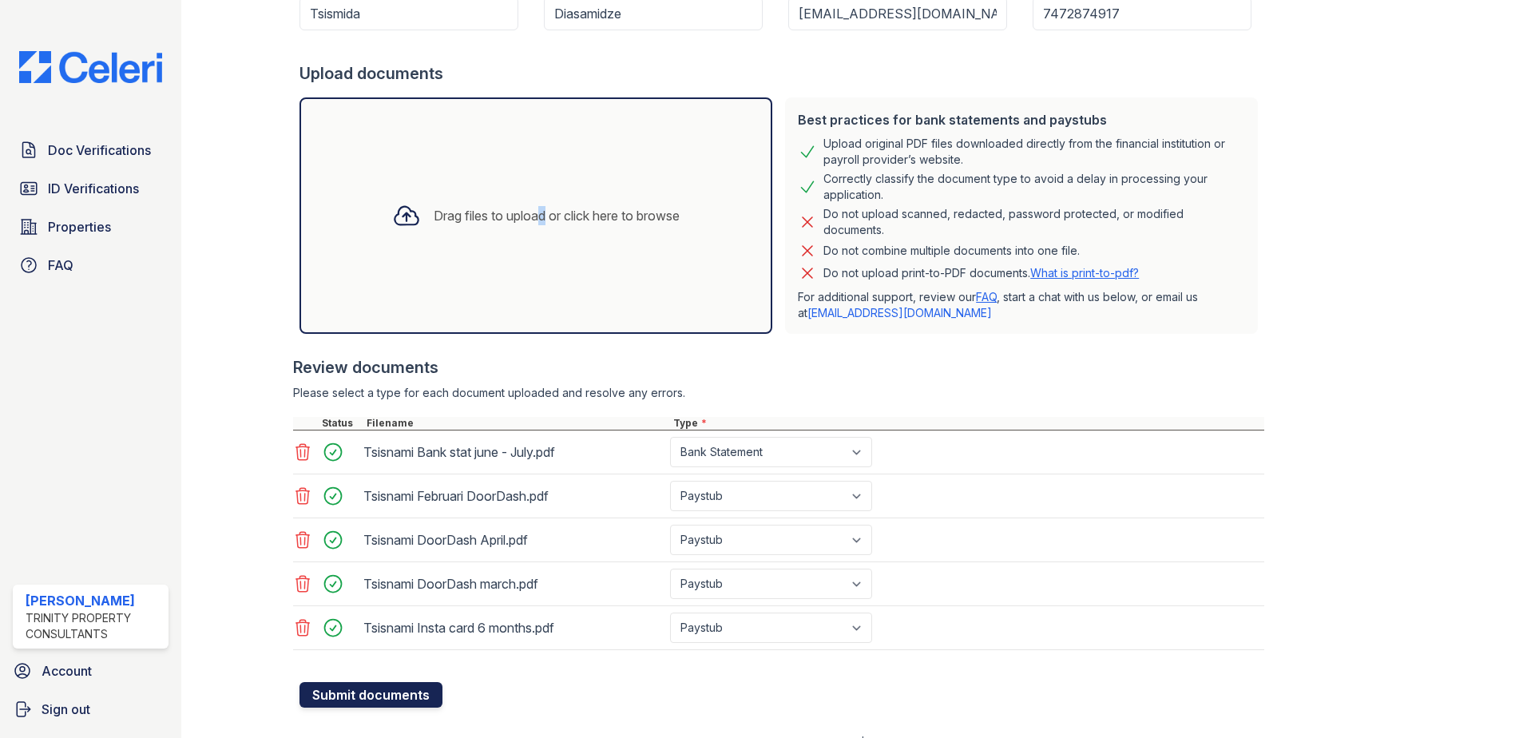
click at [364, 689] on button "Submit documents" at bounding box center [371, 695] width 143 height 26
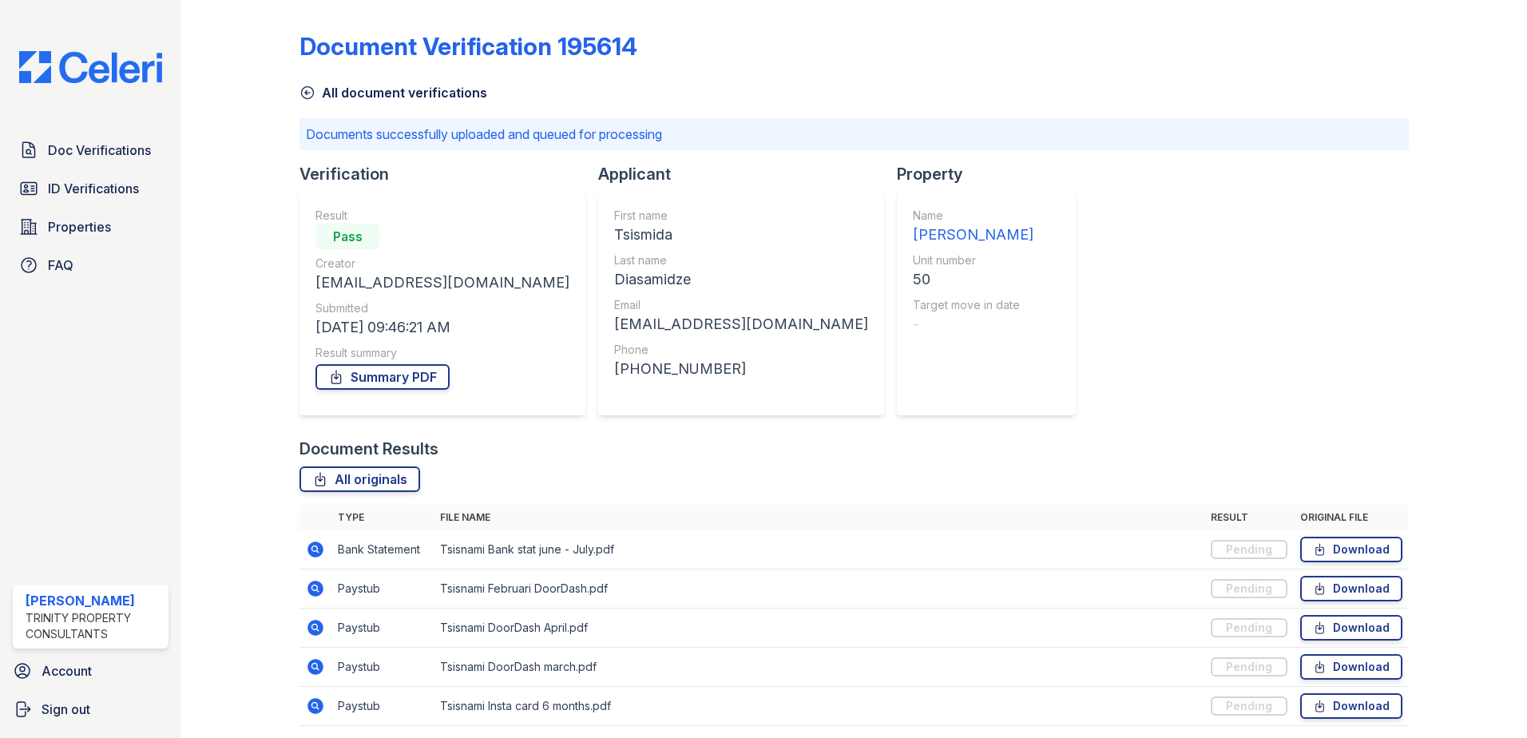
click at [795, 91] on div "All document verifications" at bounding box center [854, 87] width 1109 height 29
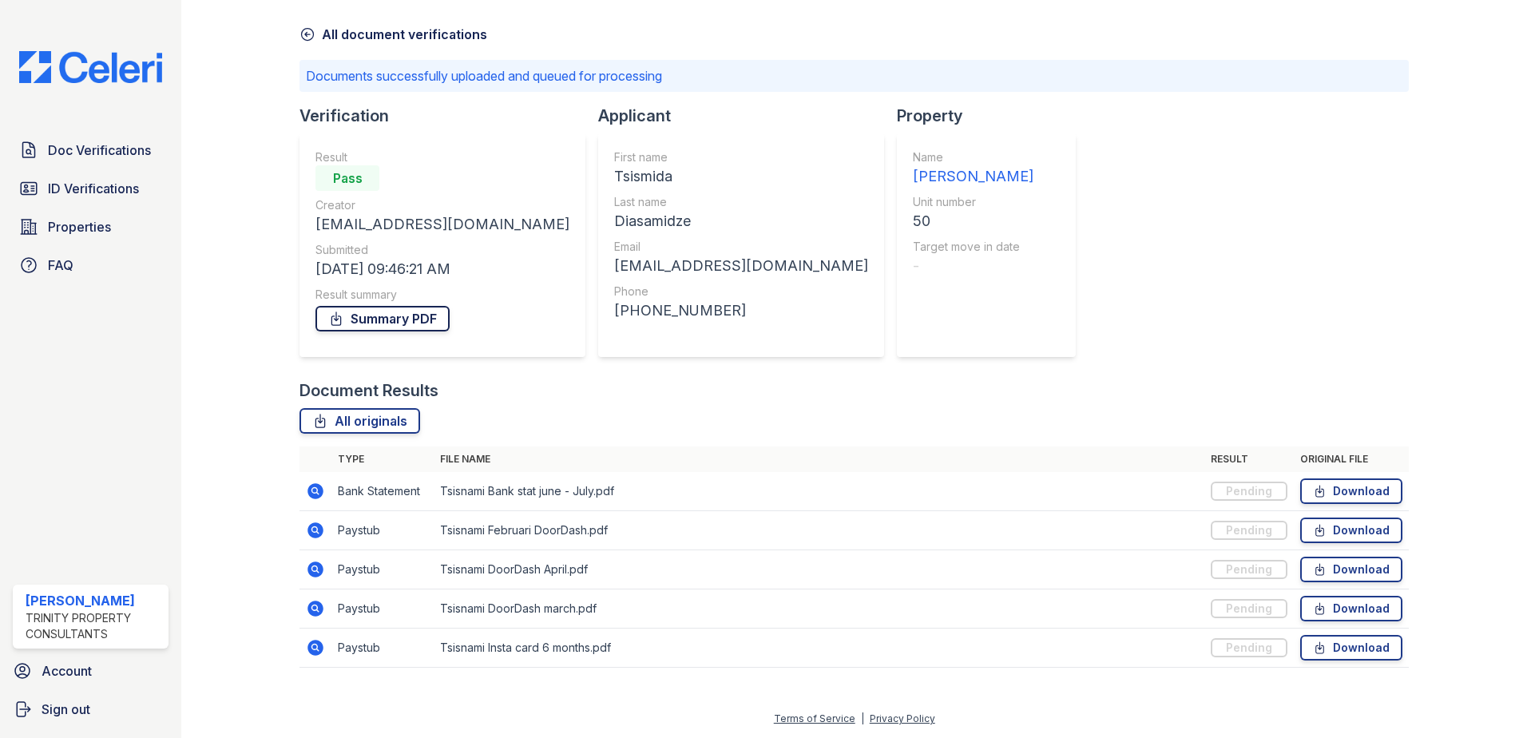
click at [384, 318] on link "Summary PDF" at bounding box center [382, 319] width 134 height 26
click at [387, 405] on div "Document Results All originals Type File name Result Original file Bank Stateme…" at bounding box center [854, 531] width 1109 height 304
click at [303, 28] on icon at bounding box center [308, 34] width 16 height 16
